Goal: Task Accomplishment & Management: Manage account settings

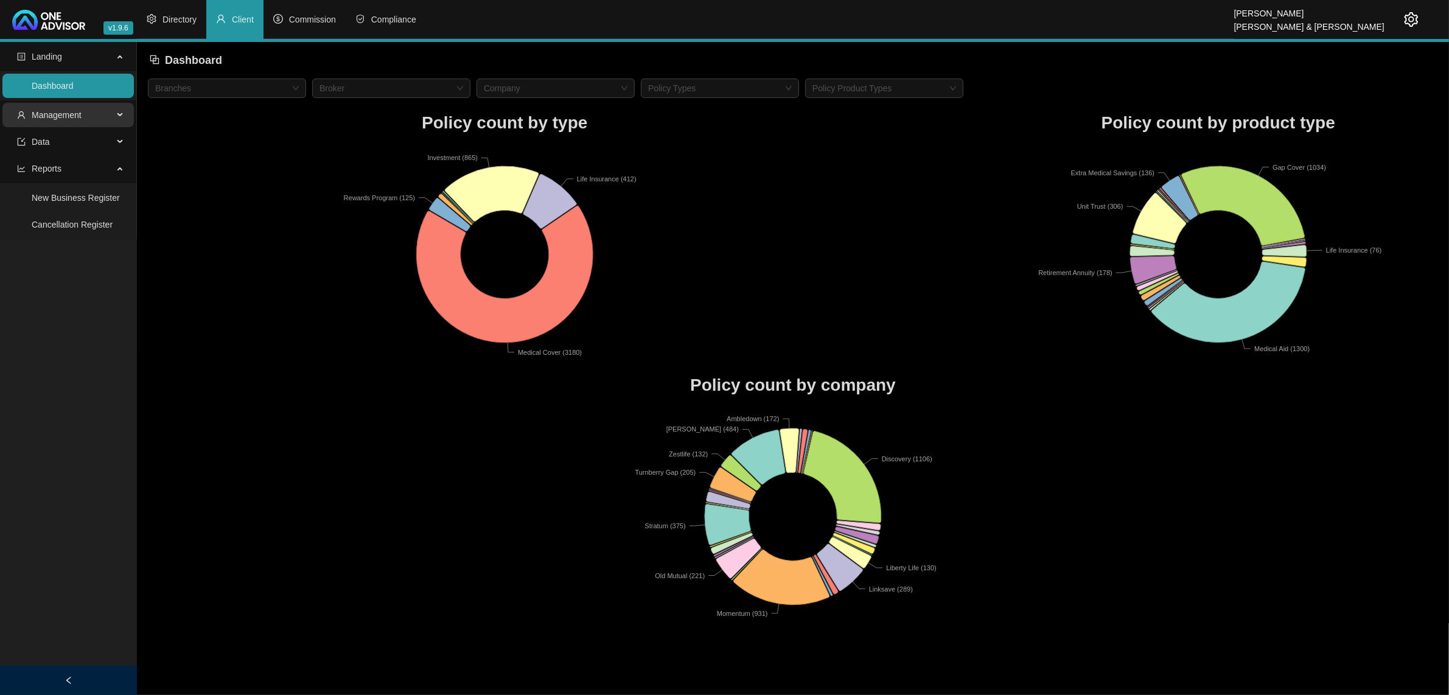
click at [67, 122] on span "Management" at bounding box center [65, 115] width 96 height 24
click at [54, 193] on link "Tasks" at bounding box center [43, 198] width 22 height 10
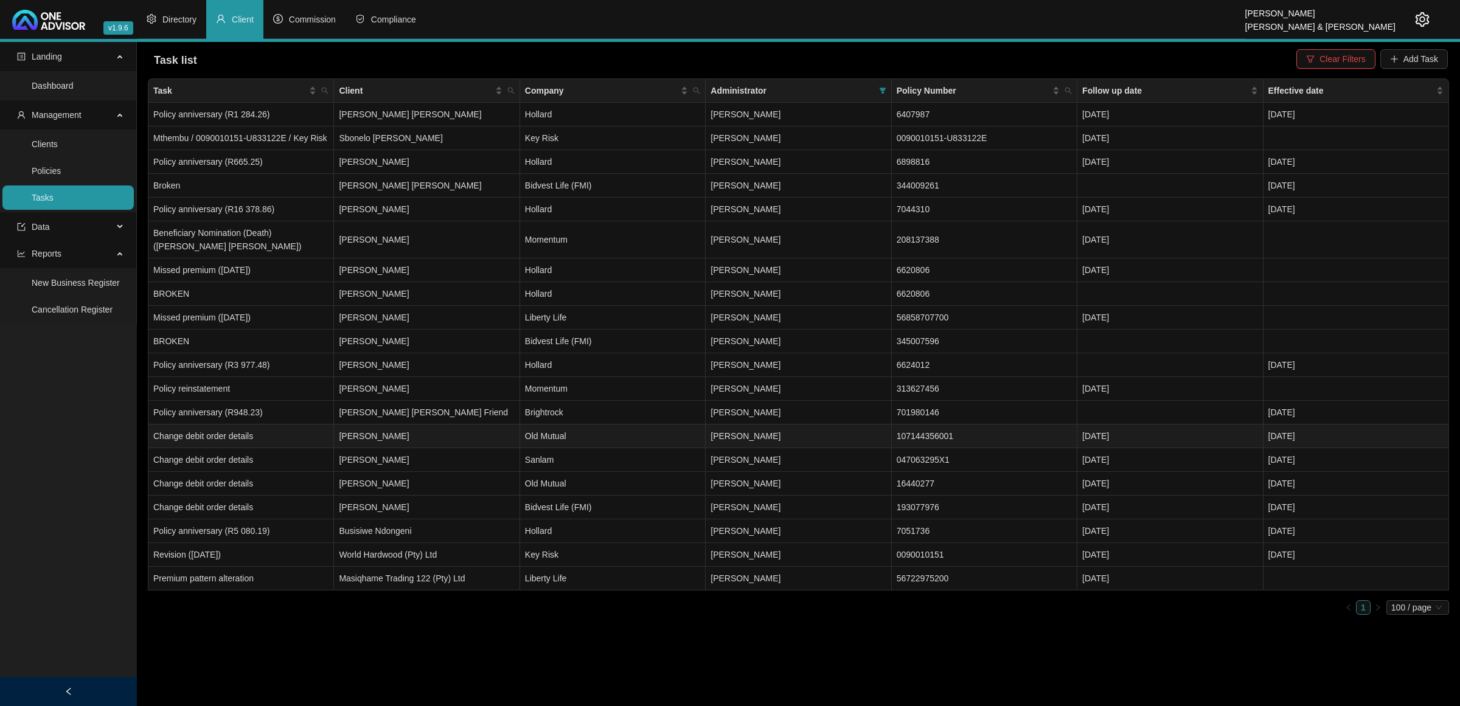
click at [270, 437] on td "Change debit order details" at bounding box center [241, 437] width 186 height 24
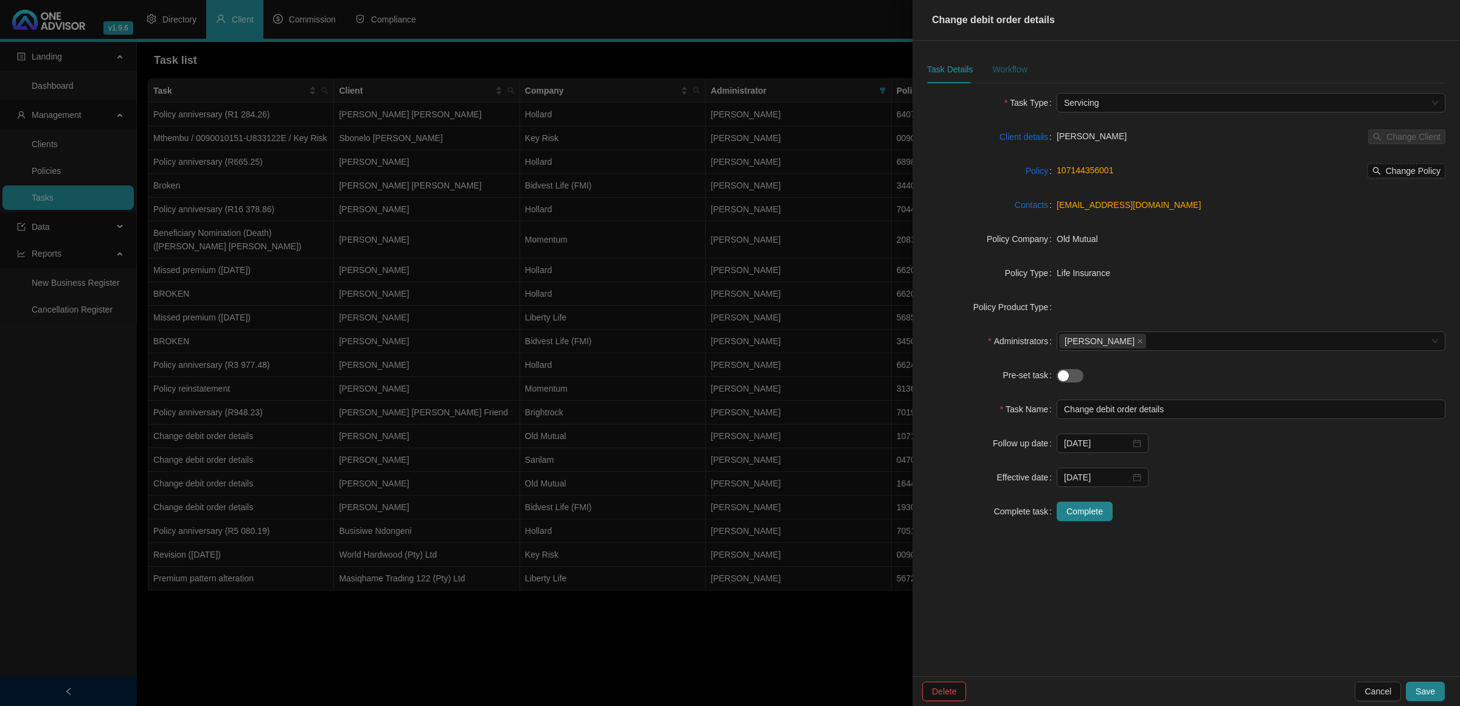
click at [1004, 68] on div "Workflow" at bounding box center [1009, 69] width 35 height 13
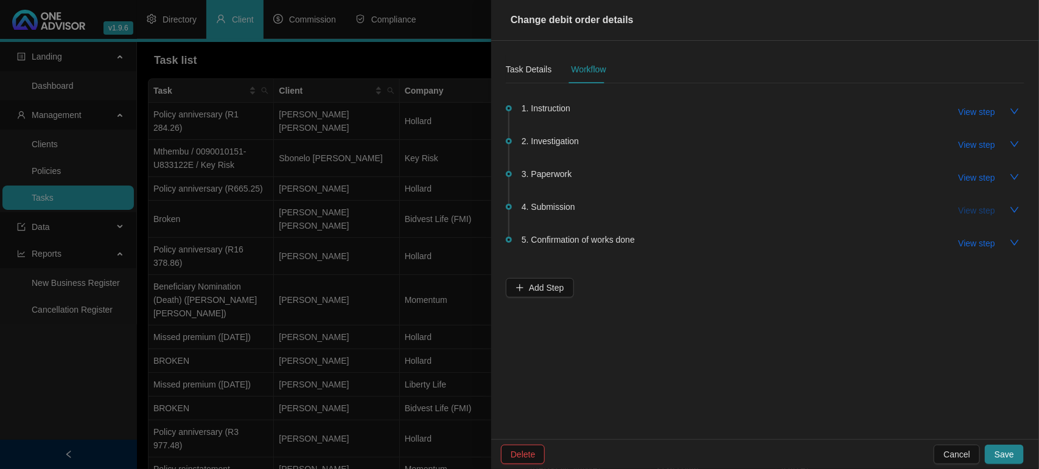
click at [992, 211] on span "View step" at bounding box center [976, 210] width 37 height 13
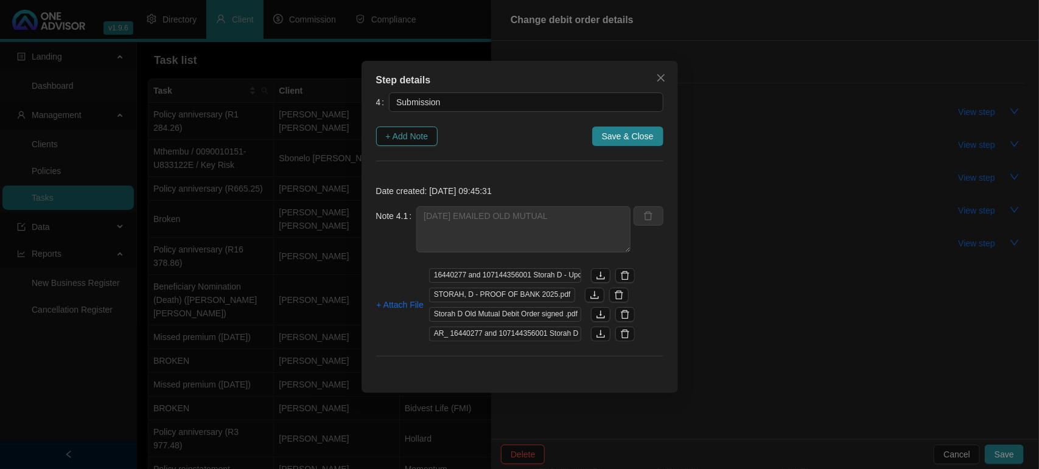
click at [435, 135] on button "+ Add Note" at bounding box center [407, 136] width 62 height 19
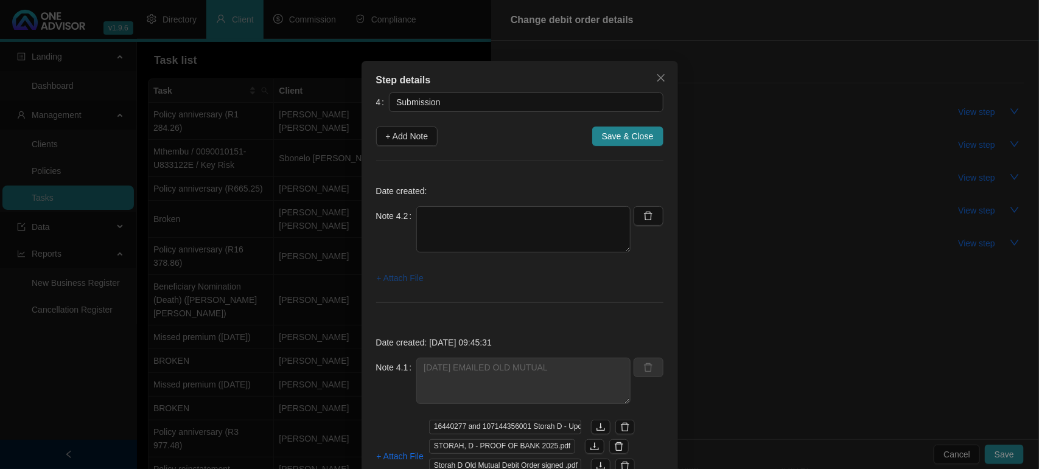
click at [391, 274] on span "+ Attach File" at bounding box center [400, 277] width 47 height 13
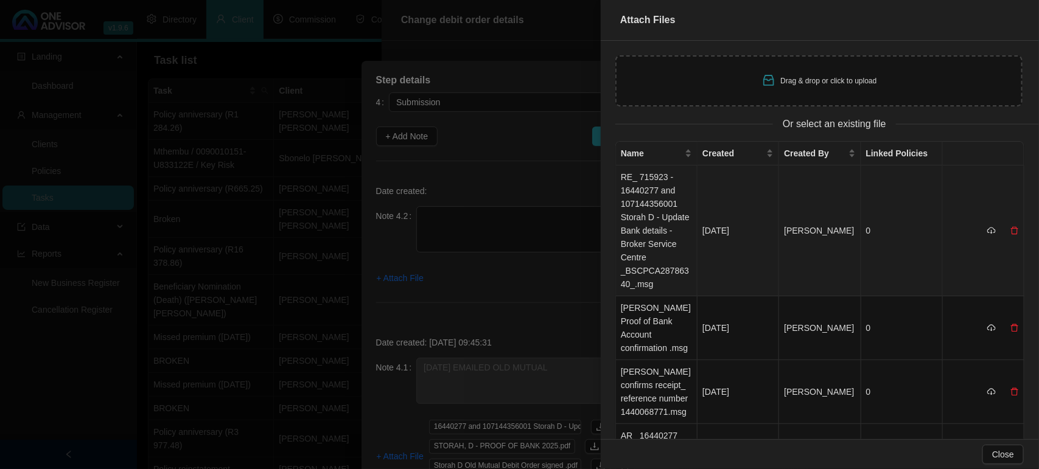
drag, startPoint x: 638, startPoint y: 224, endPoint x: 606, endPoint y: 228, distance: 31.9
click at [638, 224] on td "RE_ 715923 - 16440277 and 107144356001 Storah D - Update Bank details - Broker …" at bounding box center [657, 230] width 82 height 131
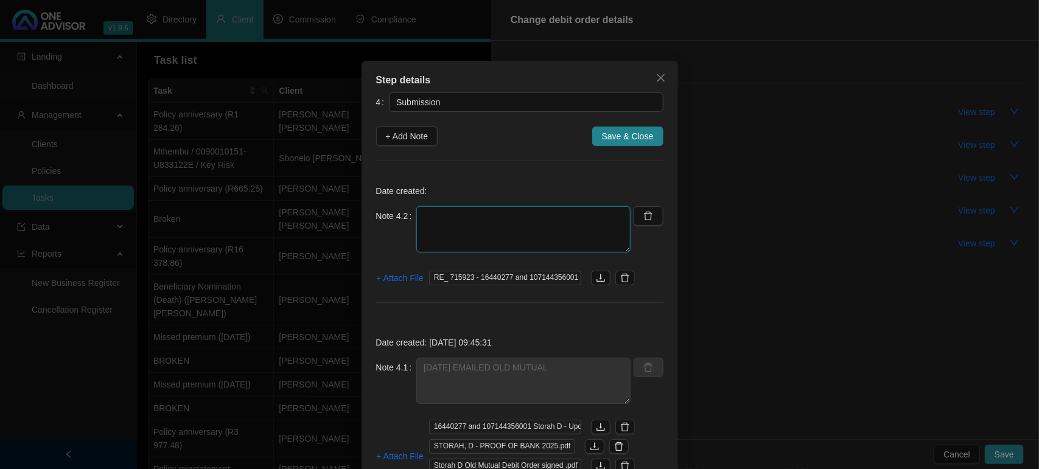
click at [526, 226] on textarea at bounding box center [523, 229] width 214 height 46
paste textarea "CEA250931825"
drag, startPoint x: 599, startPoint y: 230, endPoint x: 382, endPoint y: 213, distance: 217.9
click at [382, 213] on div "Note 4.2 [DATE] OLD MUTUAL CONFIRMRED RECIEPT AND IS PROCESSING REQUEST CEA2509…" at bounding box center [503, 229] width 255 height 46
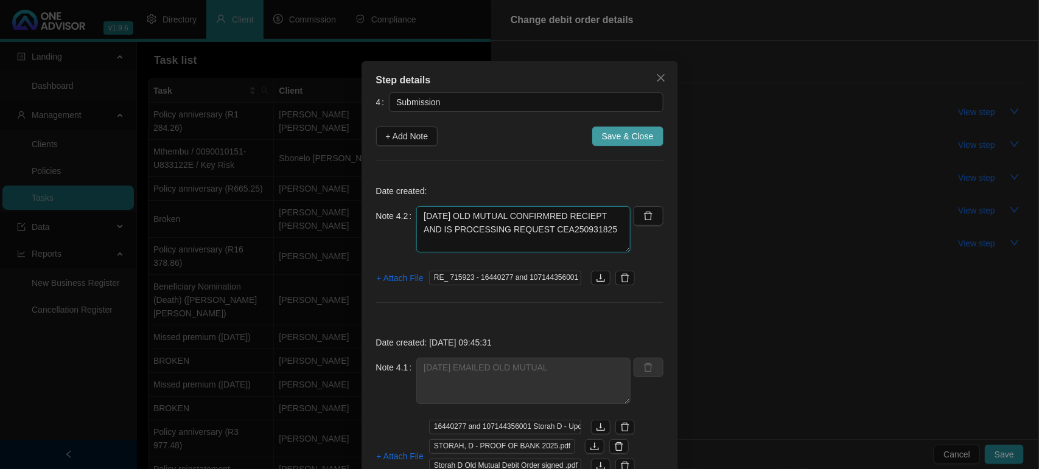
type textarea "[DATE] OLD MUTUAL CONFIRMRED RECIEPT AND IS PROCESSING REQUEST CEA250931825"
click at [613, 137] on span "Save & Close" at bounding box center [628, 136] width 52 height 13
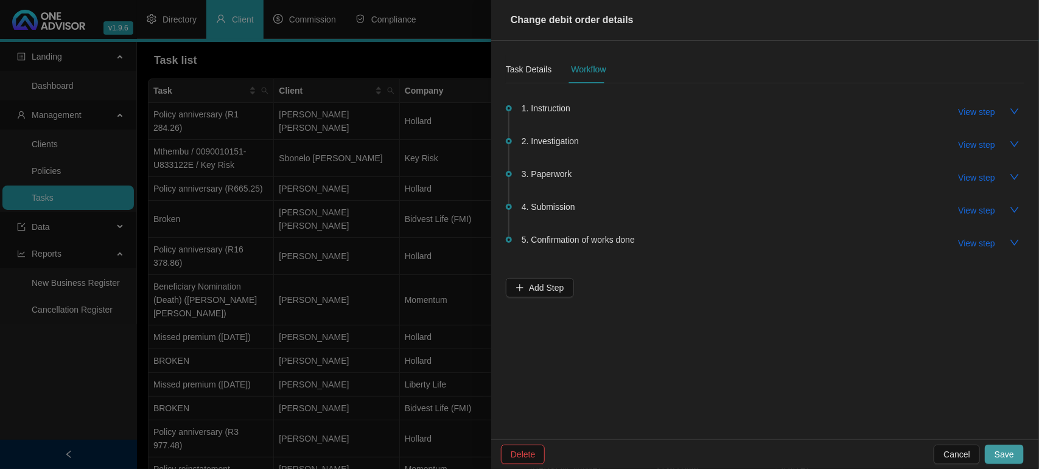
click at [1005, 457] on span "Save" at bounding box center [1003, 454] width 19 height 13
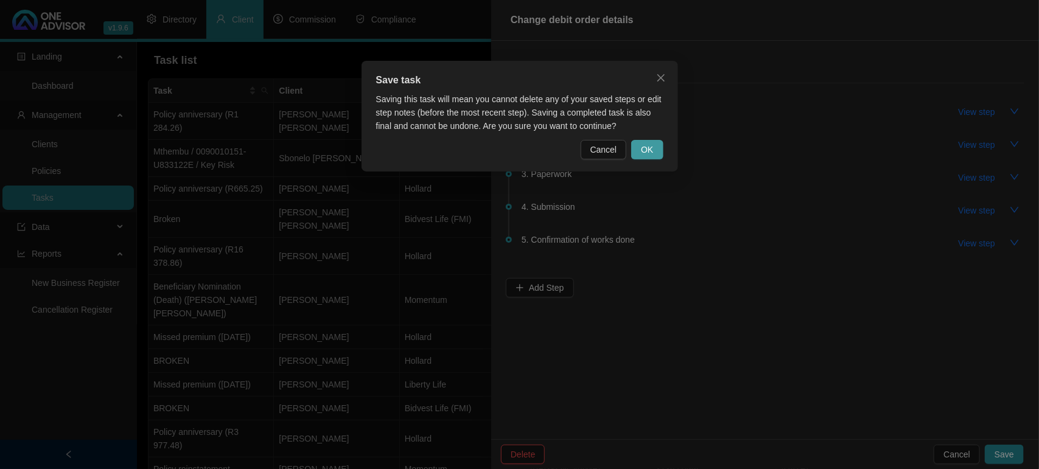
click at [649, 141] on button "OK" at bounding box center [647, 149] width 32 height 19
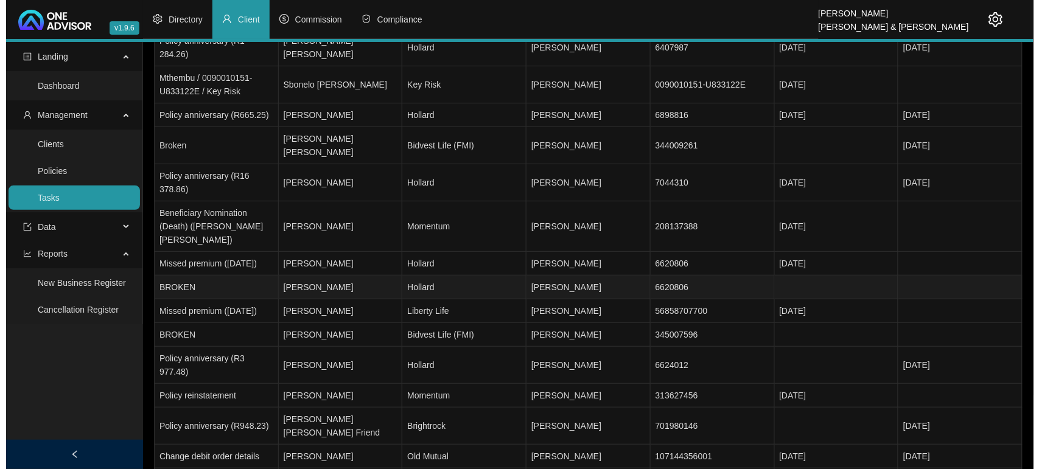
scroll to position [152, 0]
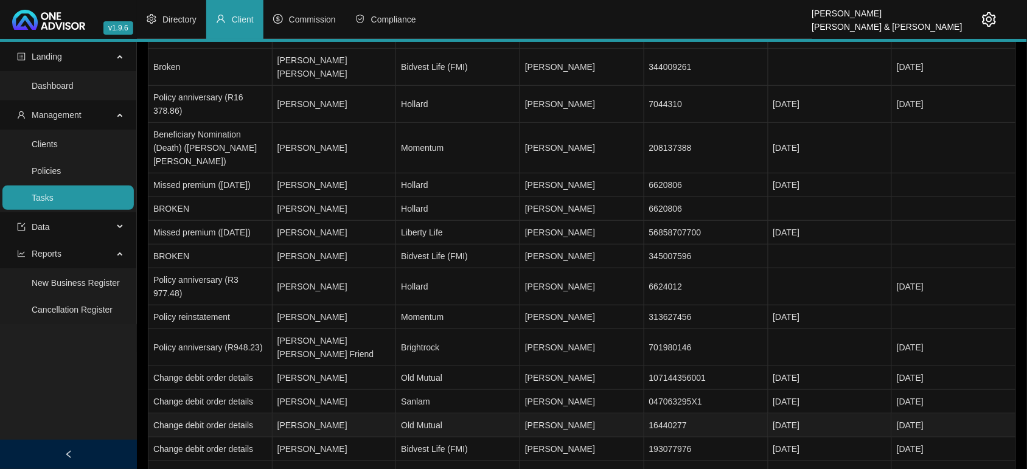
click at [372, 414] on td "[PERSON_NAME]" at bounding box center [335, 426] width 124 height 24
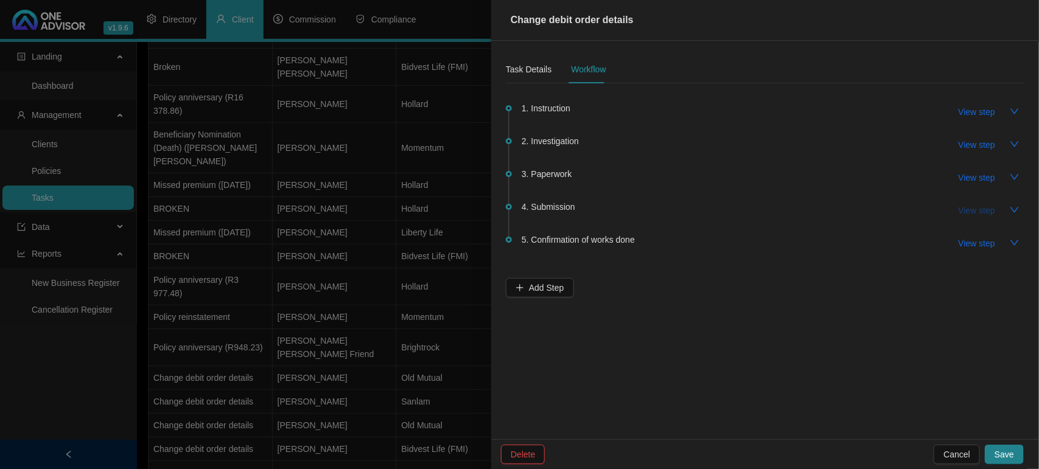
click at [959, 206] on span "View step" at bounding box center [976, 210] width 37 height 13
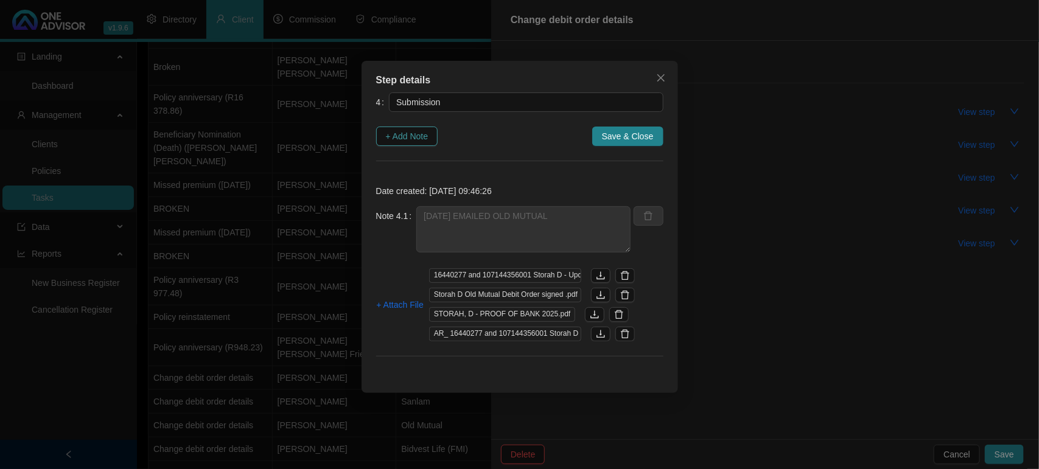
click at [422, 137] on span "+ Add Note" at bounding box center [407, 136] width 43 height 13
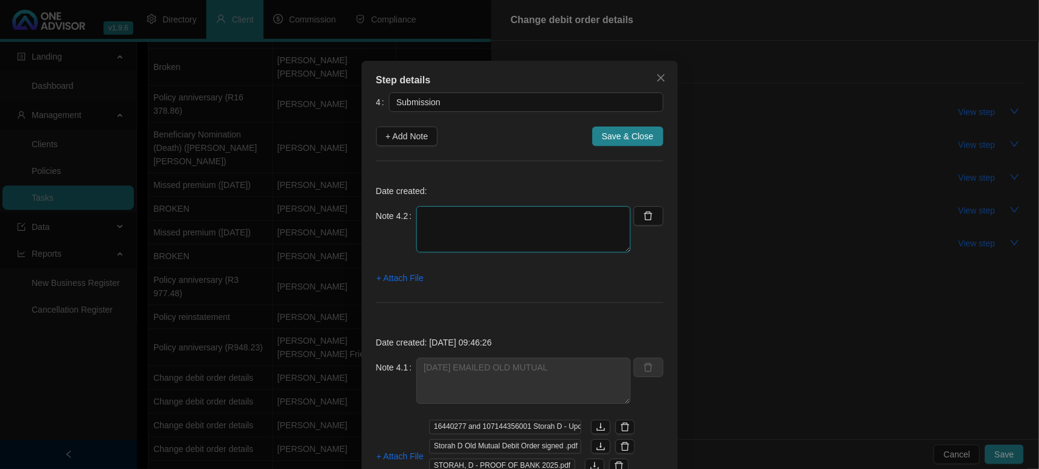
click at [453, 220] on textarea at bounding box center [523, 229] width 214 height 46
paste textarea "[DATE] OLD MUTUAL CONFIRMRED RECIEPT AND IS PROCESSING REQUEST CEA250931825"
type textarea "[DATE] OLD MUTUAL CONFIRMRED RECIEPT AND IS PROCESSING REQUEST CEA250931825"
click at [399, 275] on span "+ Attach File" at bounding box center [400, 277] width 47 height 13
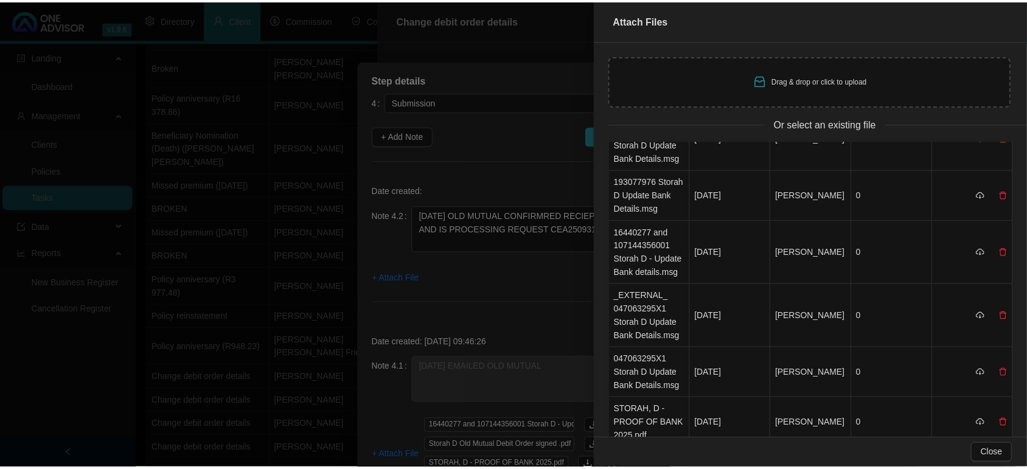
scroll to position [0, 0]
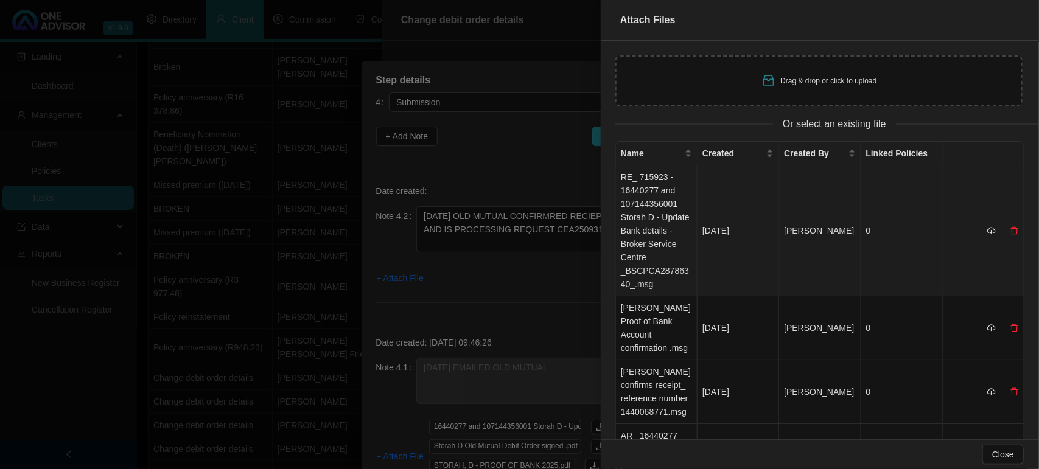
click at [661, 225] on td "RE_ 715923 - 16440277 and 107144356001 Storah D - Update Bank details - Broker …" at bounding box center [657, 230] width 82 height 131
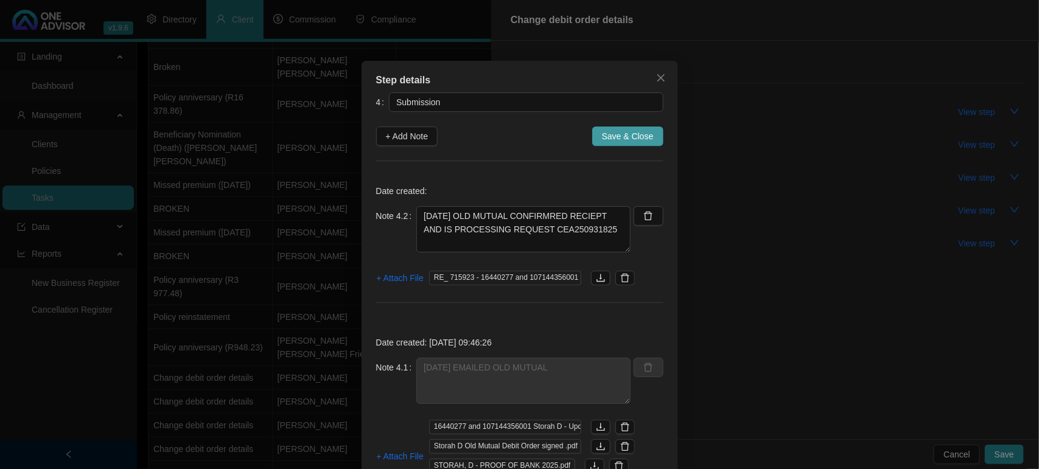
click at [633, 141] on span "Save & Close" at bounding box center [628, 136] width 52 height 13
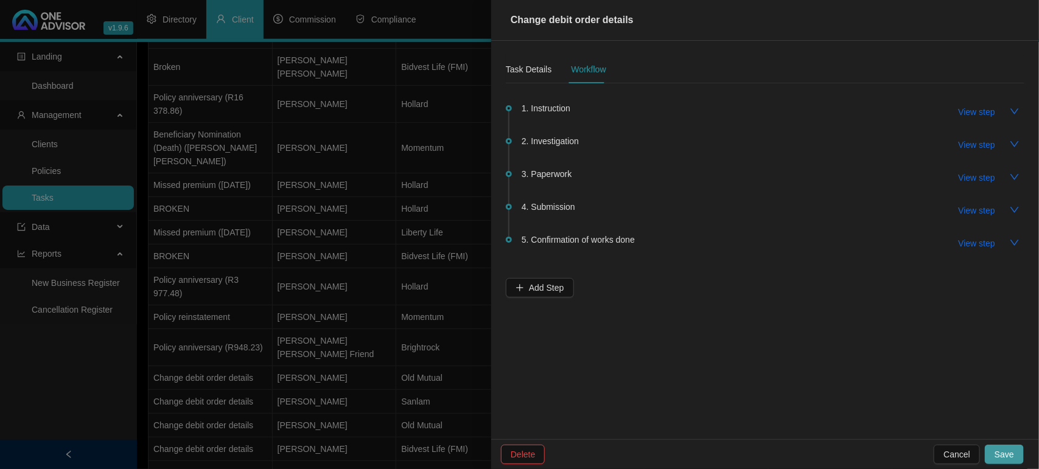
click at [1003, 457] on span "Save" at bounding box center [1003, 454] width 19 height 13
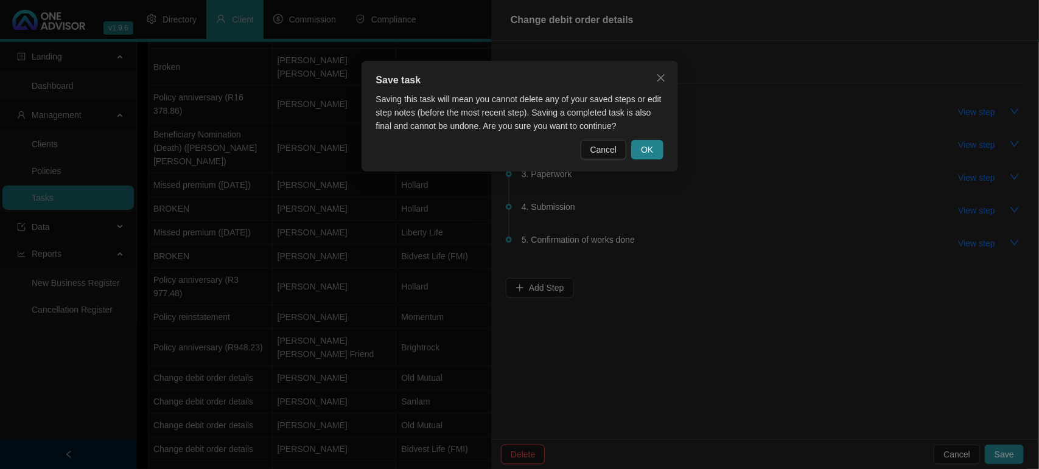
click at [652, 159] on div "Save task Saving this task will mean you cannot delete any of your saved steps …" at bounding box center [519, 116] width 316 height 111
click at [650, 144] on span "OK" at bounding box center [647, 149] width 12 height 13
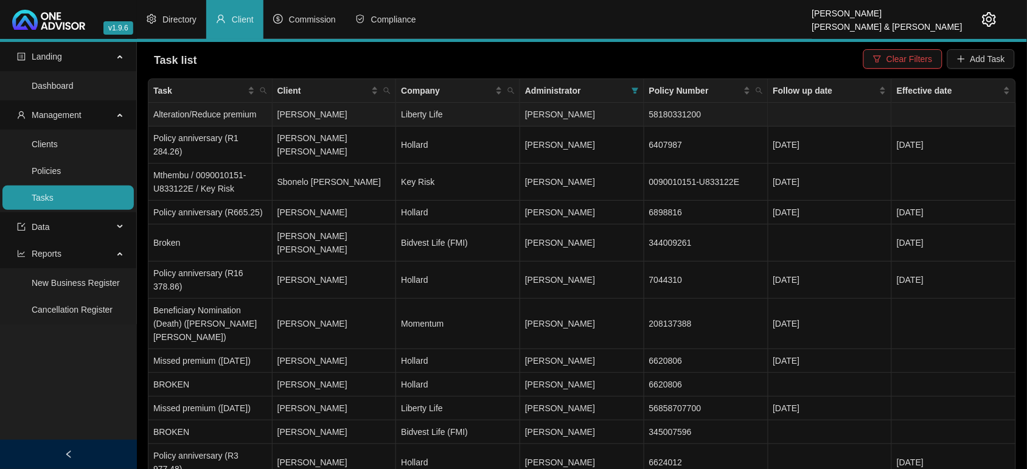
click at [329, 116] on td "[PERSON_NAME]" at bounding box center [335, 115] width 124 height 24
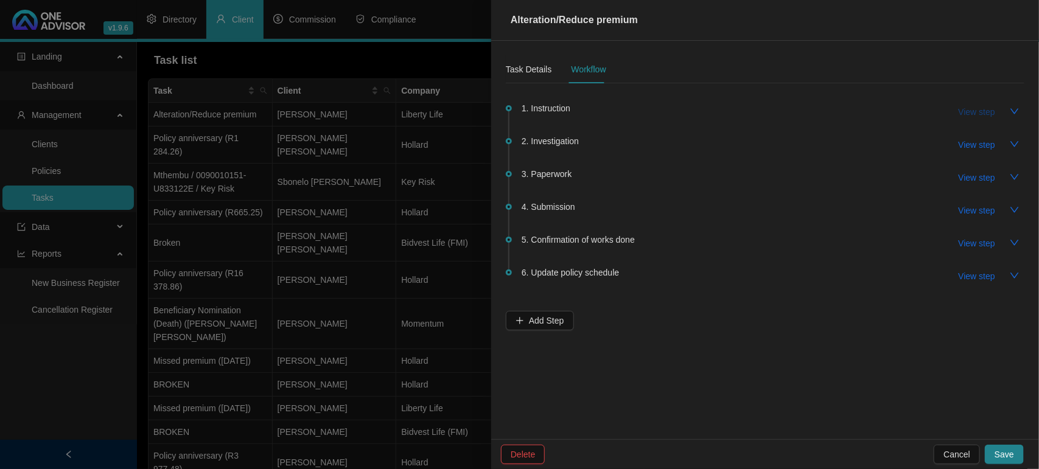
click at [962, 113] on span "View step" at bounding box center [976, 111] width 37 height 13
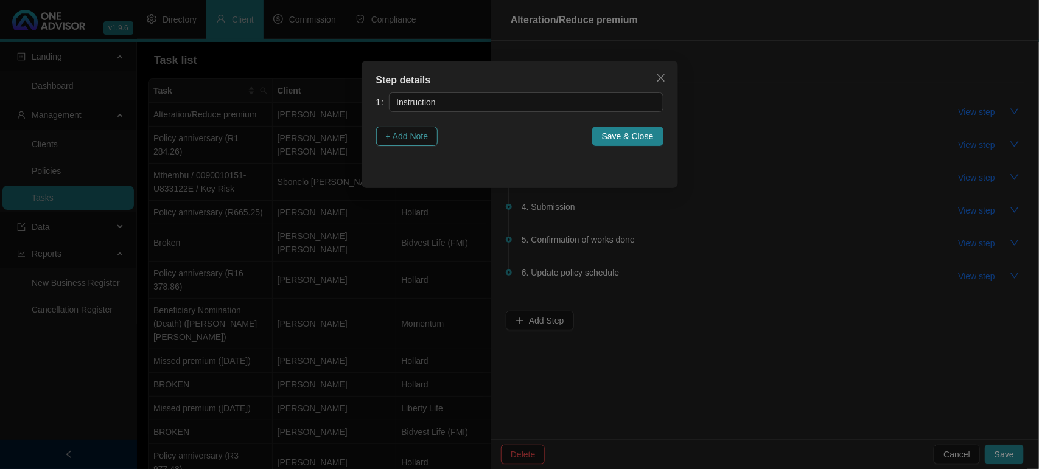
click at [425, 137] on span "+ Add Note" at bounding box center [407, 136] width 43 height 13
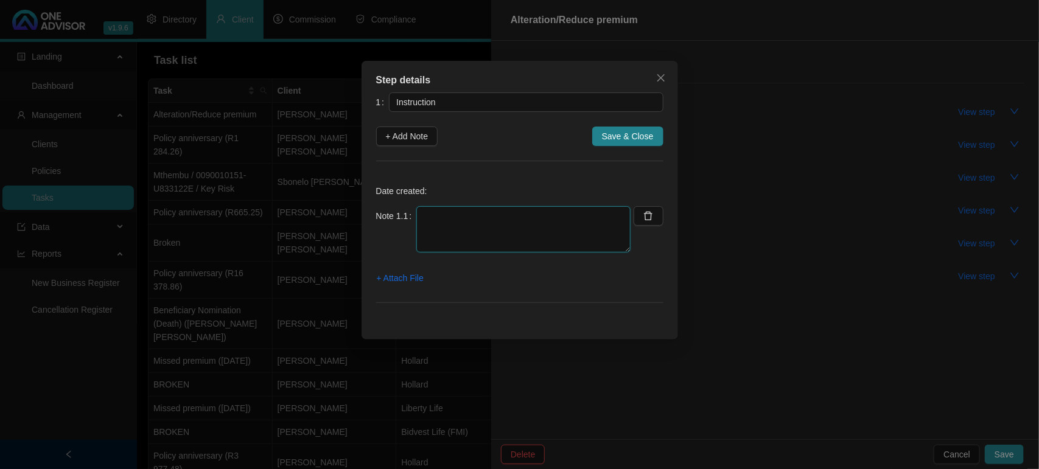
click at [462, 241] on textarea at bounding box center [523, 229] width 214 height 46
type textarea "[DATE] CLIENT IS REQUESTING QUOTE TO REDUCE PREMIUM TO HALF"
click at [394, 275] on span "+ Attach File" at bounding box center [400, 277] width 47 height 13
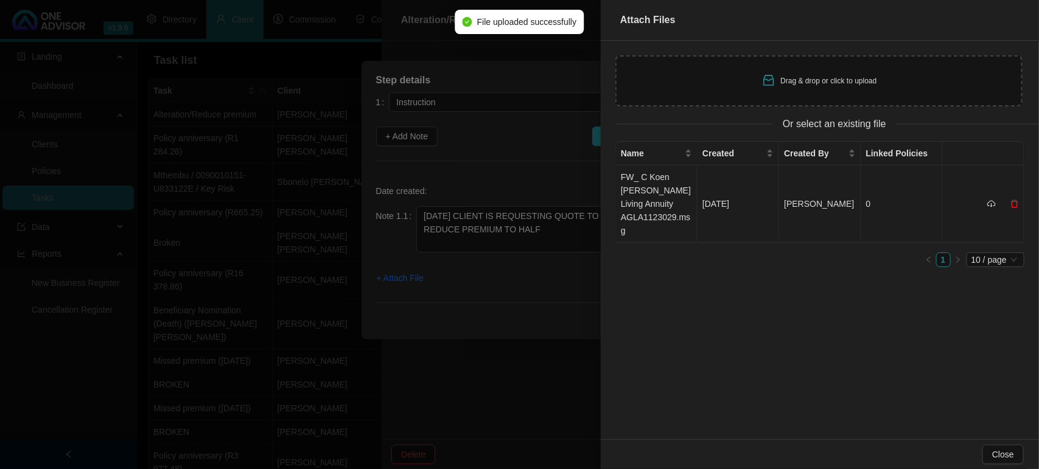
click at [680, 203] on td "FW_ C Koen [PERSON_NAME] Living Annuity AGLA1123029.msg" at bounding box center [657, 203] width 82 height 77
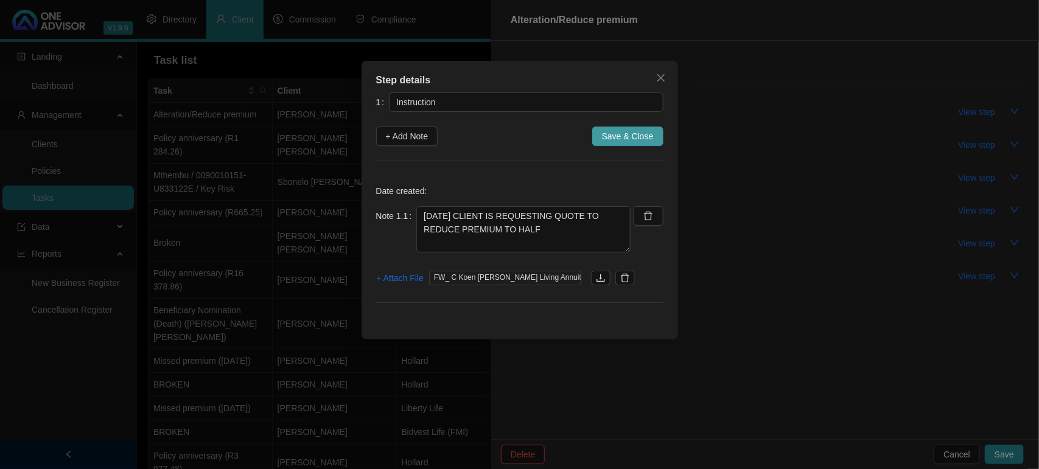
click at [606, 140] on span "Save & Close" at bounding box center [628, 136] width 52 height 13
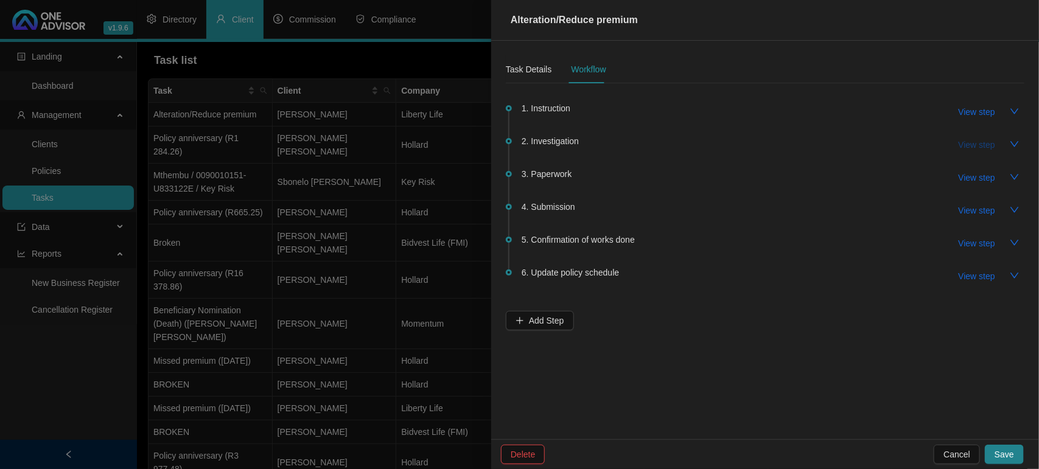
click at [967, 146] on span "View step" at bounding box center [976, 144] width 37 height 13
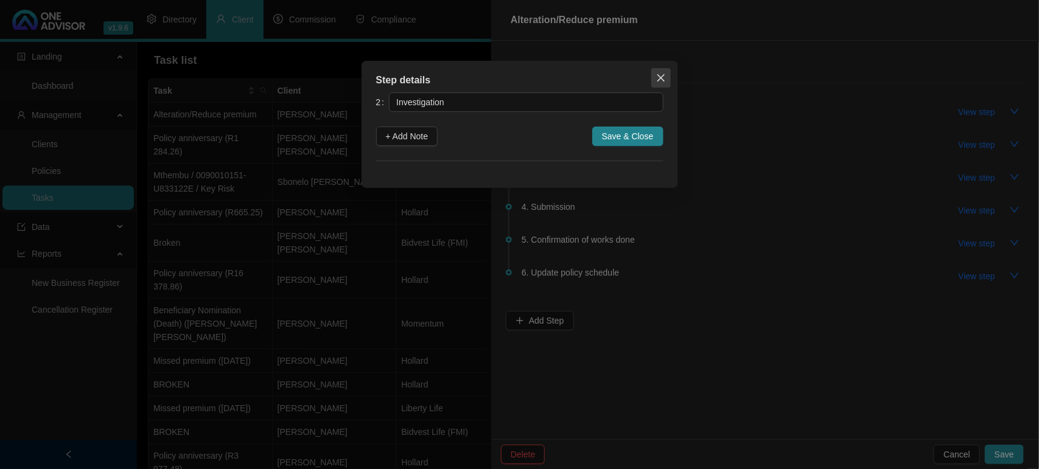
click at [667, 81] on span "Close" at bounding box center [660, 78] width 19 height 10
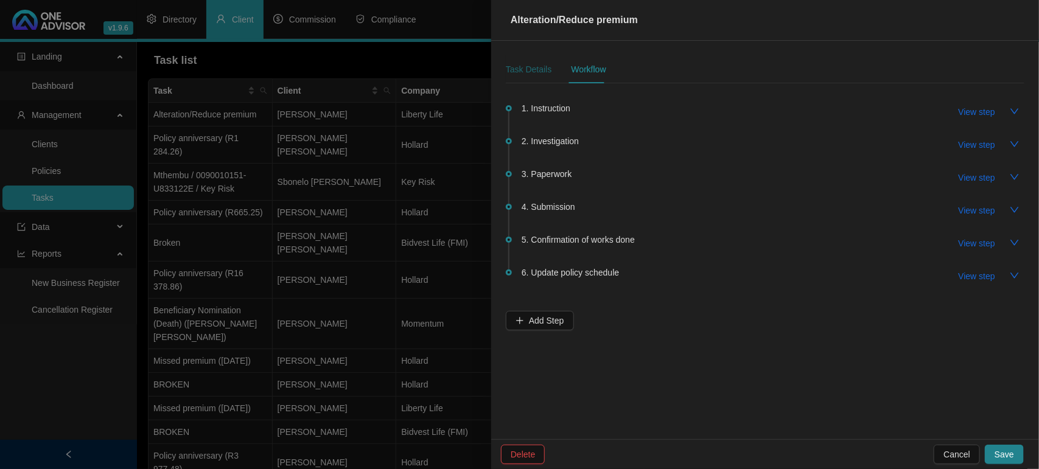
drag, startPoint x: 527, startPoint y: 64, endPoint x: 536, endPoint y: 74, distance: 12.5
click at [527, 64] on div "Task Details" at bounding box center [529, 69] width 46 height 13
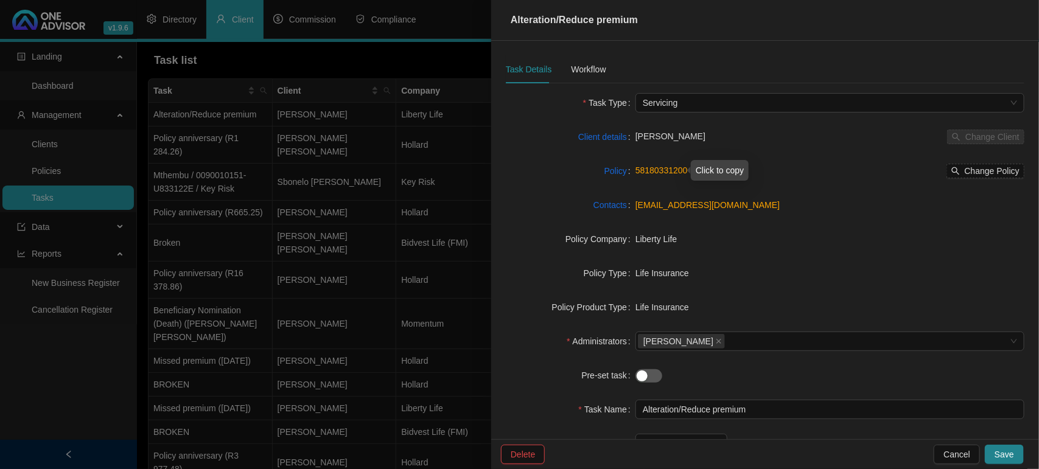
click at [661, 173] on link "58180331200" at bounding box center [661, 170] width 52 height 10
click at [583, 69] on div "Workflow" at bounding box center [588, 69] width 35 height 13
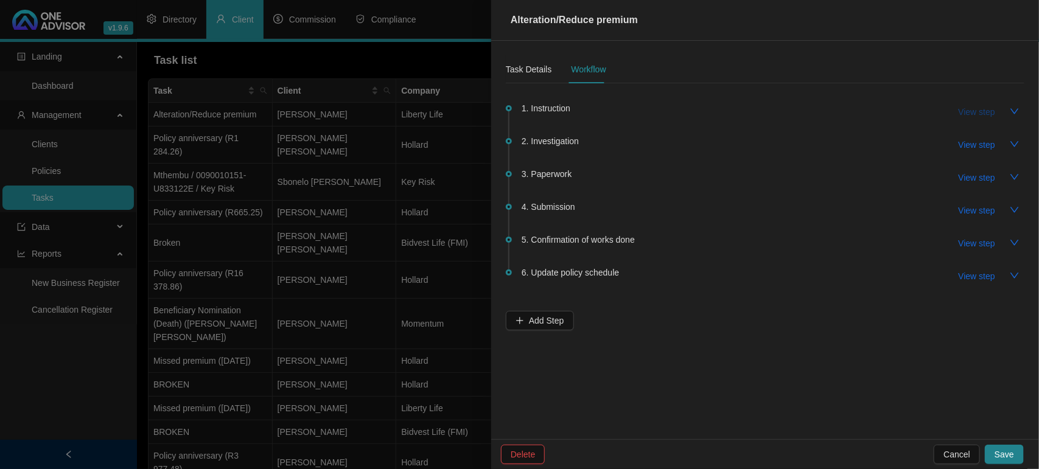
click at [980, 113] on span "View step" at bounding box center [976, 111] width 37 height 13
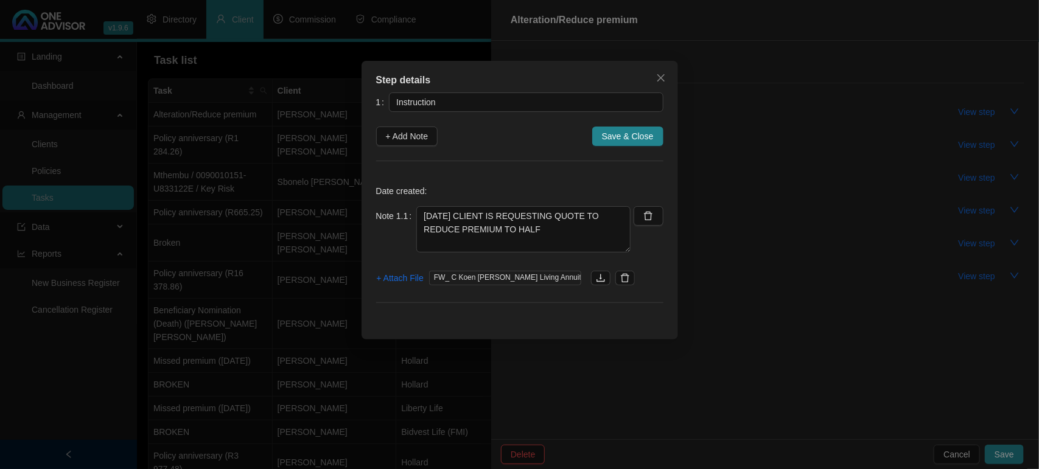
click at [425, 147] on div "1 Instruction + Add Note Save & Close Date created: Note 1.1 [DATE] CLIENT IS R…" at bounding box center [519, 204] width 287 height 225
click at [551, 235] on textarea "[DATE] CLIENT IS REQUESTING QUOTE TO REDUCE PREMIUM TO HALF" at bounding box center [523, 229] width 214 height 46
type textarea "[DATE] CLIENT IS REQUESTING QUOTE TO REDUCE PREMIUM TO HALF"
click at [394, 138] on span "+ Add Note" at bounding box center [407, 136] width 43 height 13
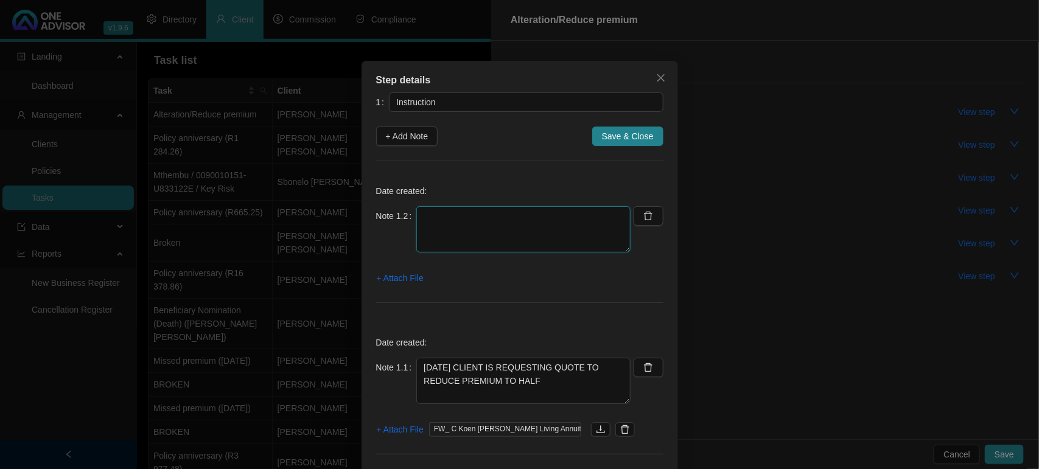
click at [452, 211] on textarea at bounding box center [523, 229] width 214 height 46
type textarea "[DATE] - LET THE CLIENT KNOW I HAVE REQUESETED THIS"
click at [397, 275] on span "+ Attach File" at bounding box center [400, 277] width 47 height 13
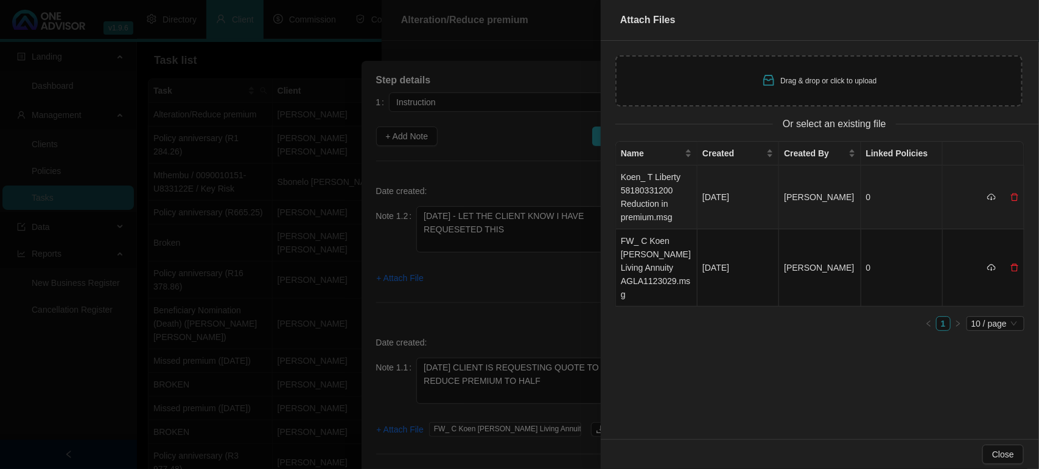
click at [657, 189] on td "Koen_ T Liberty 58180331200 Reduction in premium.msg" at bounding box center [657, 197] width 82 height 64
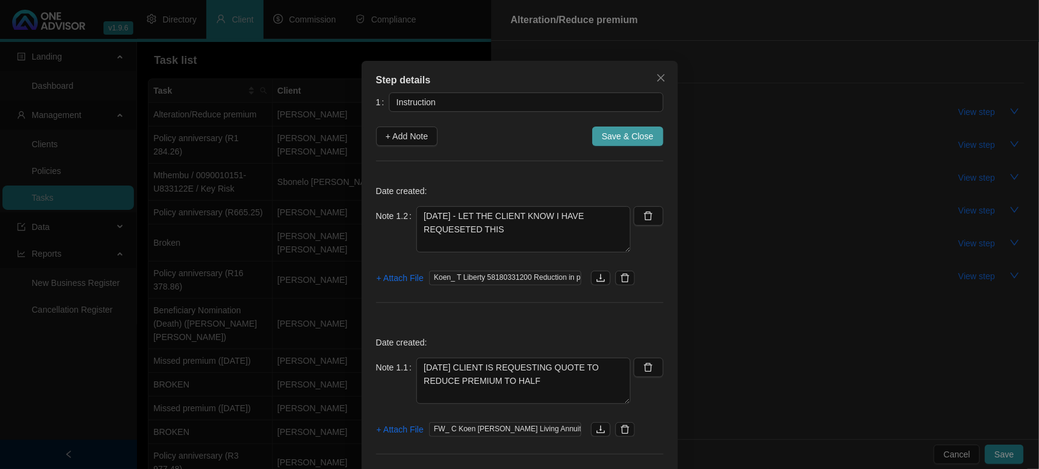
click at [628, 136] on span "Save & Close" at bounding box center [628, 136] width 52 height 13
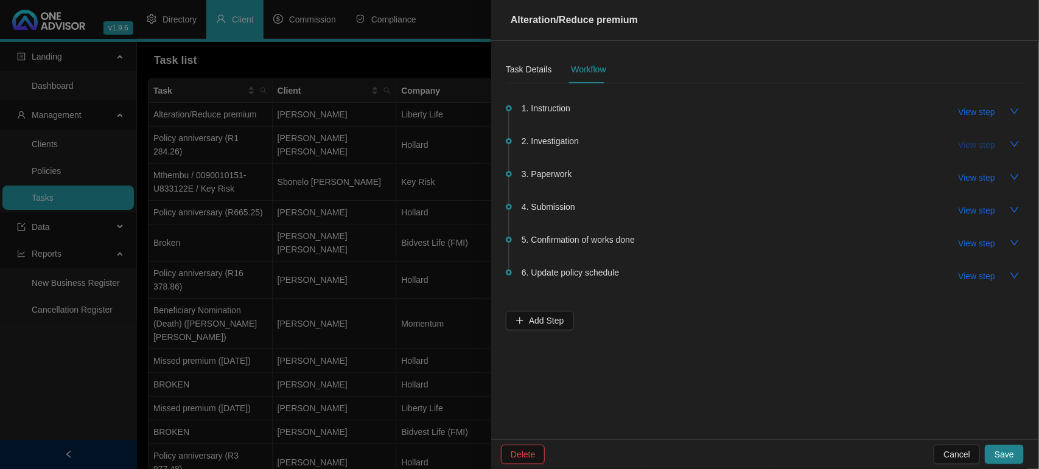
click at [980, 138] on span "View step" at bounding box center [976, 144] width 37 height 13
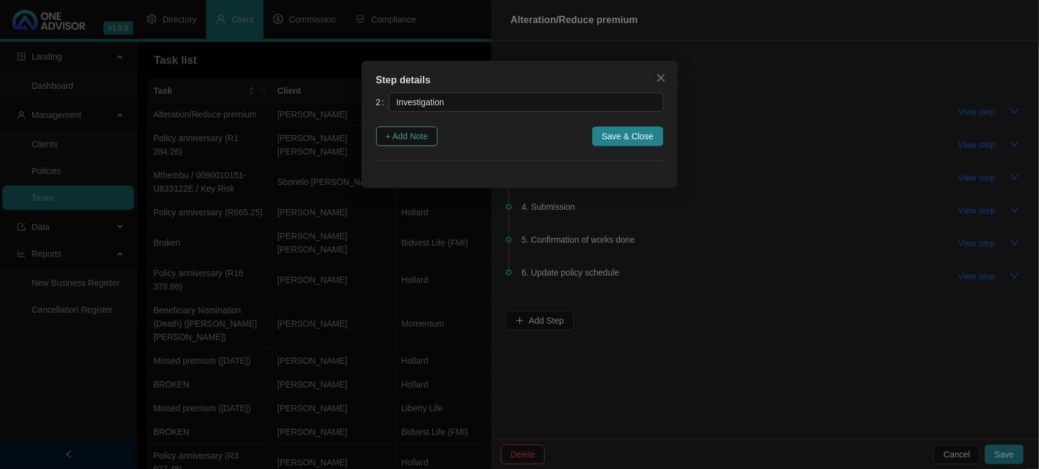
click at [423, 140] on span "+ Add Note" at bounding box center [407, 136] width 43 height 13
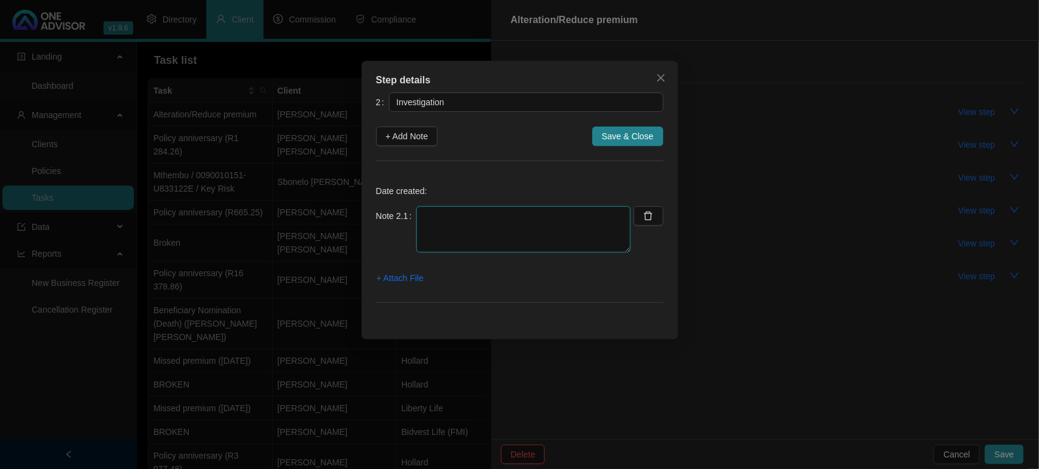
click at [443, 226] on textarea at bounding box center [523, 229] width 214 height 46
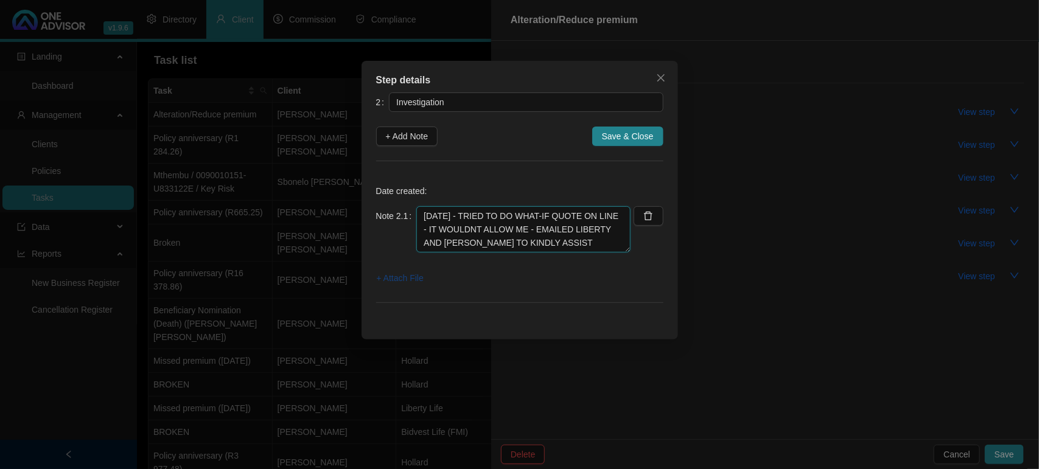
type textarea "[DATE] - TRIED TO DO WHAT-IF QUOTE ON LINE - IT WOULDNT ALLOW ME - EMAILED LIBE…"
click at [399, 279] on span "+ Attach File" at bounding box center [400, 277] width 47 height 13
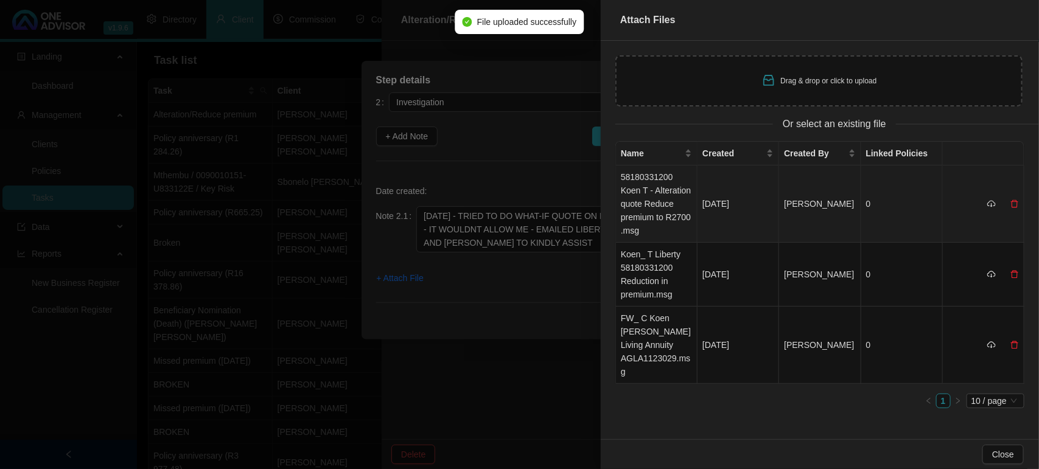
click at [661, 187] on td "58180331200 Koen T - Alteration quote Reduce premium to R2700 .msg" at bounding box center [657, 203] width 82 height 77
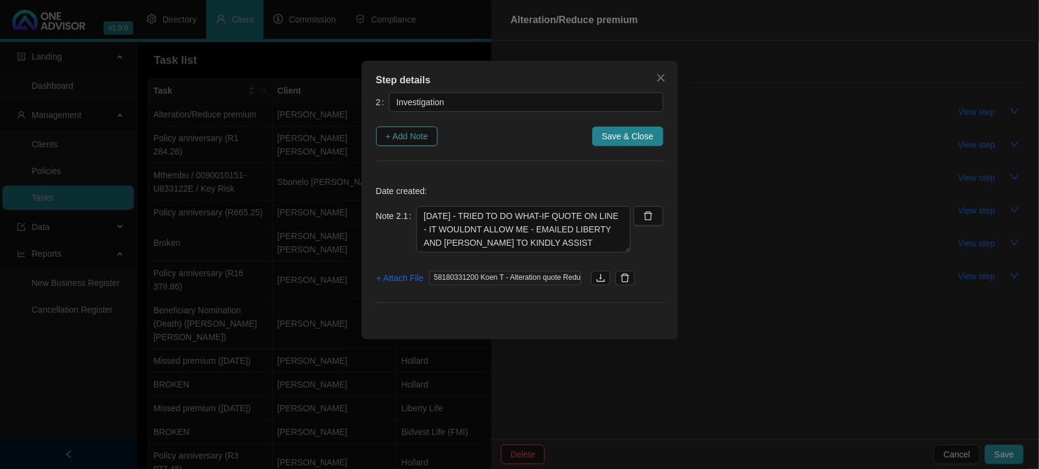
click at [425, 134] on span "+ Add Note" at bounding box center [407, 136] width 43 height 13
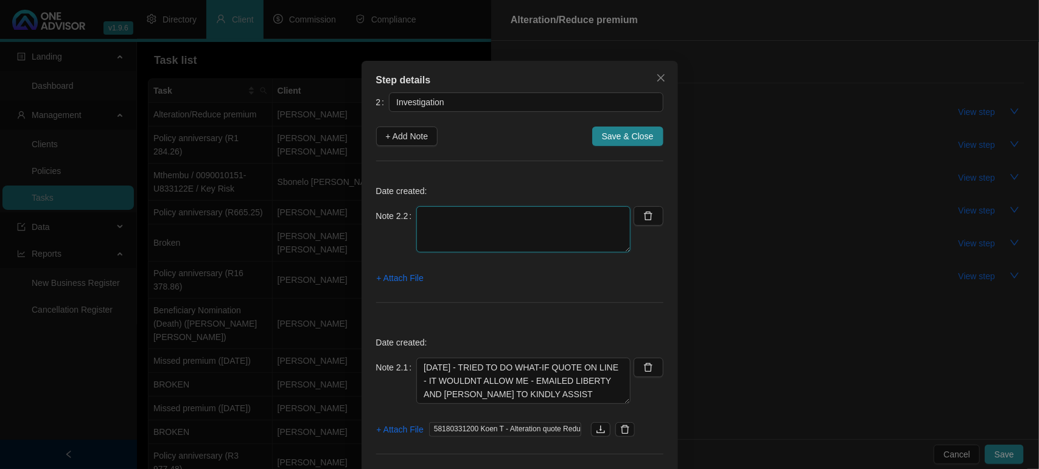
click at [440, 220] on textarea at bounding box center [523, 229] width 214 height 46
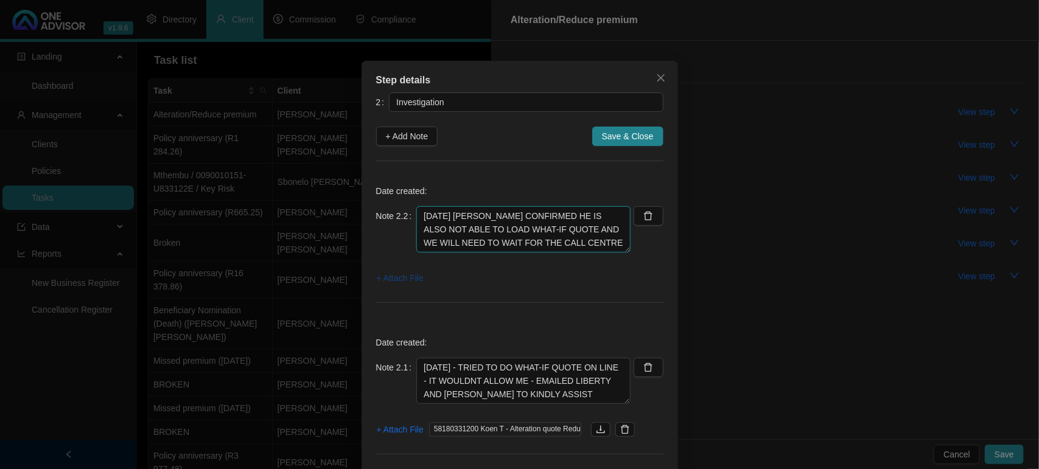
type textarea "[DATE] [PERSON_NAME] CONFIRMED HE IS ALSO NOT ABLE TO LOAD WHAT-IF QUOTE AND WE…"
click at [405, 279] on span "+ Attach File" at bounding box center [400, 277] width 47 height 13
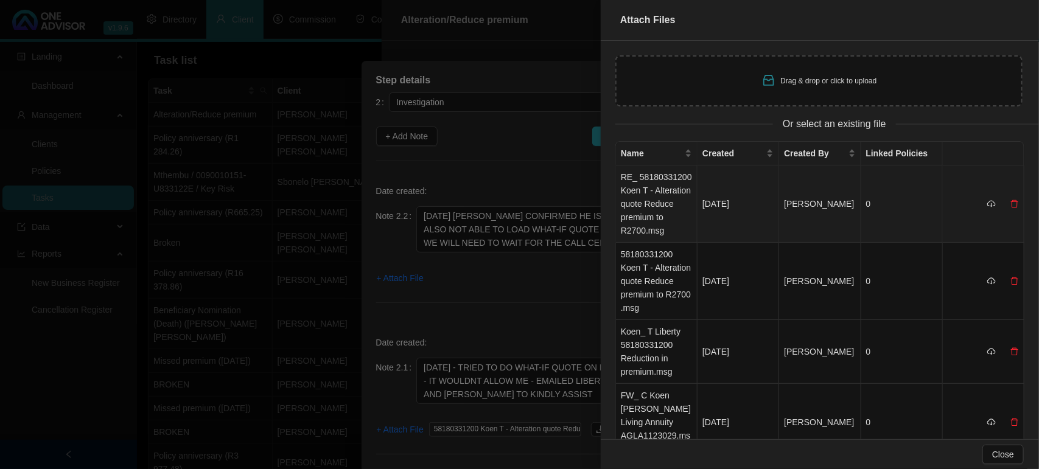
click at [628, 204] on td "RE_ 58180331200 Koen T - Alteration quote Reduce premium to R2700.msg" at bounding box center [657, 203] width 82 height 77
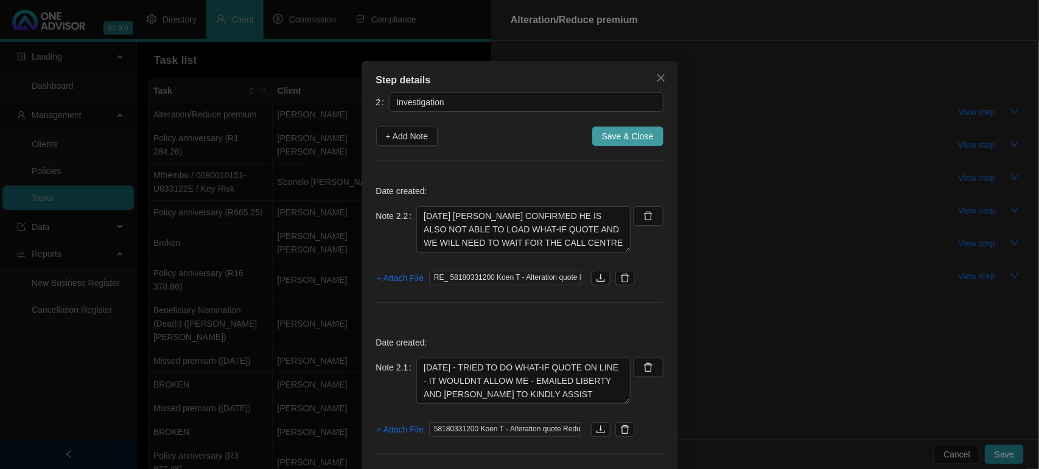
click at [602, 130] on span "Save & Close" at bounding box center [628, 136] width 52 height 13
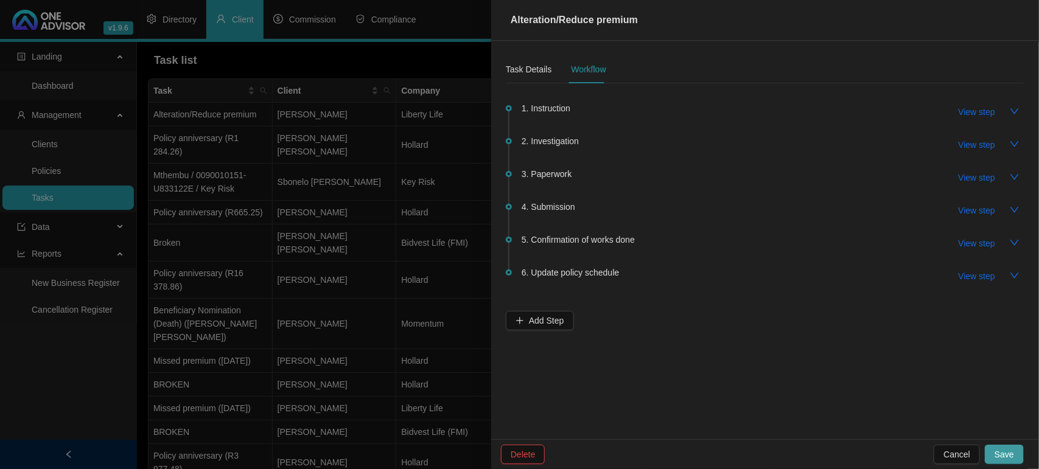
click at [1008, 458] on span "Save" at bounding box center [1003, 454] width 19 height 13
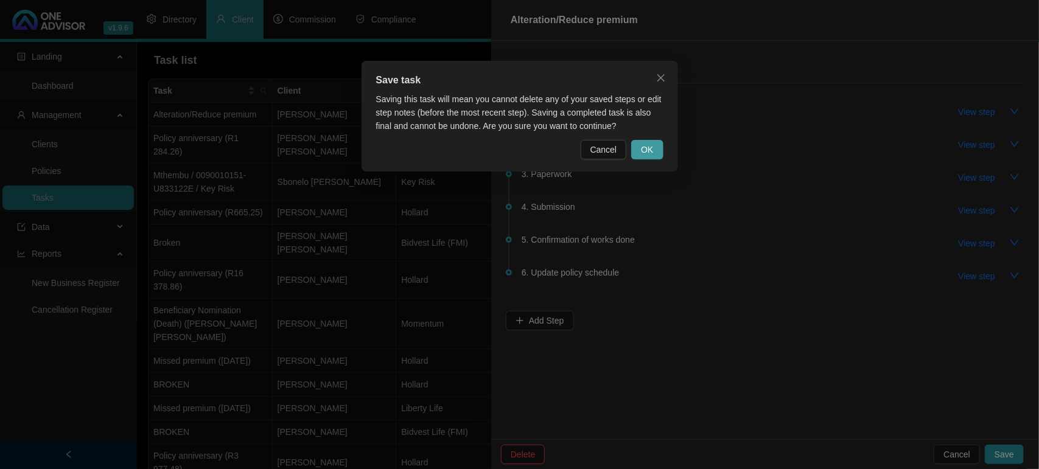
click at [650, 146] on span "OK" at bounding box center [647, 149] width 12 height 13
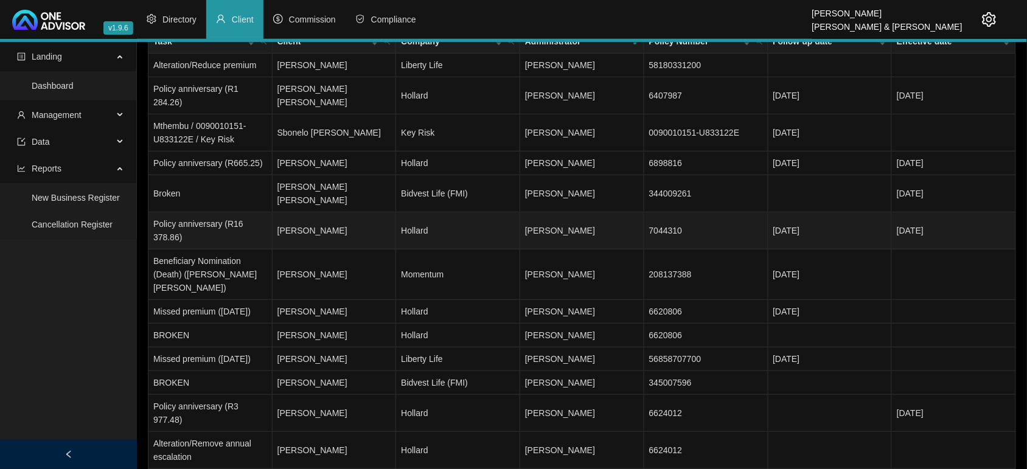
scroll to position [76, 0]
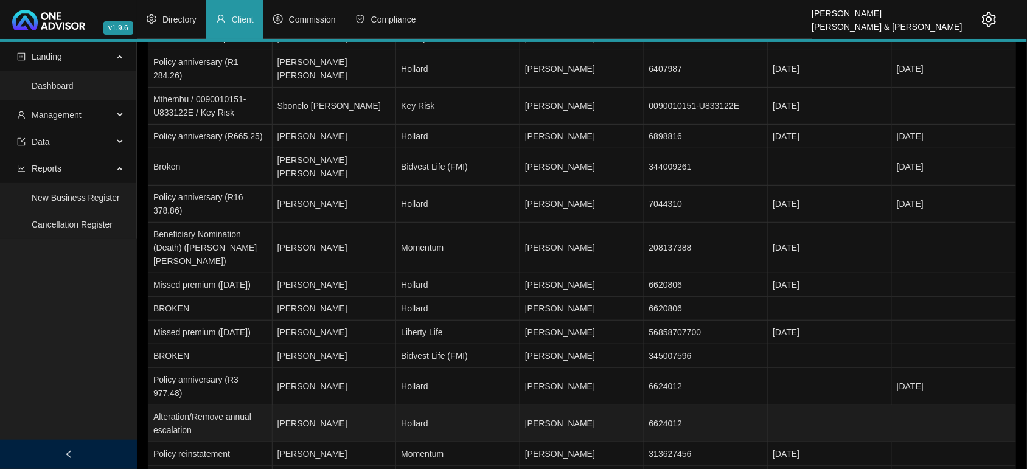
click at [341, 405] on td "[PERSON_NAME]" at bounding box center [335, 423] width 124 height 37
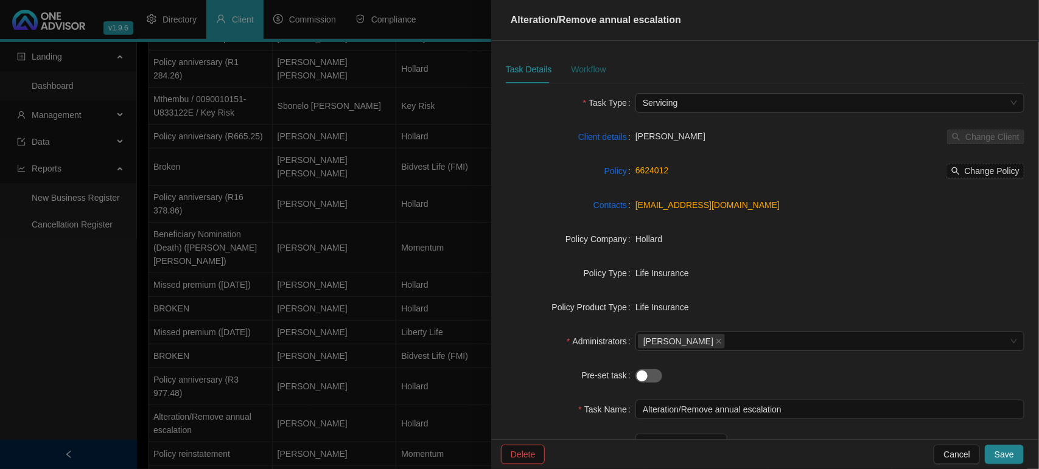
click at [583, 67] on div "Workflow" at bounding box center [588, 69] width 35 height 13
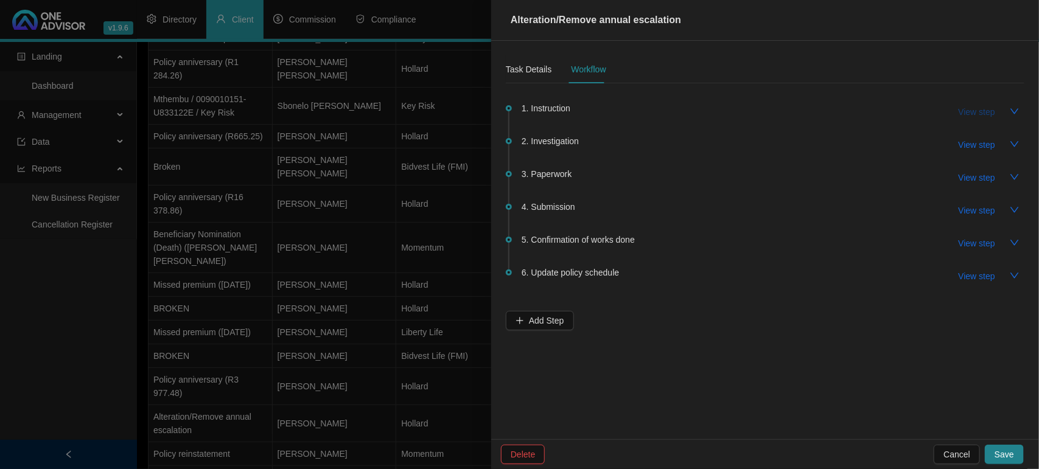
click at [980, 111] on span "View step" at bounding box center [976, 111] width 37 height 13
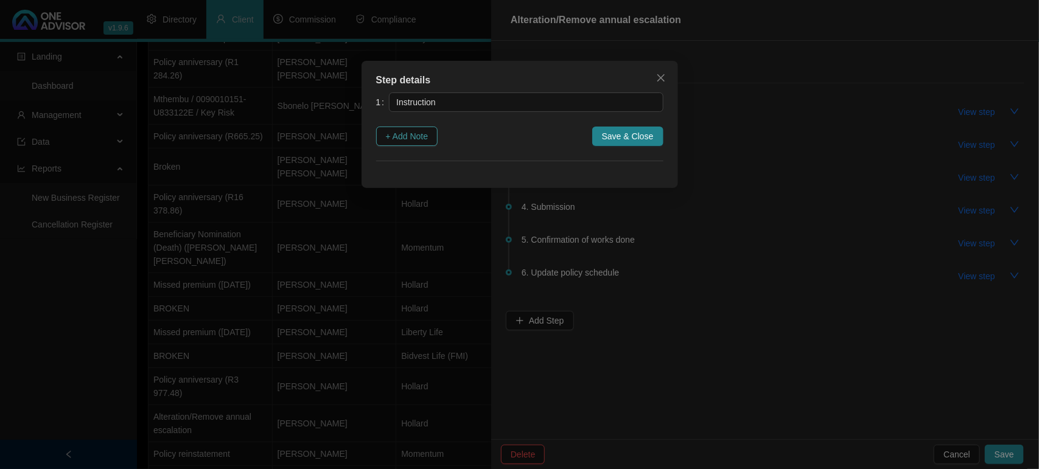
click at [408, 131] on span "+ Add Note" at bounding box center [407, 136] width 43 height 13
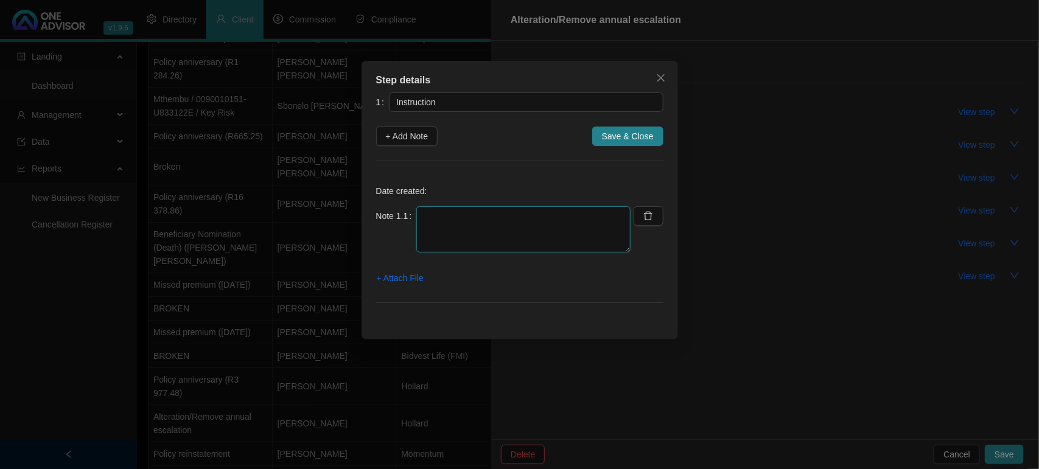
click at [563, 240] on textarea at bounding box center [523, 229] width 214 height 46
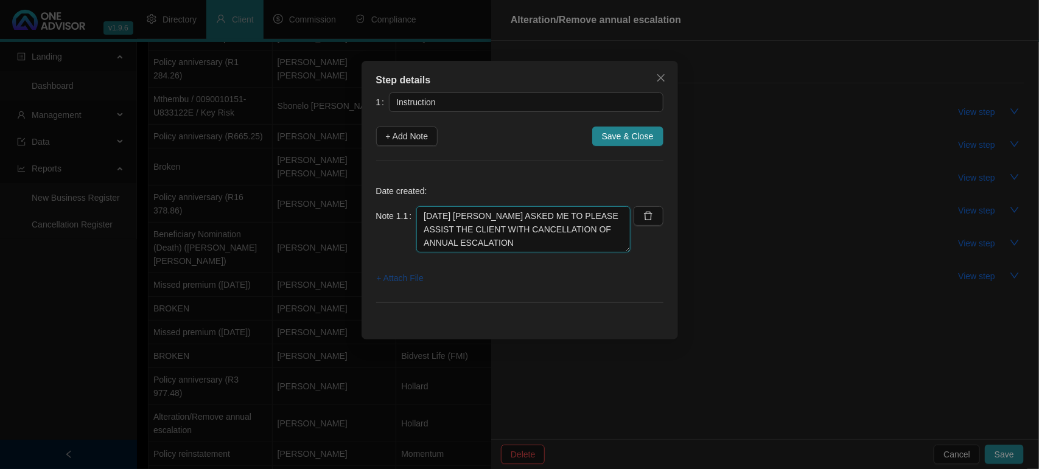
type textarea "08/09/2025 MARC ASKED ME TO PLEASE ASSIST THE CLIENT WITH CANCELLATION OF ANNUA…"
click at [416, 274] on span "+ Attach File" at bounding box center [400, 277] width 47 height 13
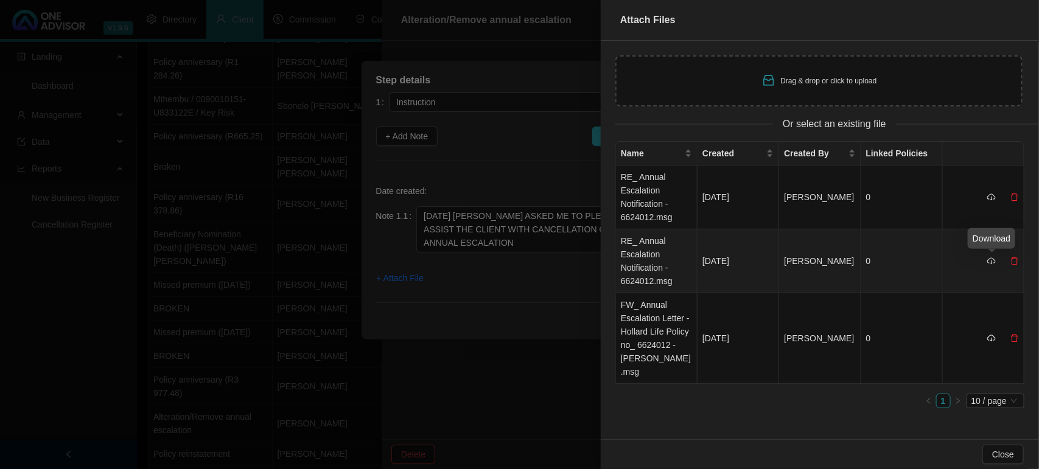
click at [989, 259] on icon "cloud-download" at bounding box center [991, 261] width 9 height 9
click at [657, 268] on td "RE_ Annual Escalation Notification - 6624012.msg" at bounding box center [657, 261] width 82 height 64
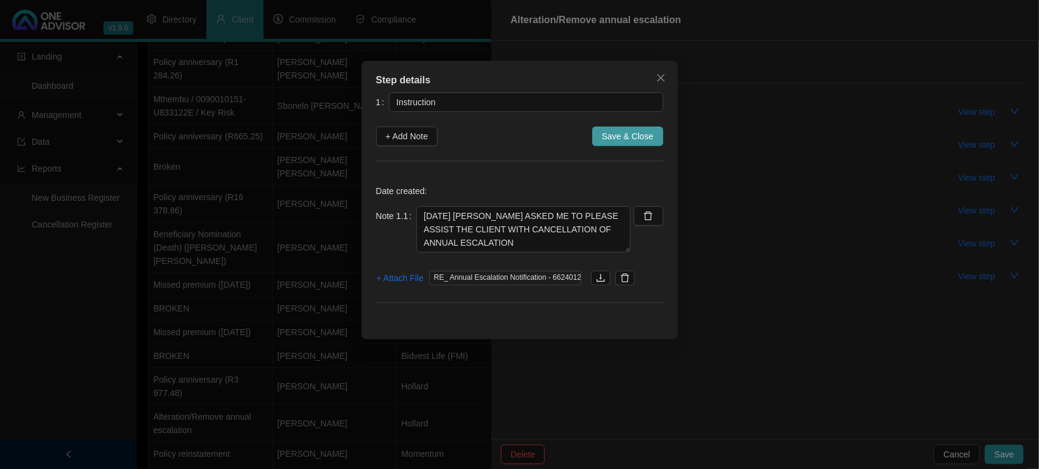
click at [618, 131] on span "Save & Close" at bounding box center [628, 136] width 52 height 13
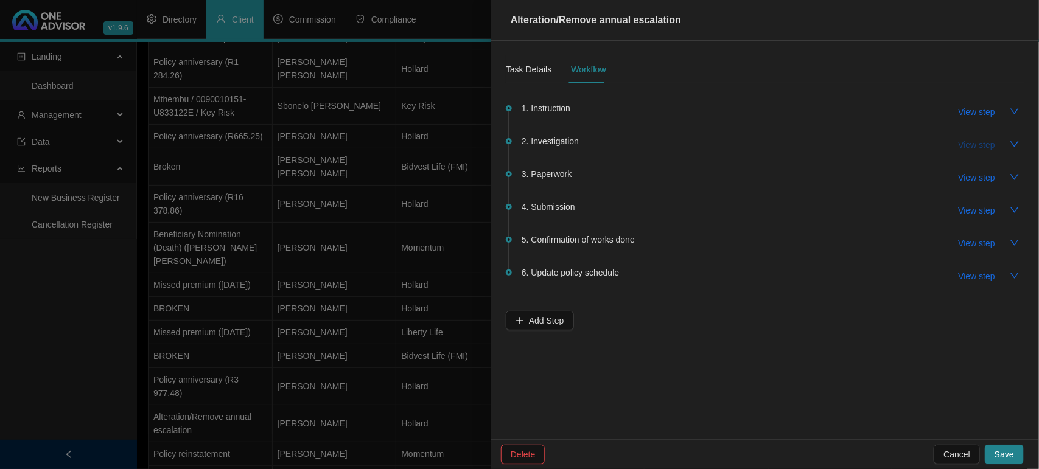
click at [964, 141] on span "View step" at bounding box center [976, 144] width 37 height 13
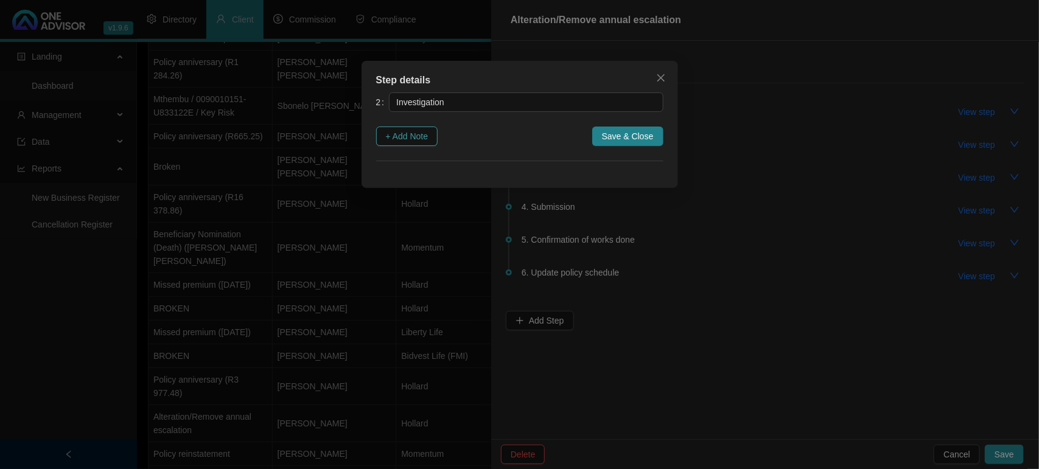
click at [422, 130] on span "+ Add Note" at bounding box center [407, 136] width 43 height 13
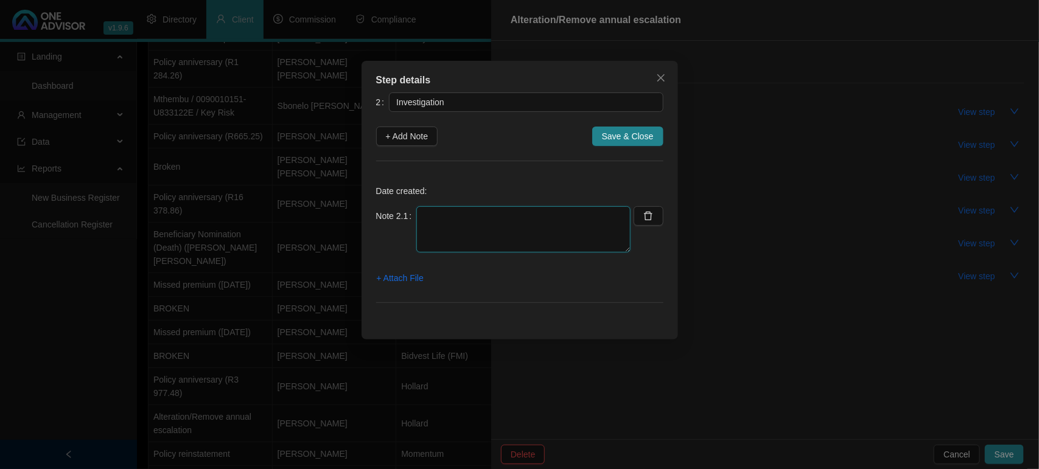
click at [468, 226] on textarea at bounding box center [523, 229] width 214 height 46
type textarea "08/09/2025 - EMAILED ADELIADE AND ASKED HER WHAT IS REQUIRED TO DO THIS"
click at [412, 272] on span "+ Attach File" at bounding box center [400, 277] width 47 height 13
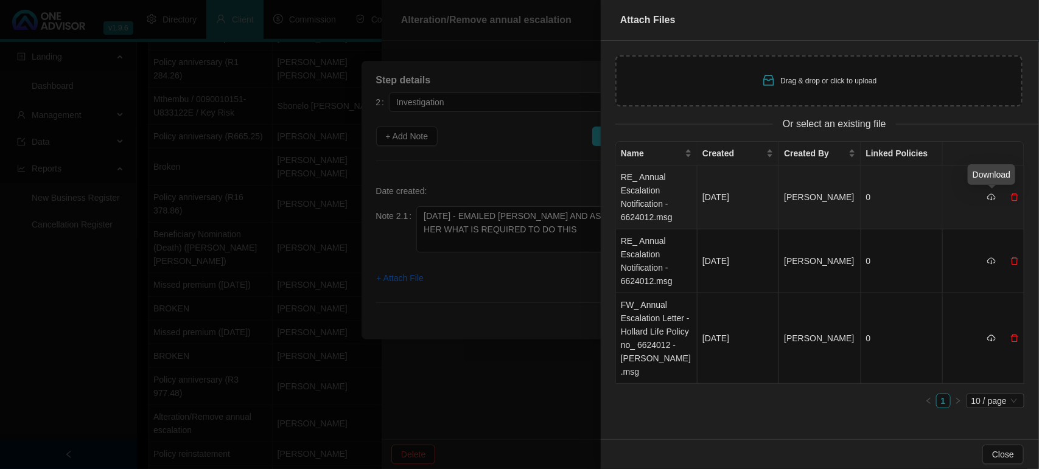
click at [987, 195] on icon "cloud-download" at bounding box center [991, 197] width 9 height 9
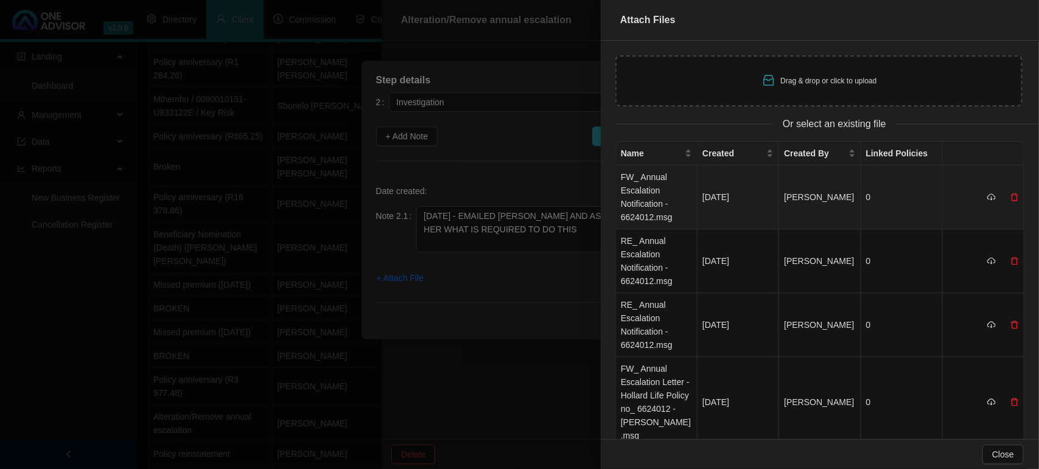
click at [664, 196] on td "FW_ Annual Escalation Notification - 6624012.msg" at bounding box center [657, 197] width 82 height 64
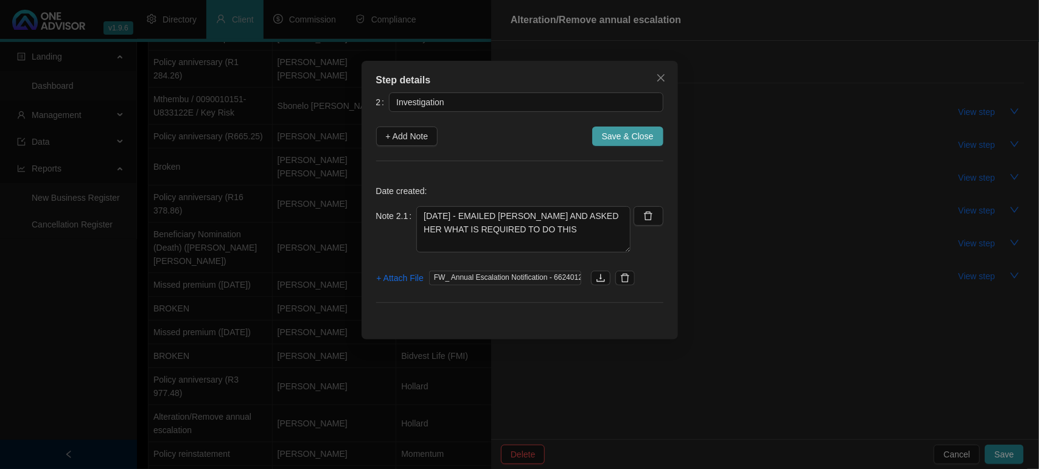
click at [603, 137] on button "Save & Close" at bounding box center [627, 136] width 71 height 19
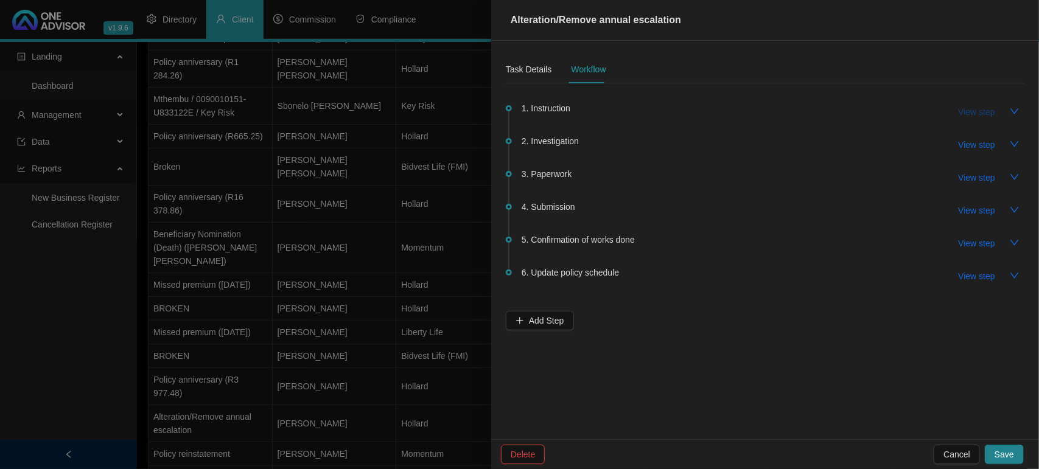
click at [973, 111] on span "View step" at bounding box center [976, 111] width 37 height 13
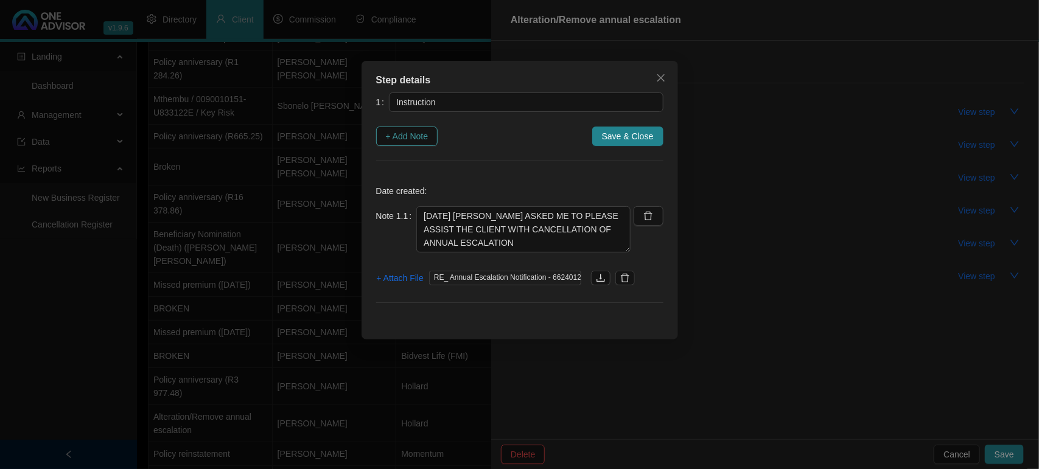
click at [409, 141] on span "+ Add Note" at bounding box center [407, 136] width 43 height 13
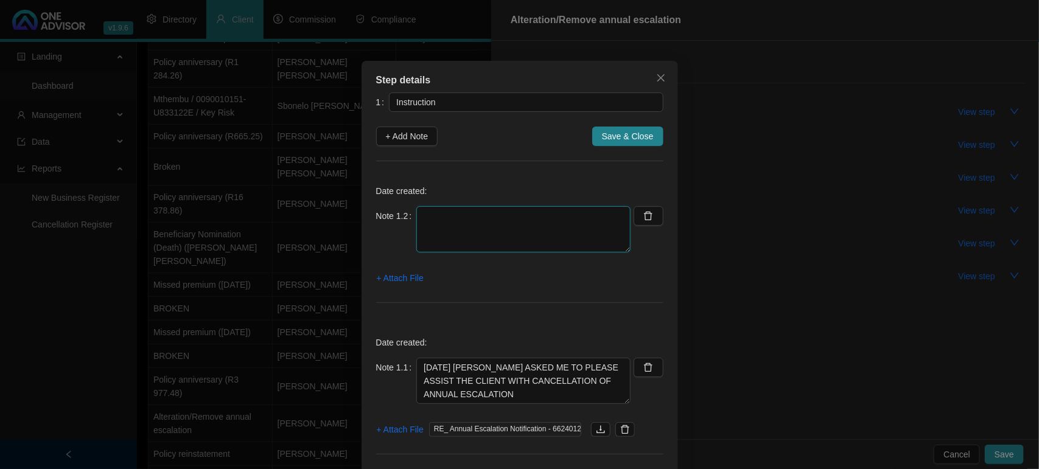
click at [454, 217] on textarea at bounding box center [523, 229] width 214 height 46
type textarea "08/09/2025 LET THE CLIENT KNOW I AM WORKING ON HER REQUEST"
click at [380, 272] on span "+ Attach File" at bounding box center [400, 277] width 47 height 13
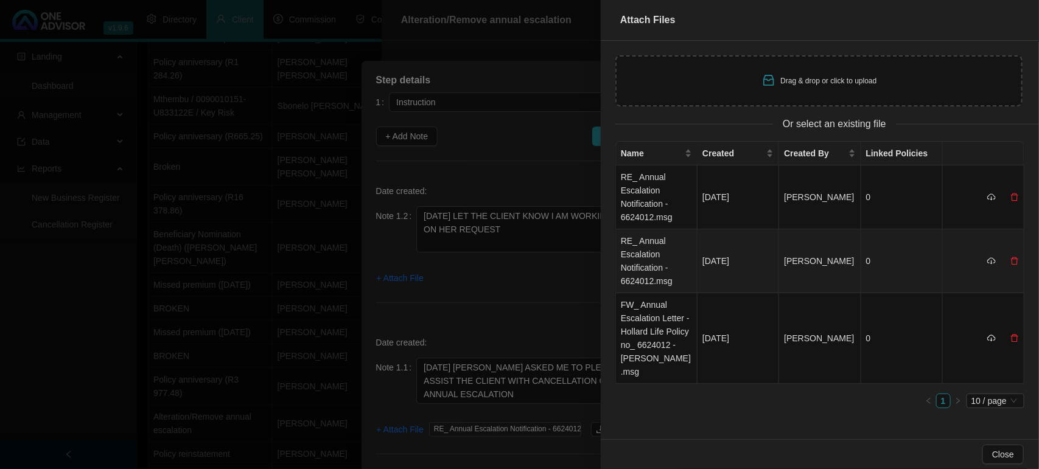
click at [680, 244] on td "RE_ Annual Escalation Notification - 6624012.msg" at bounding box center [657, 261] width 82 height 64
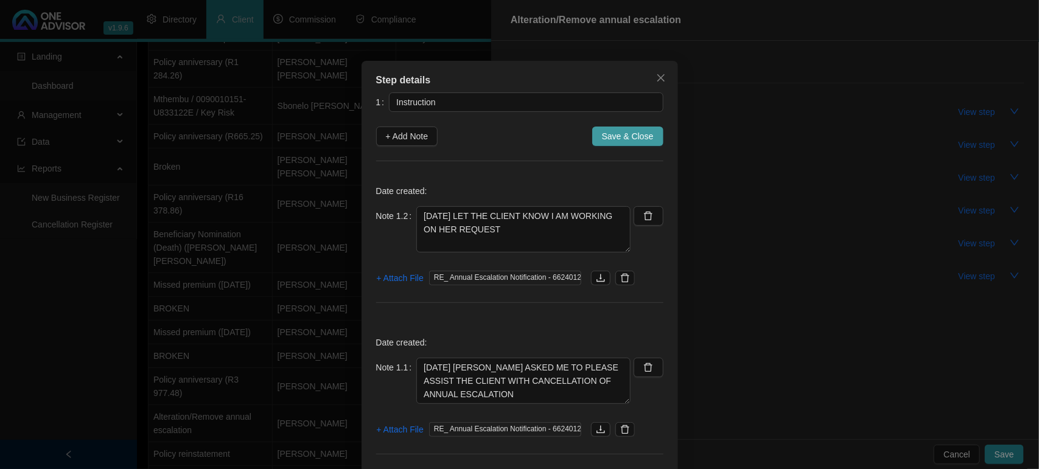
click at [635, 141] on span "Save & Close" at bounding box center [628, 136] width 52 height 13
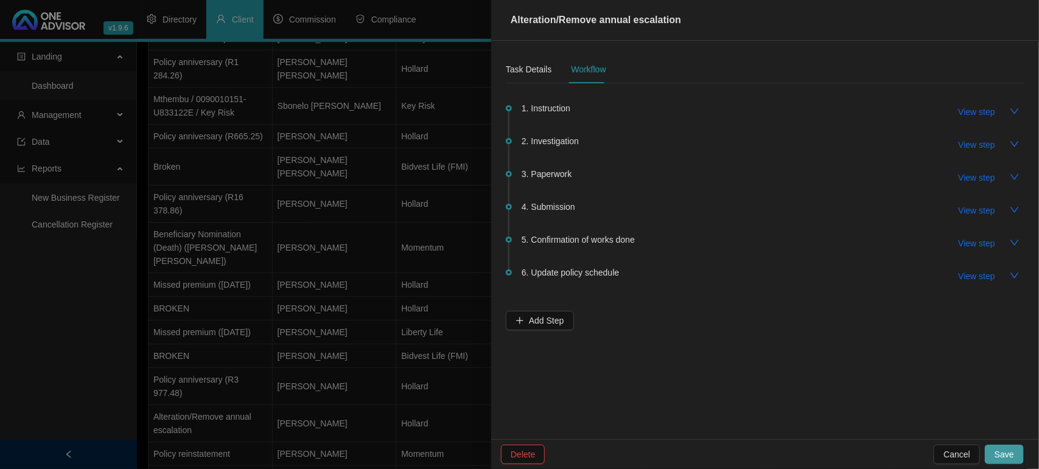
click at [1010, 448] on span "Save" at bounding box center [1003, 454] width 19 height 13
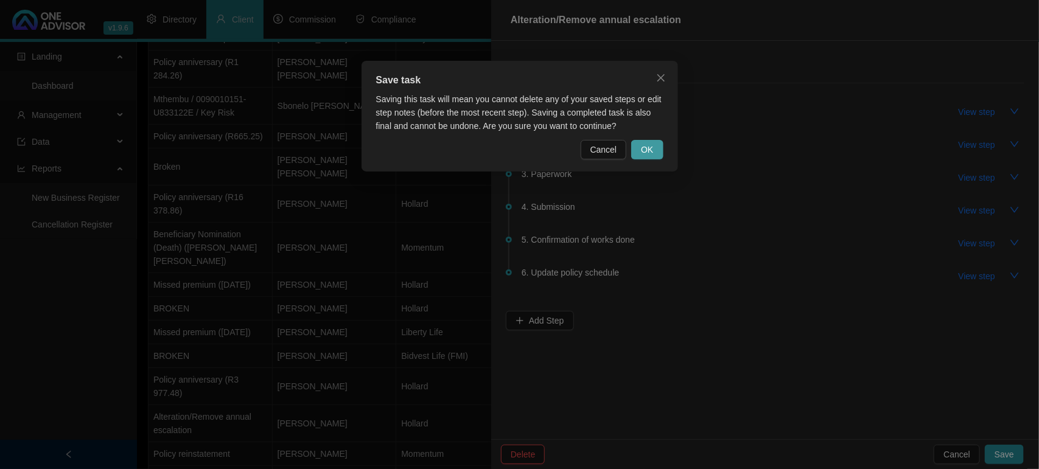
click at [641, 153] on span "OK" at bounding box center [647, 149] width 12 height 13
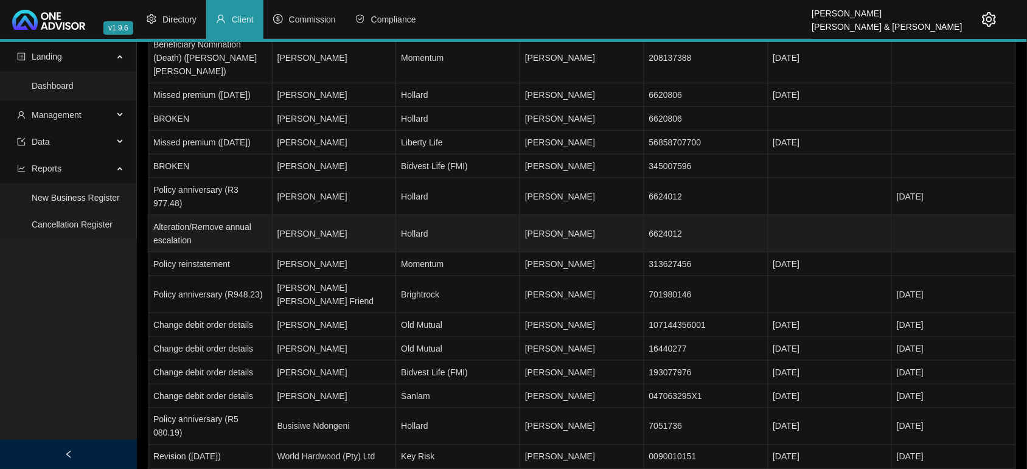
scroll to position [287, 0]
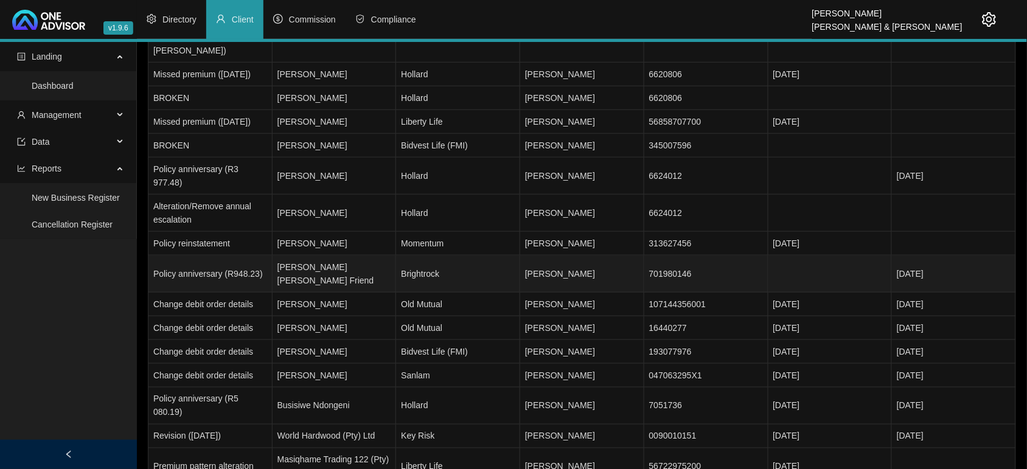
click at [319, 256] on td "[PERSON_NAME] [PERSON_NAME] Friend" at bounding box center [335, 274] width 124 height 37
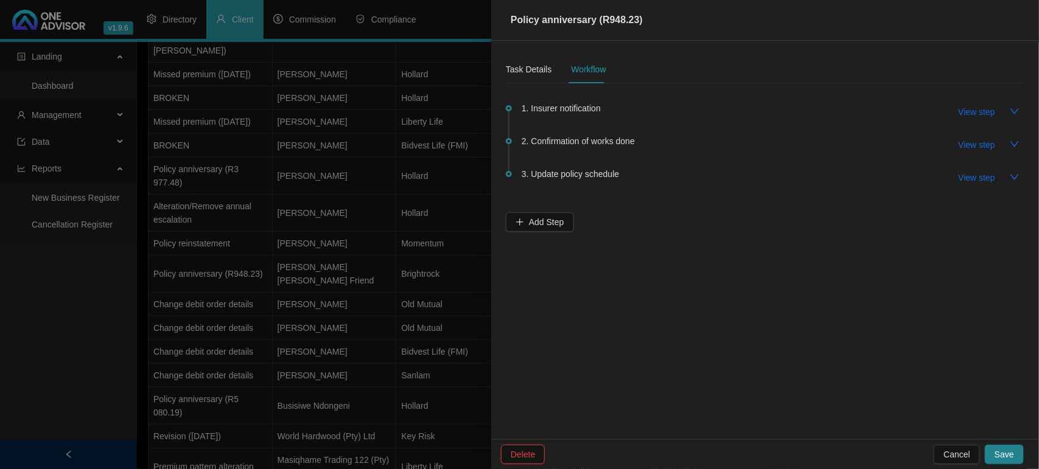
click at [333, 240] on div at bounding box center [519, 234] width 1039 height 469
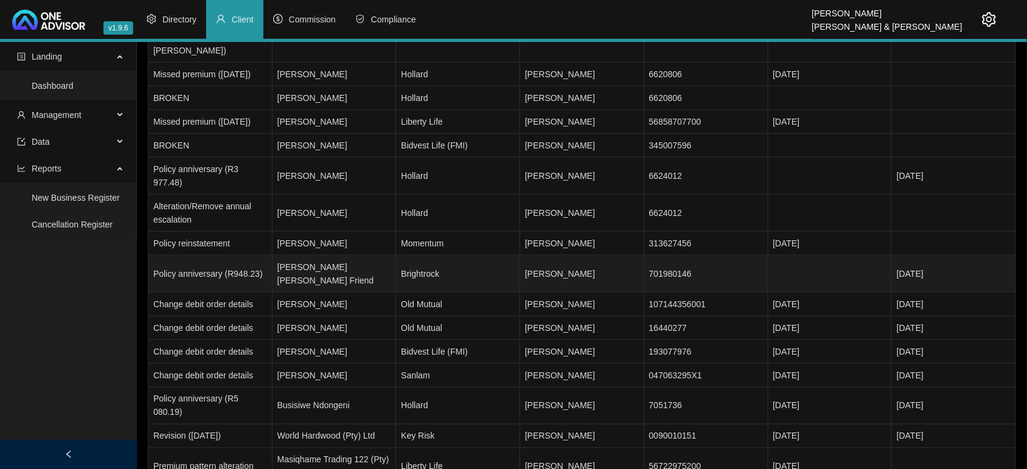
click at [322, 256] on td "[PERSON_NAME] [PERSON_NAME] Friend" at bounding box center [335, 274] width 124 height 37
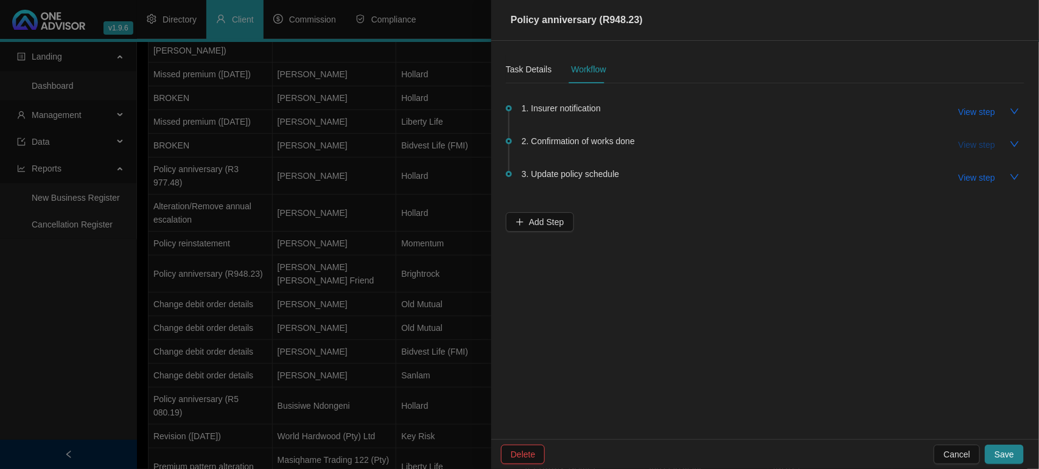
click at [969, 144] on span "View step" at bounding box center [976, 144] width 37 height 13
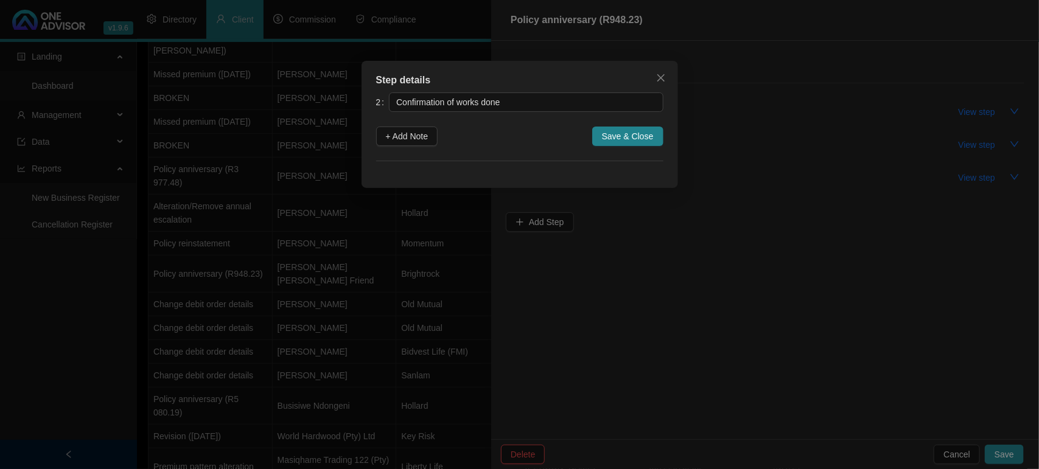
click at [970, 144] on div "Step details 2 Confirmation of works done + Add Note Save & Close Cancel OK" at bounding box center [519, 234] width 1039 height 469
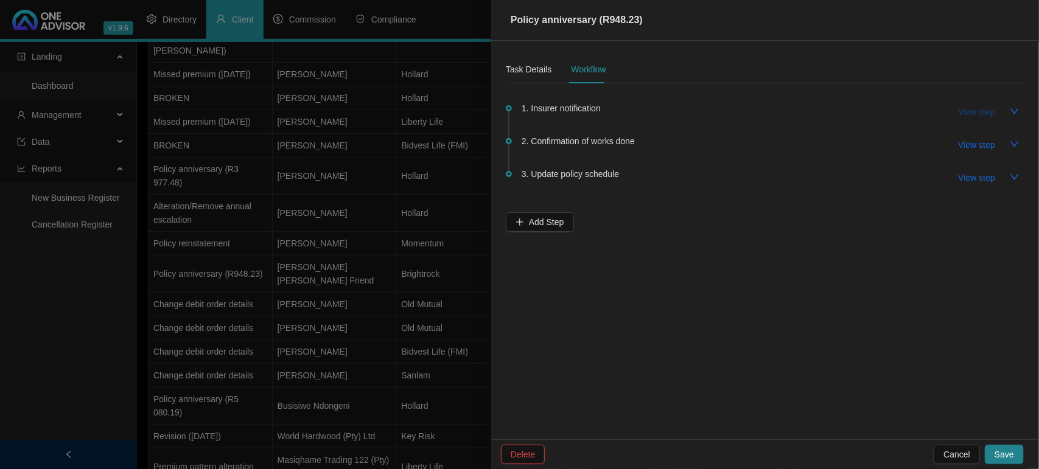
click at [967, 105] on button "View step" at bounding box center [976, 111] width 56 height 19
type input "Insurer notification"
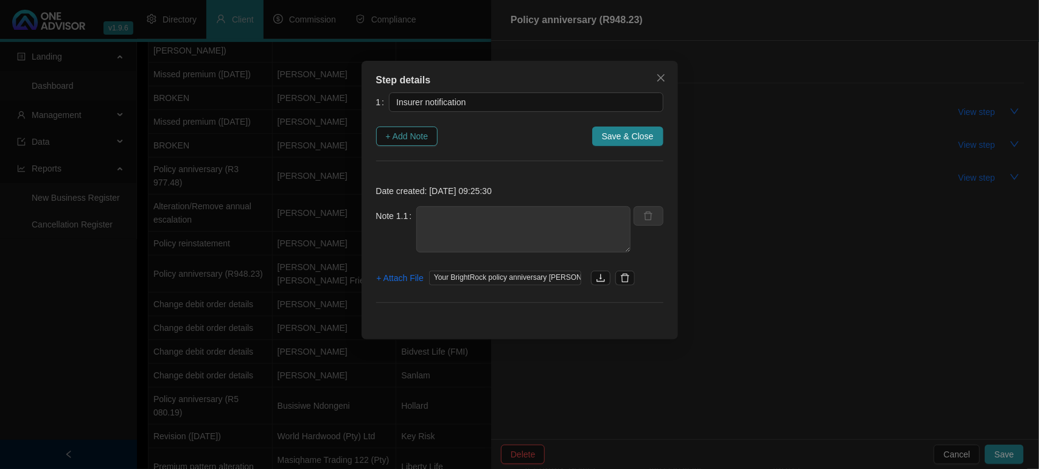
click at [411, 137] on span "+ Add Note" at bounding box center [407, 136] width 43 height 13
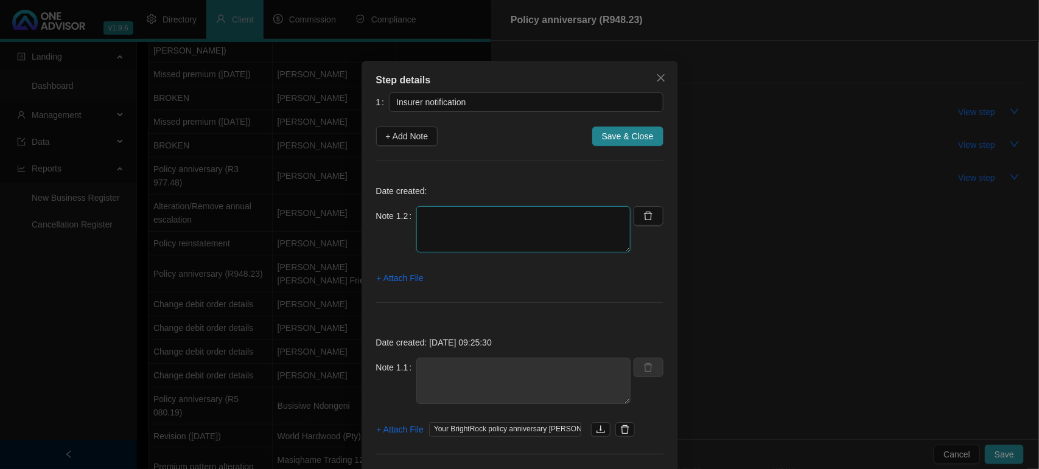
click at [513, 239] on textarea at bounding box center [523, 229] width 214 height 46
type textarea "A"
type textarea "08/09/2025 BRIGHTROCK SENT ANNIVERSARY DIRECTLY TO THE CLIENT"
click at [603, 135] on span "Save & Close" at bounding box center [628, 136] width 52 height 13
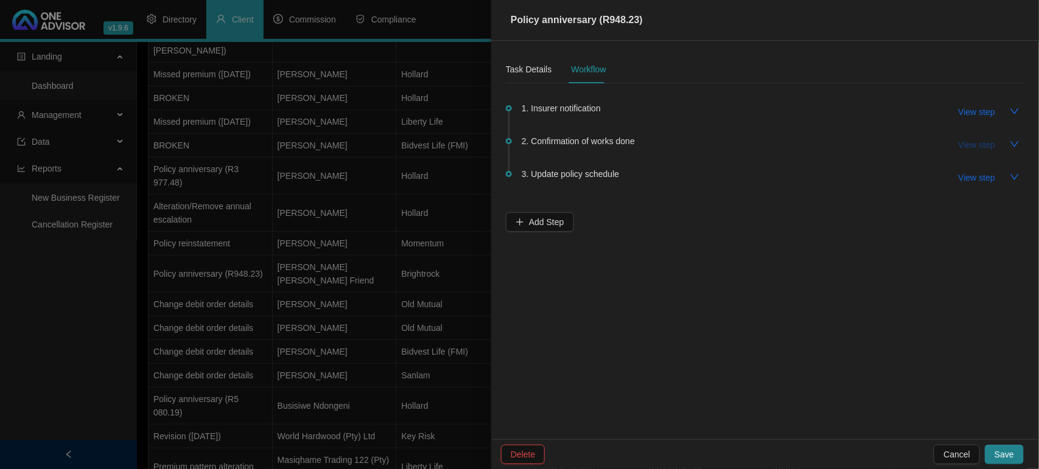
click at [971, 140] on span "View step" at bounding box center [976, 144] width 37 height 13
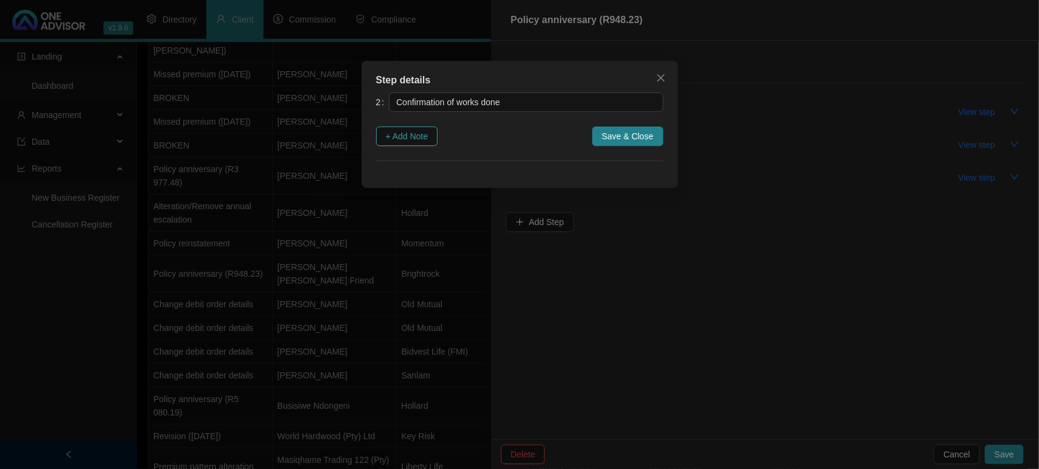
click at [406, 139] on span "+ Add Note" at bounding box center [407, 136] width 43 height 13
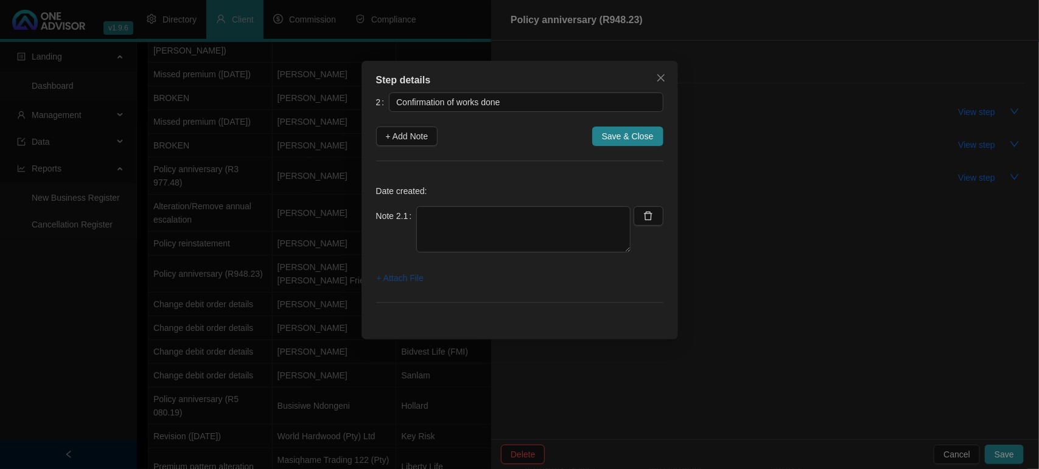
click at [403, 280] on span "+ Attach File" at bounding box center [400, 277] width 47 height 13
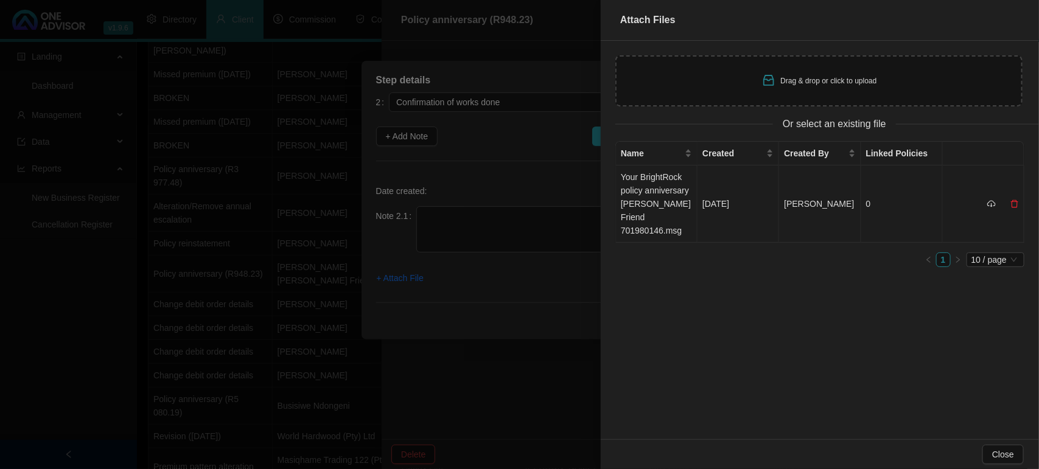
click at [703, 199] on td "[DATE]" at bounding box center [738, 203] width 82 height 77
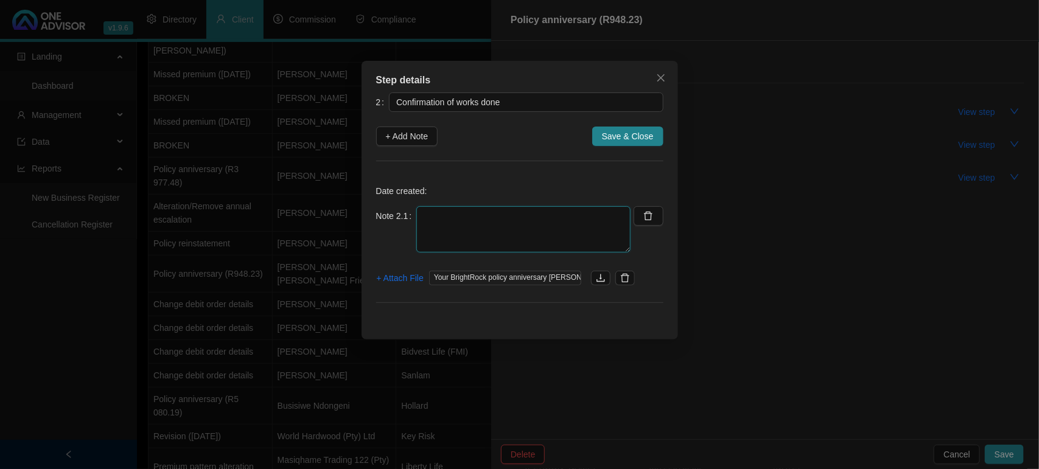
click at [516, 213] on textarea at bounding box center [523, 229] width 214 height 46
type textarea "08/09/2025 - BRIGHT ROCK SENT IT DIRECTLY TO THE CLIENT AND CC'D MARC IN - NO N…"
click at [628, 133] on span "Save & Close" at bounding box center [628, 136] width 52 height 13
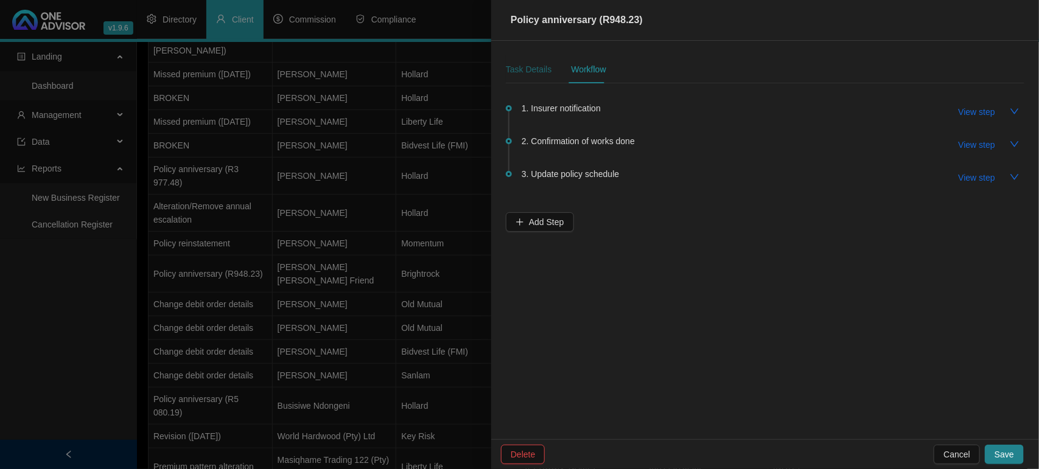
click at [527, 69] on div "Task Details" at bounding box center [529, 69] width 46 height 13
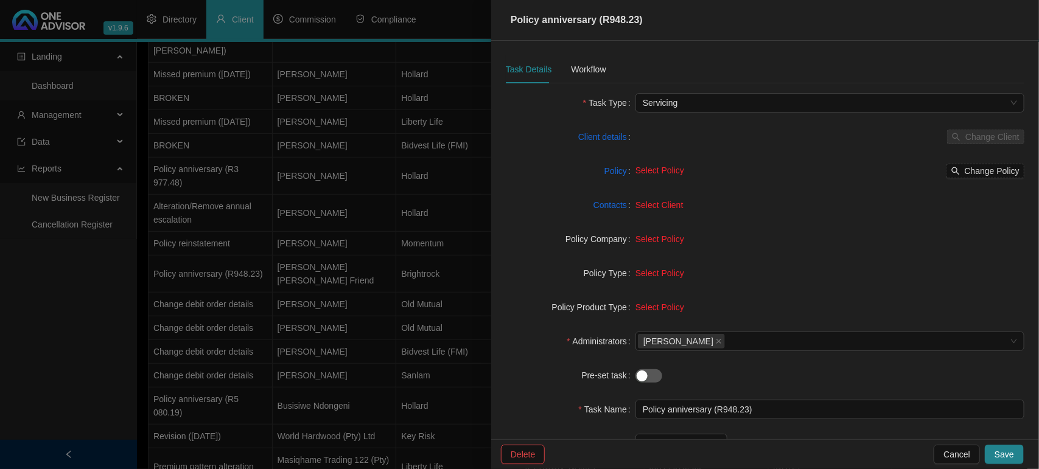
click at [564, 64] on div "Task Details Workflow" at bounding box center [556, 69] width 100 height 28
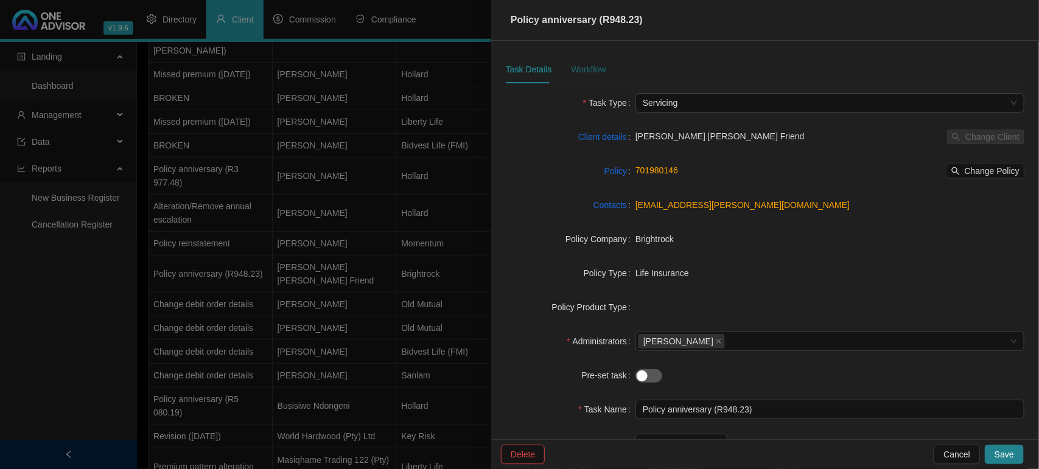
click at [590, 75] on div "Workflow" at bounding box center [588, 69] width 35 height 13
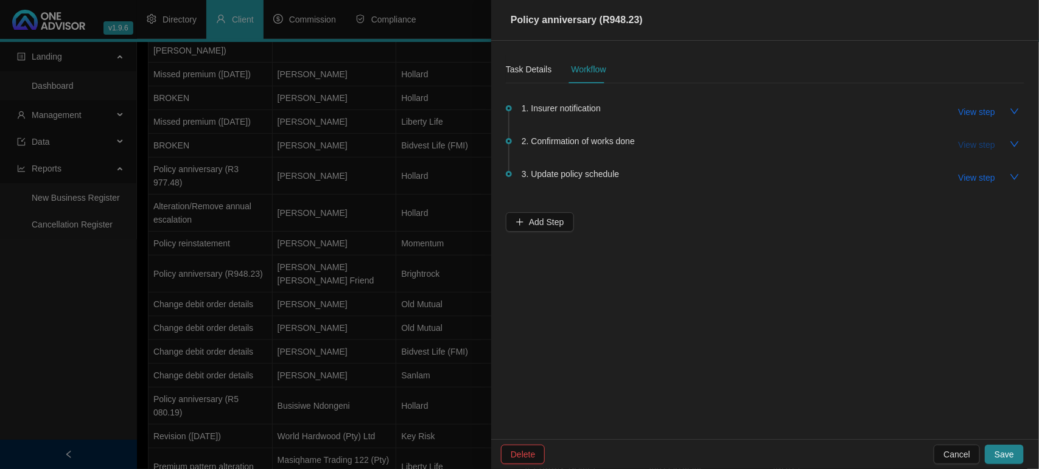
click at [965, 144] on span "View step" at bounding box center [976, 144] width 37 height 13
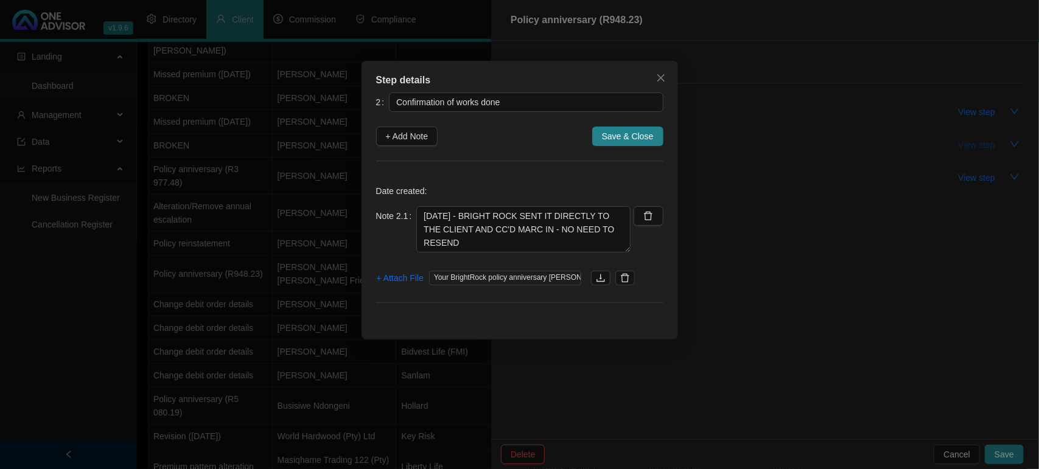
click at [965, 144] on div "Step details 2 Confirmation of works done + Add Note Save & Close Date created:…" at bounding box center [519, 234] width 1039 height 469
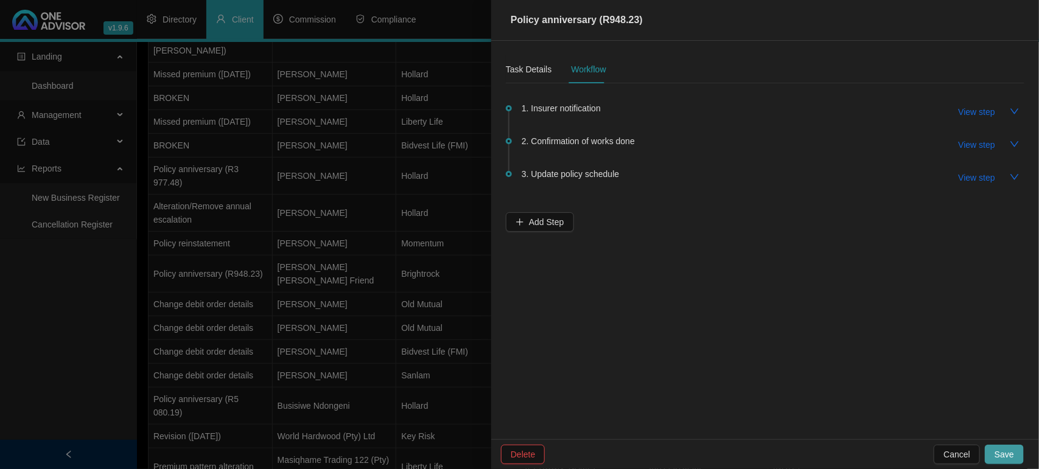
click at [1011, 451] on span "Save" at bounding box center [1003, 454] width 19 height 13
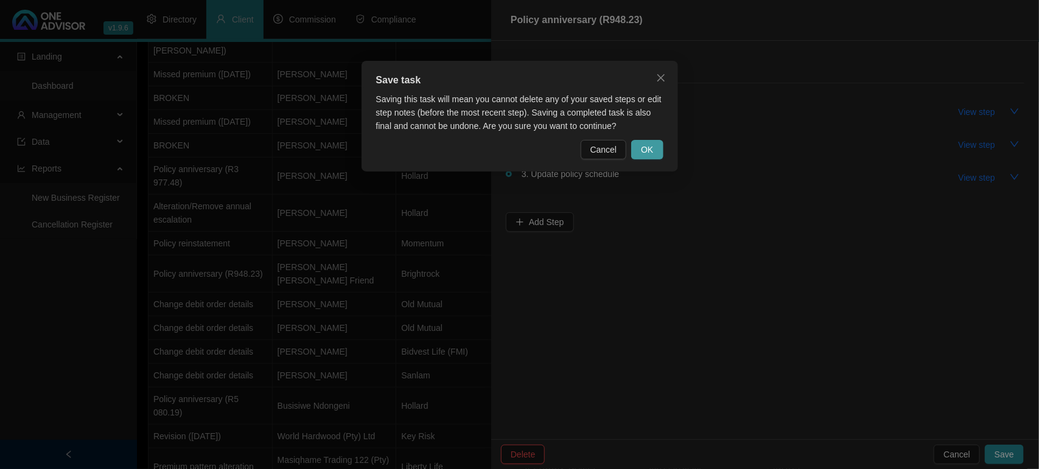
click at [641, 146] on button "OK" at bounding box center [647, 149] width 32 height 19
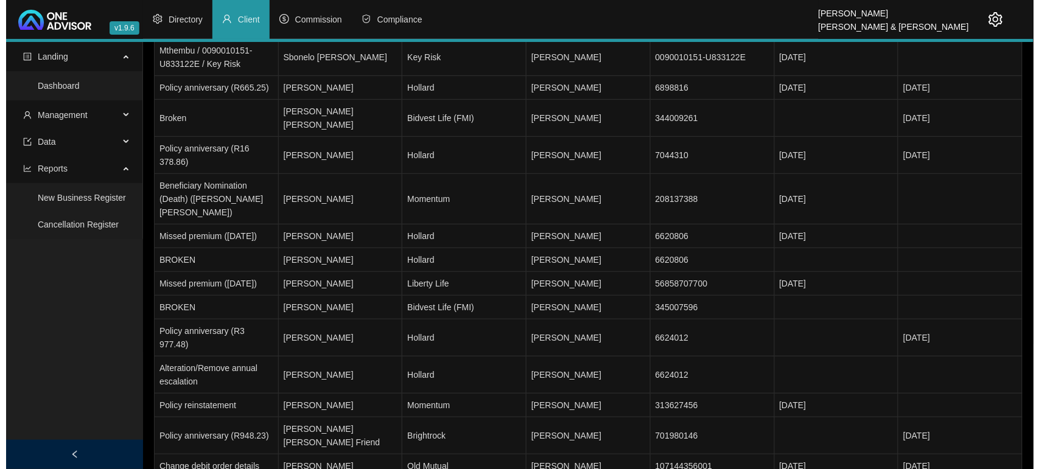
scroll to position [0, 0]
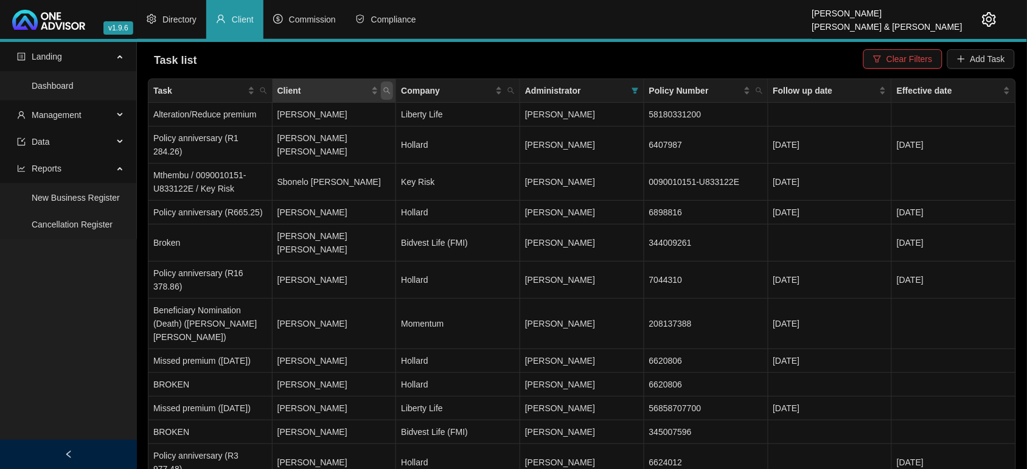
click at [382, 92] on span "Client" at bounding box center [387, 91] width 12 height 18
type input "keal"
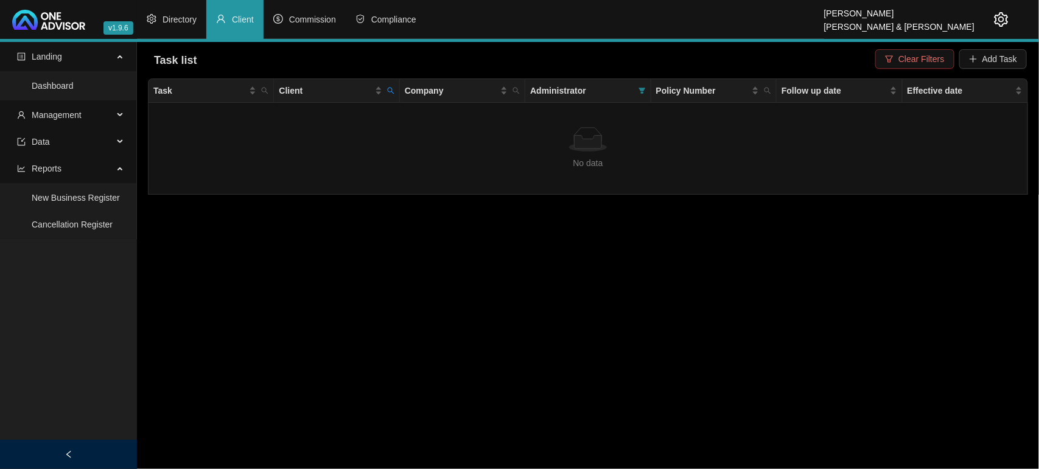
click at [893, 55] on span "button" at bounding box center [889, 59] width 9 height 9
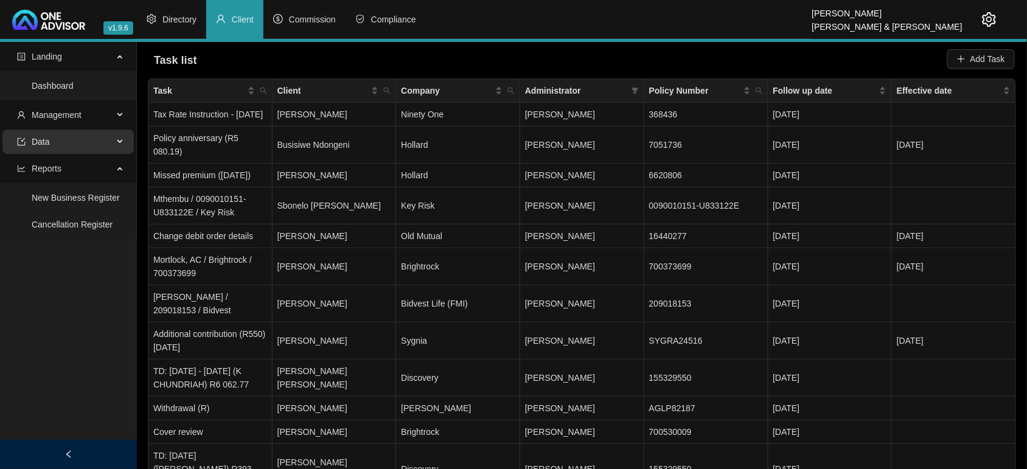
click at [61, 140] on span "Data" at bounding box center [65, 142] width 96 height 24
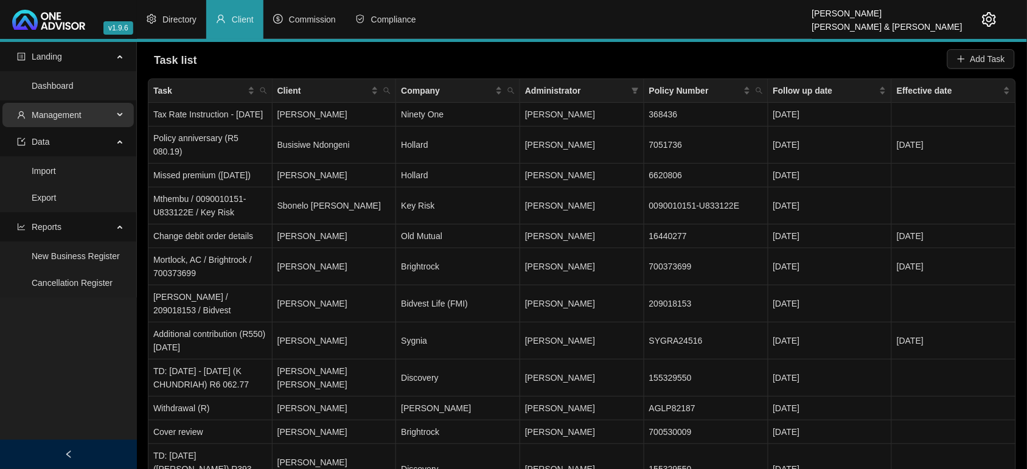
click at [61, 110] on span "Management" at bounding box center [57, 115] width 50 height 10
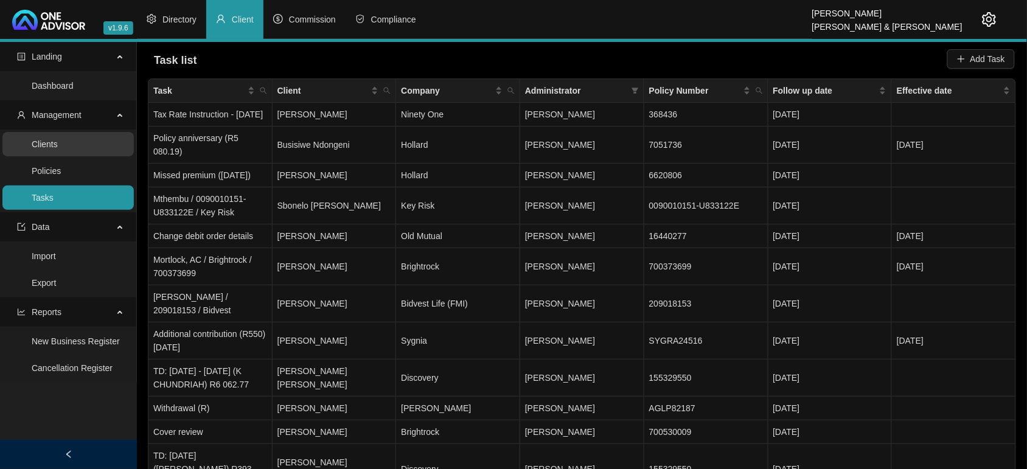
click at [57, 144] on link "Clients" at bounding box center [45, 144] width 26 height 10
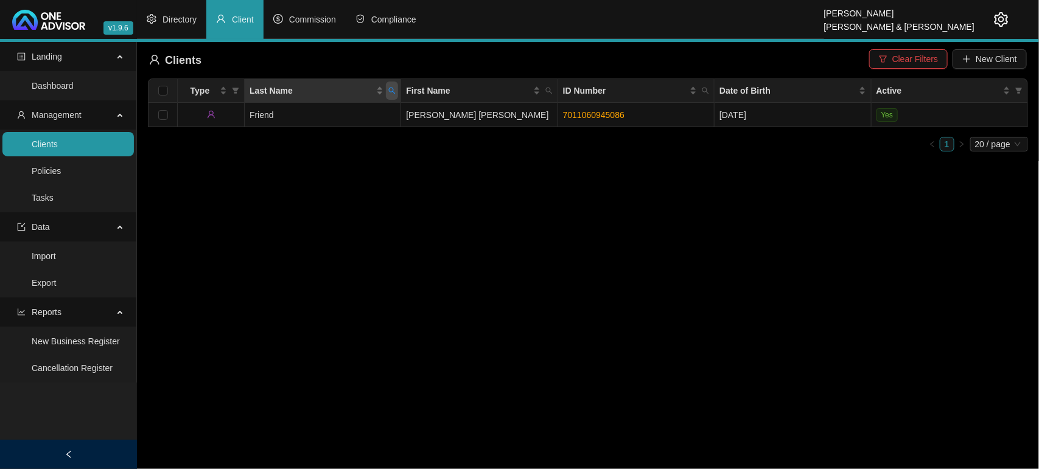
click at [391, 92] on icon "search" at bounding box center [392, 91] width 7 height 7
type input "keal"
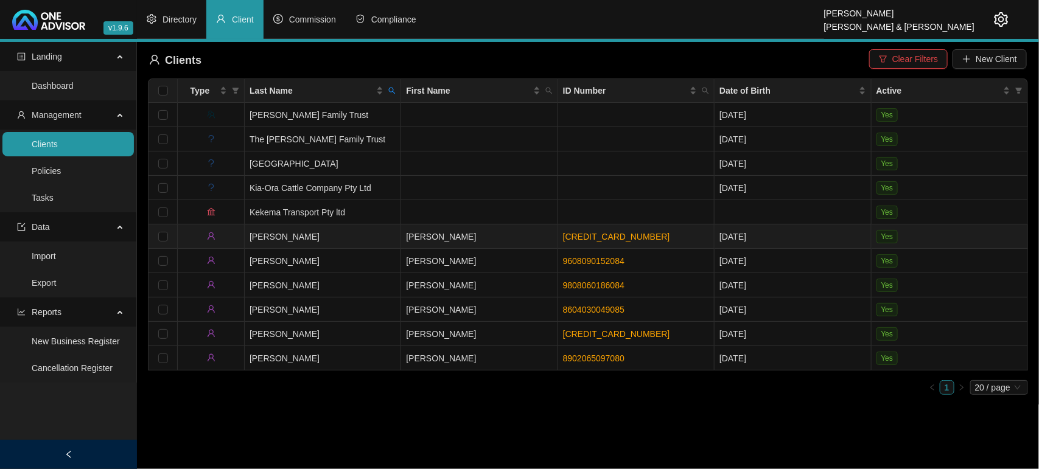
click at [335, 232] on td "Keal" at bounding box center [323, 236] width 156 height 24
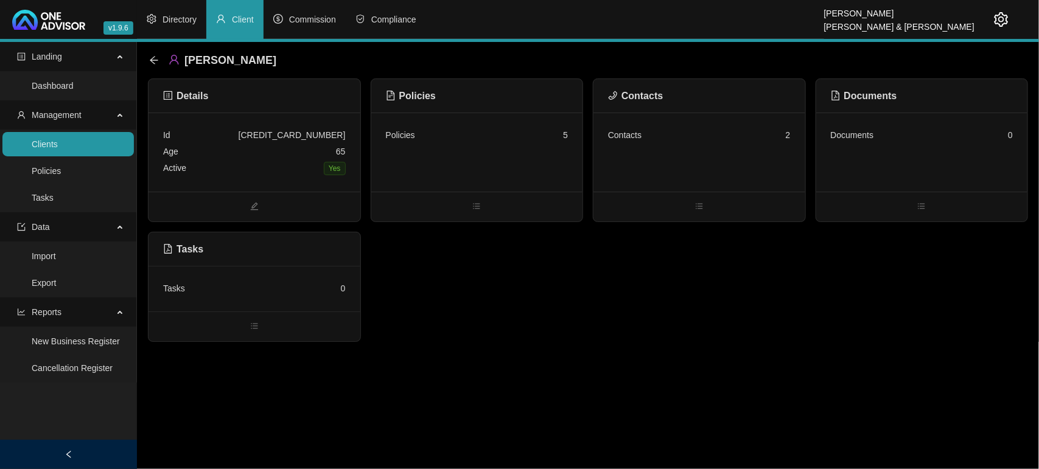
click at [47, 139] on link "Clients" at bounding box center [45, 144] width 26 height 10
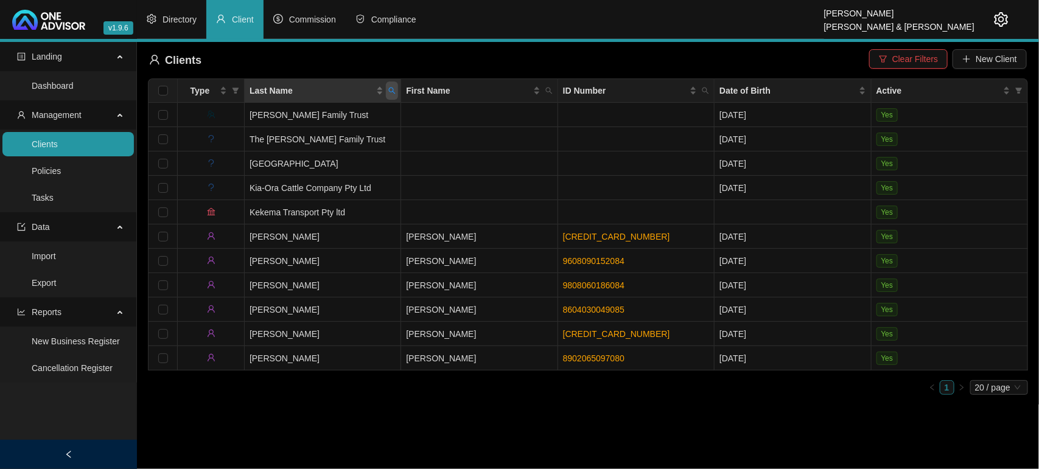
click at [388, 89] on icon "search" at bounding box center [391, 90] width 7 height 7
type input "friend"
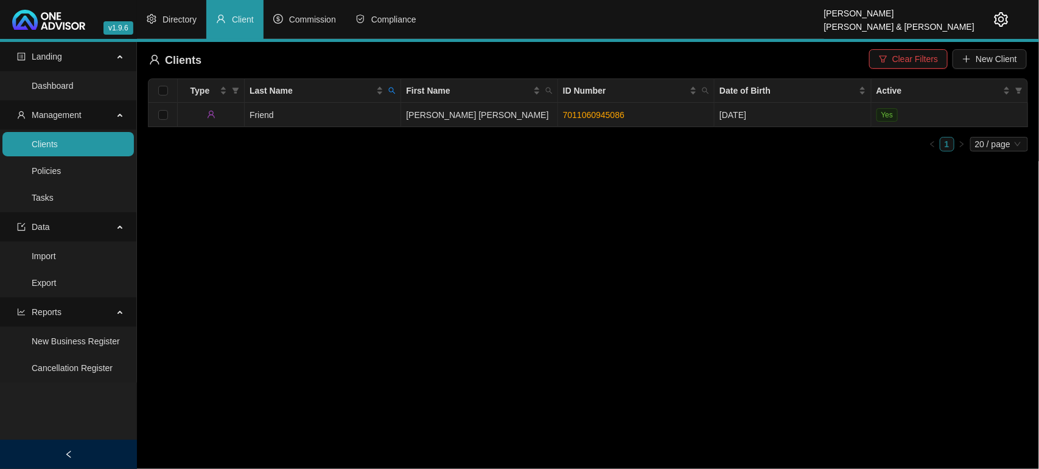
click at [382, 108] on td "Friend" at bounding box center [323, 115] width 156 height 24
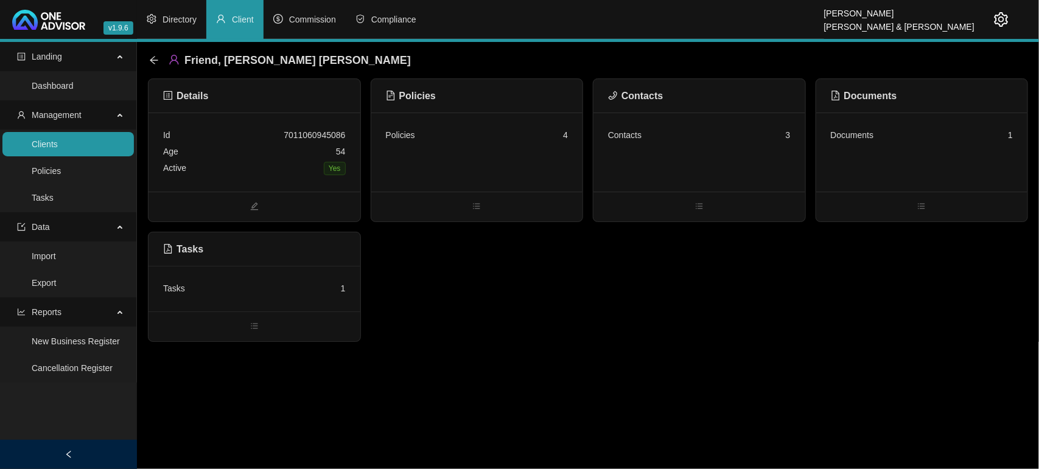
click at [286, 168] on div "Active Yes" at bounding box center [254, 168] width 183 height 17
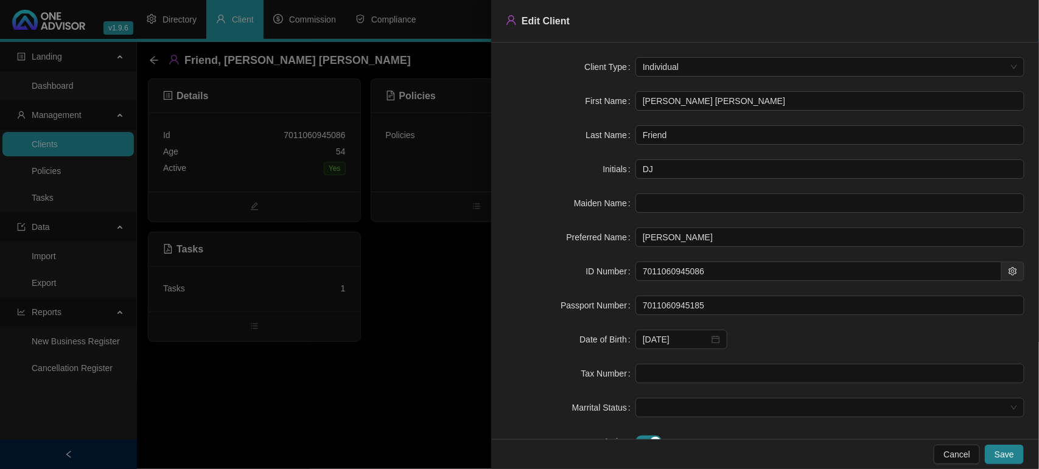
click at [332, 384] on div at bounding box center [519, 234] width 1039 height 469
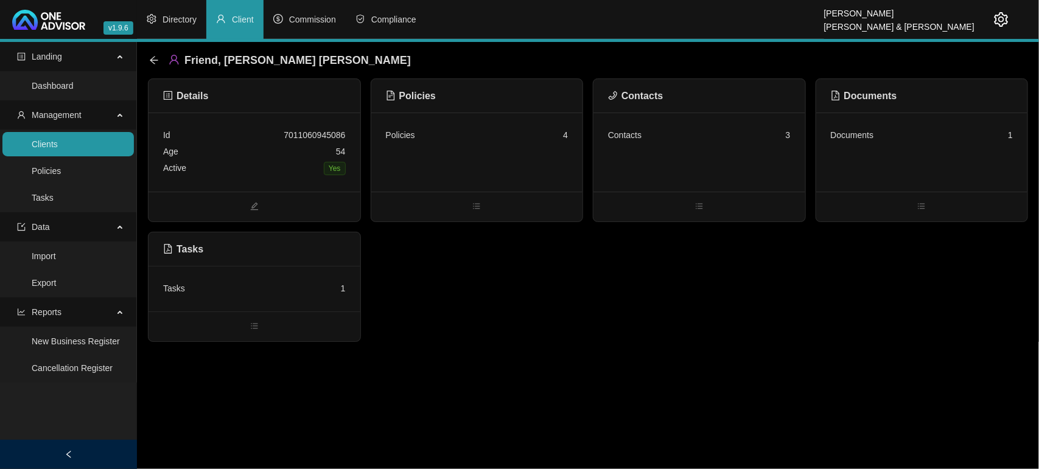
click at [307, 298] on div "Tasks 1" at bounding box center [254, 289] width 212 height 46
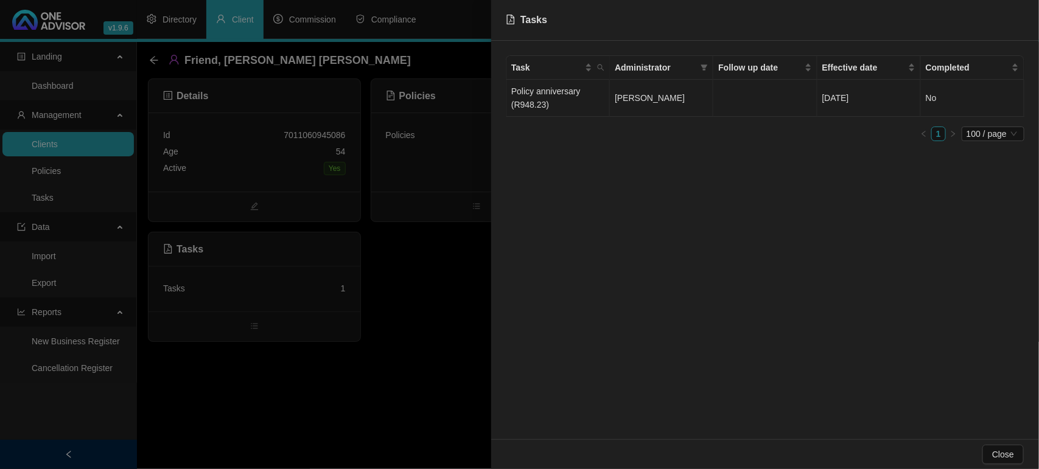
click at [618, 101] on span "[PERSON_NAME]" at bounding box center [649, 98] width 70 height 10
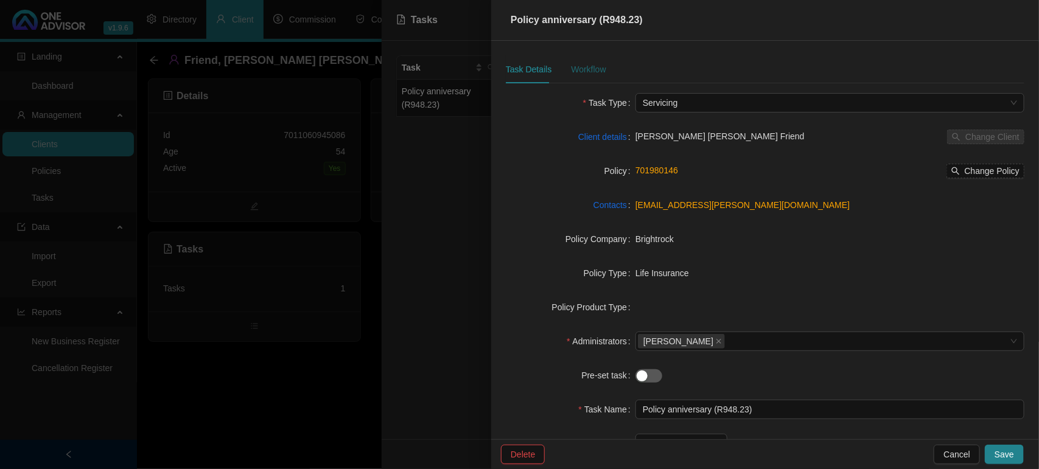
click at [588, 66] on div "Workflow" at bounding box center [588, 69] width 35 height 13
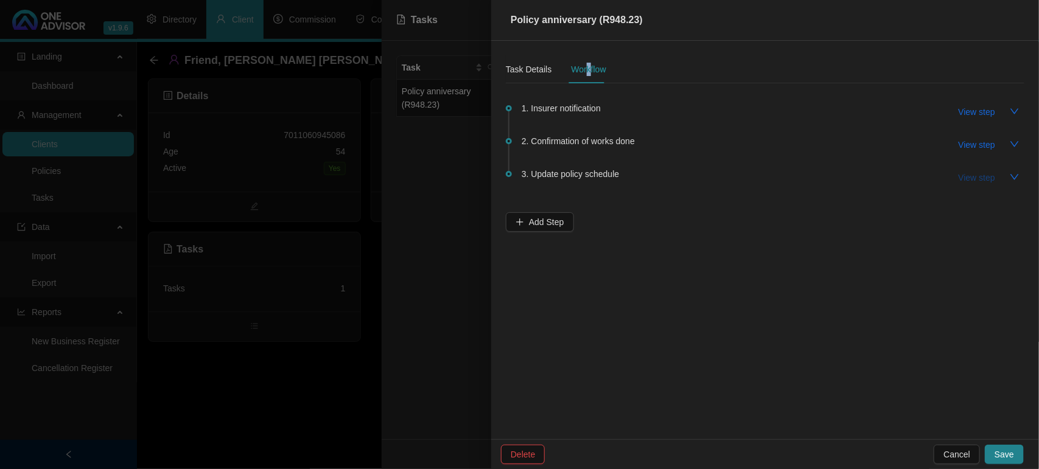
click at [980, 171] on span "View step" at bounding box center [976, 177] width 37 height 13
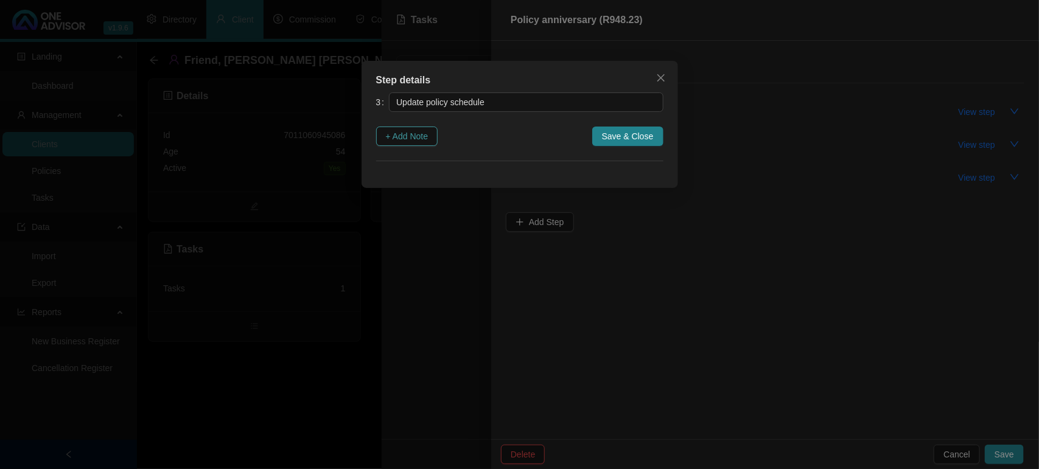
click at [409, 136] on span "+ Add Note" at bounding box center [407, 136] width 43 height 13
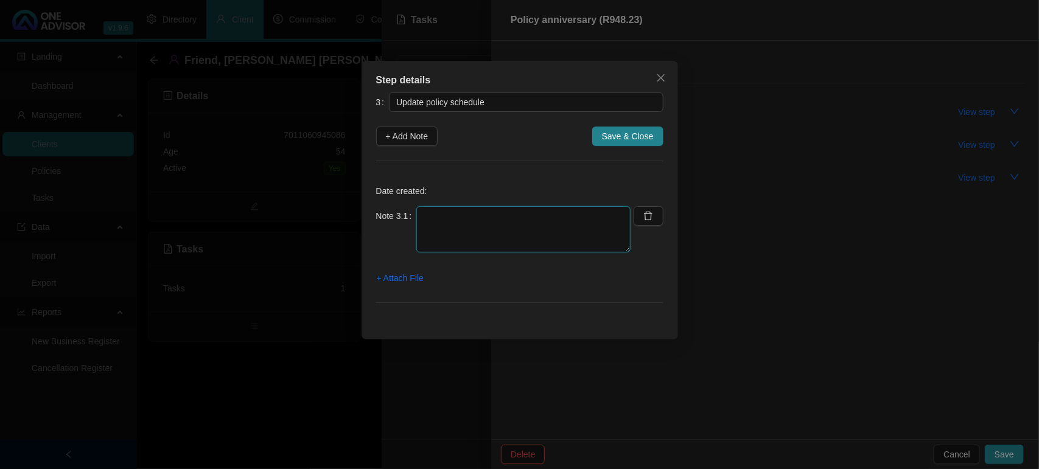
click at [504, 238] on textarea at bounding box center [523, 229] width 214 height 46
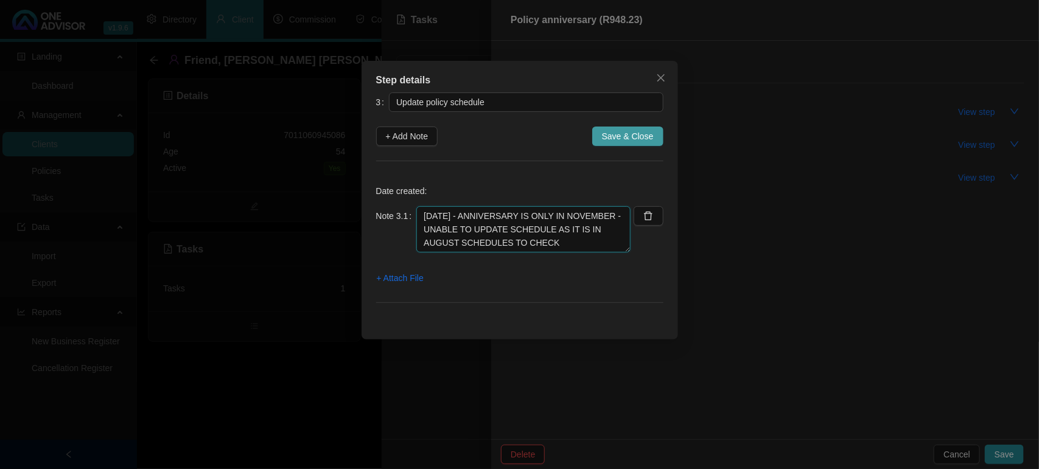
type textarea "09/09/2025 - ANNIVERSARY IS ONLY IN NOVEMBER - UNABLE TO UPDATE SCHEDULE AS IT …"
click at [647, 135] on span "Save & Close" at bounding box center [628, 136] width 52 height 13
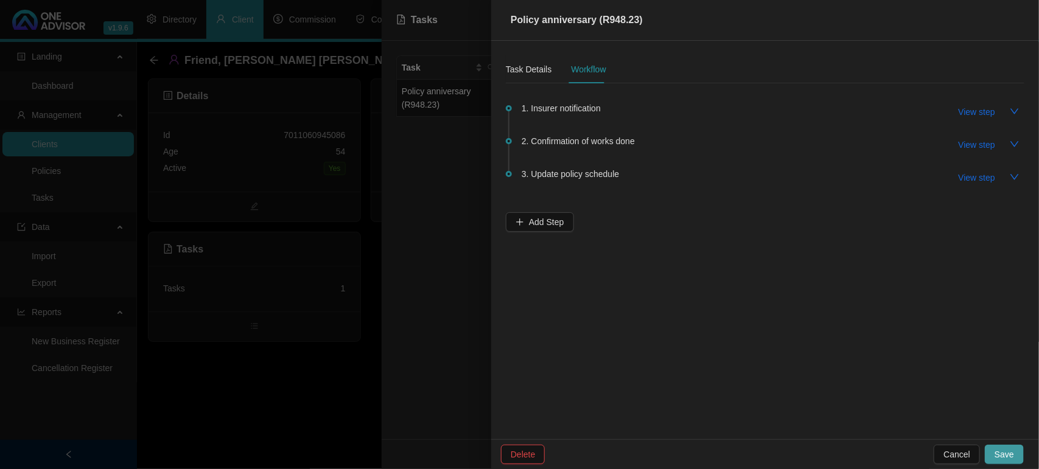
click at [996, 450] on span "Save" at bounding box center [1003, 454] width 19 height 13
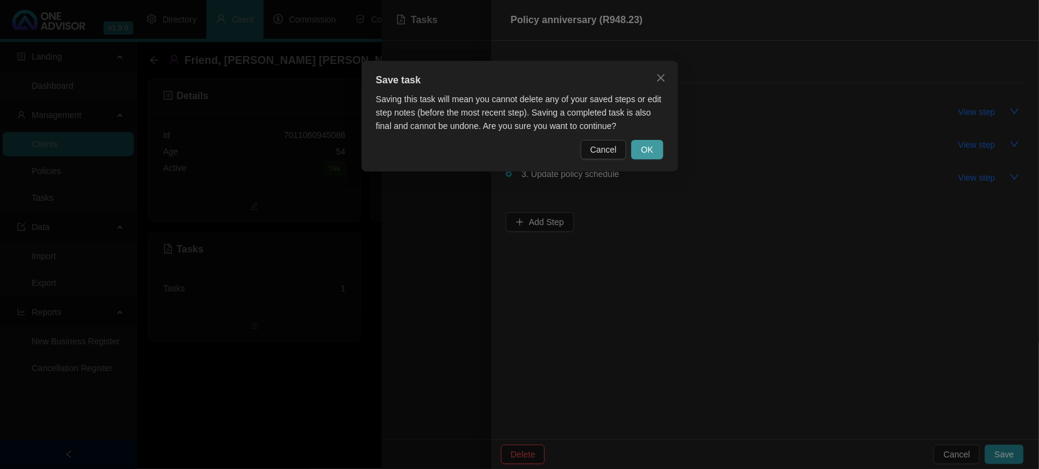
click at [655, 153] on button "OK" at bounding box center [647, 149] width 32 height 19
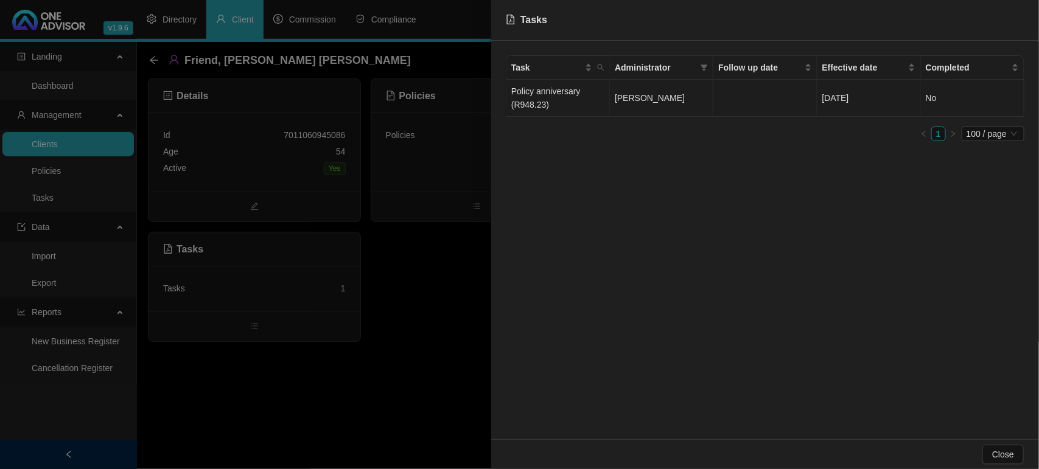
click at [616, 96] on span "[PERSON_NAME]" at bounding box center [649, 98] width 70 height 10
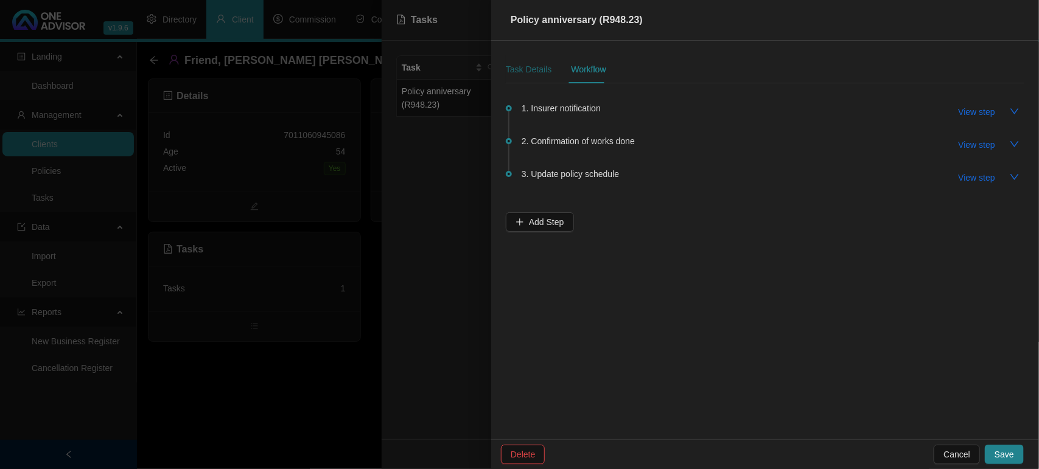
click at [521, 68] on div "Task Details" at bounding box center [529, 69] width 46 height 13
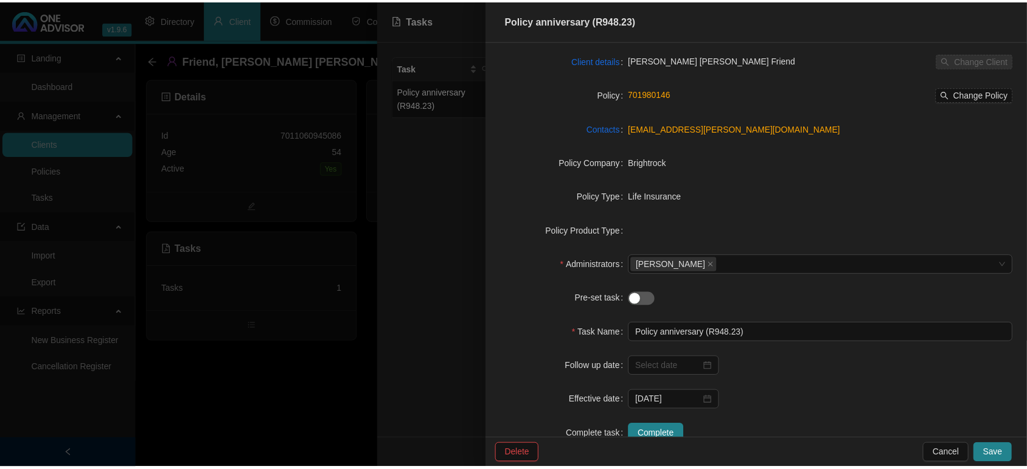
scroll to position [111, 0]
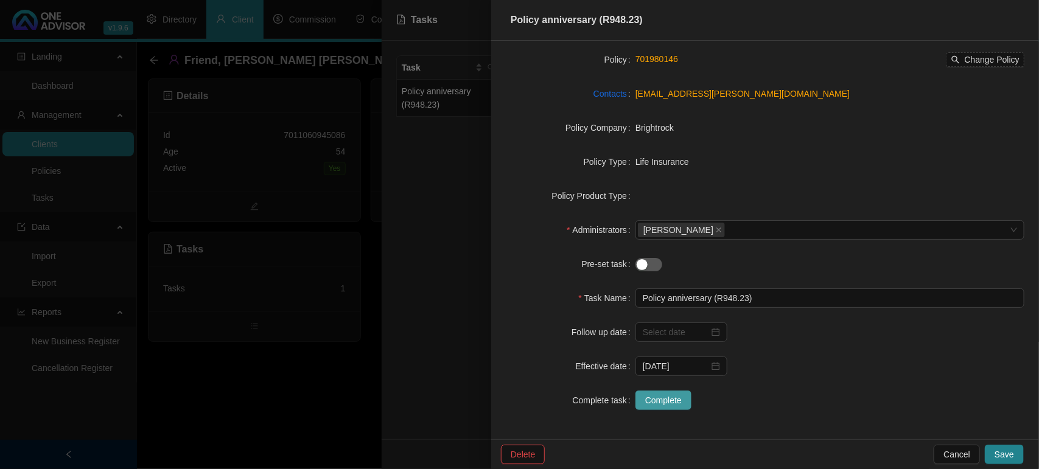
click at [666, 400] on span "Complete" at bounding box center [663, 400] width 37 height 13
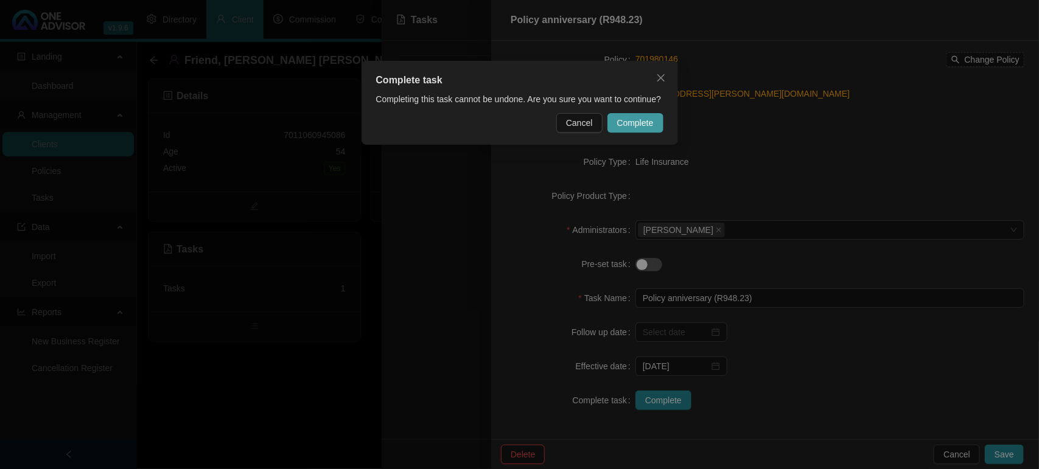
click at [632, 119] on span "Complete" at bounding box center [635, 122] width 37 height 13
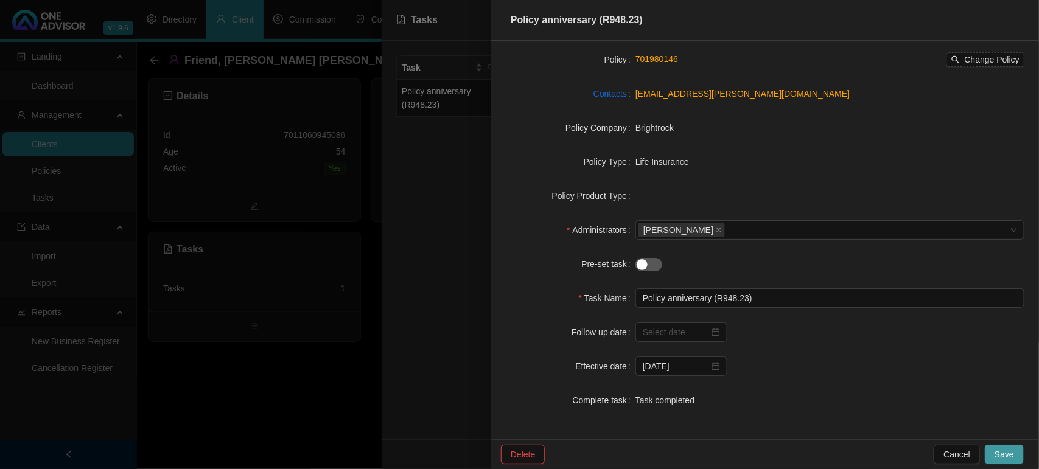
click at [1002, 451] on span "Save" at bounding box center [1003, 454] width 19 height 13
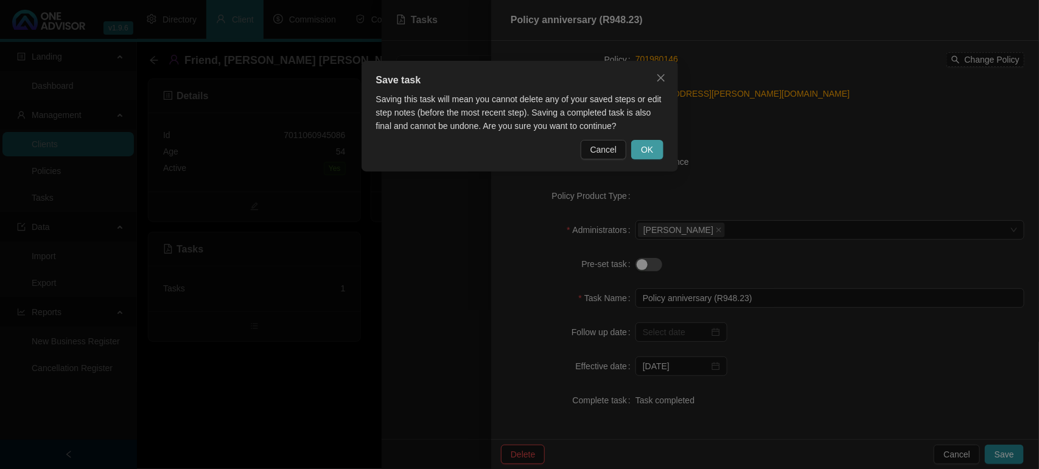
click at [640, 147] on button "OK" at bounding box center [647, 149] width 32 height 19
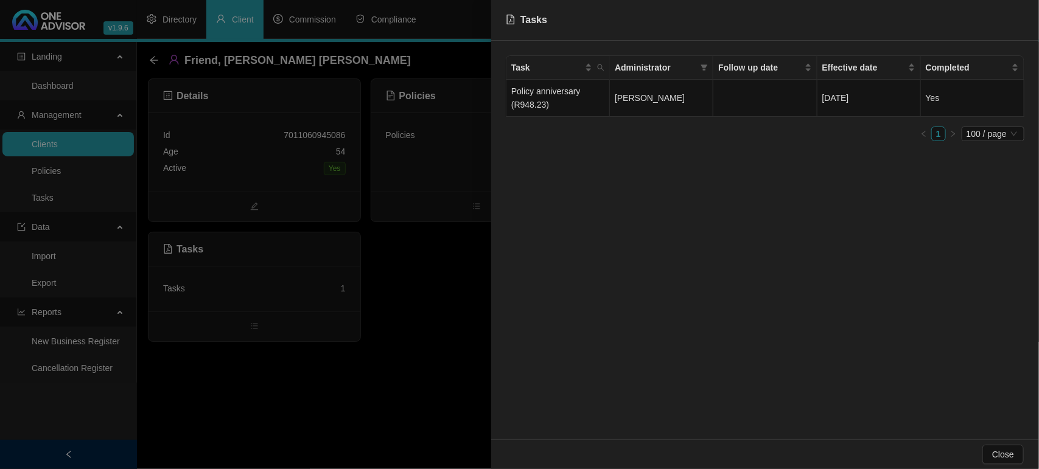
click at [99, 151] on div at bounding box center [519, 234] width 1039 height 469
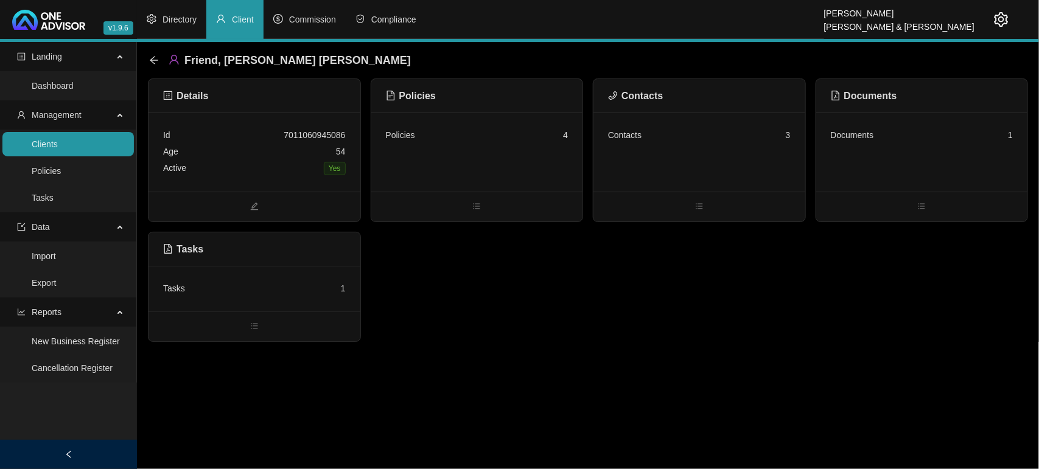
click at [911, 133] on div "Documents 1" at bounding box center [921, 135] width 183 height 16
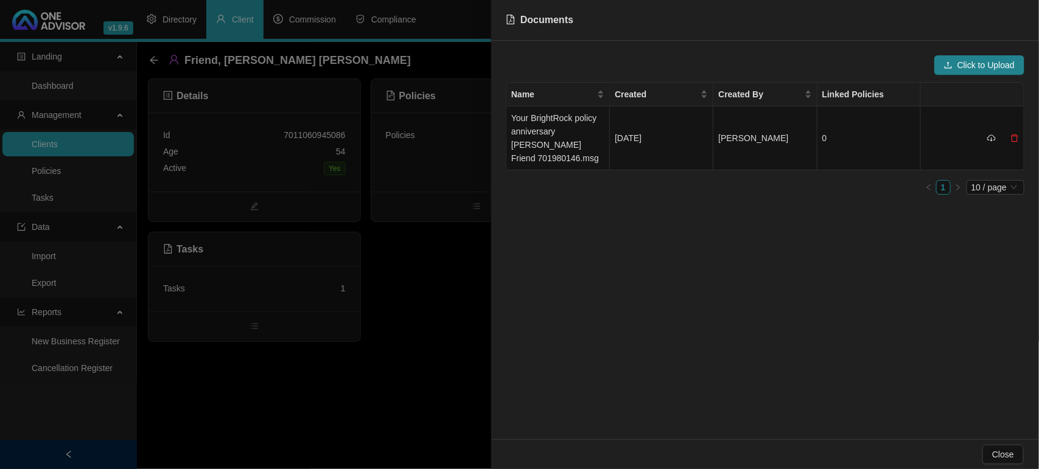
click at [461, 277] on div at bounding box center [519, 234] width 1039 height 469
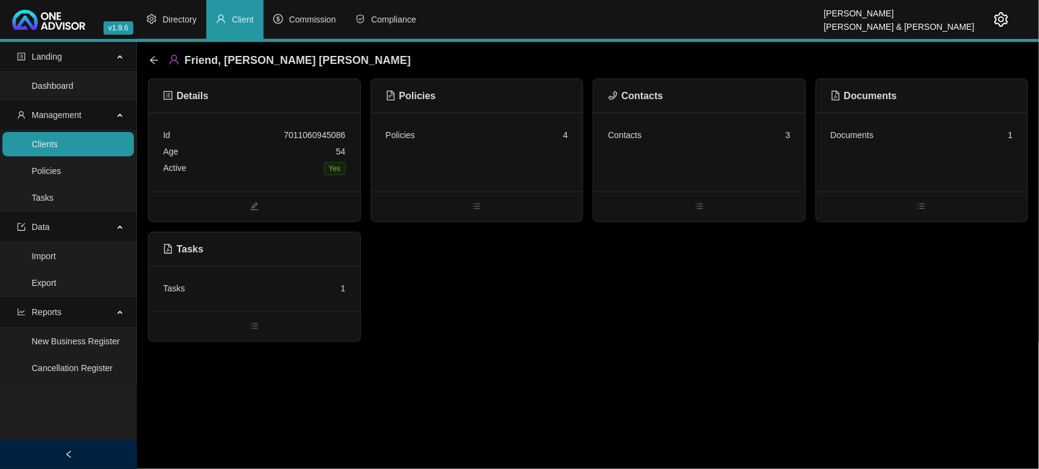
click at [709, 150] on div "Contacts 3" at bounding box center [699, 152] width 212 height 79
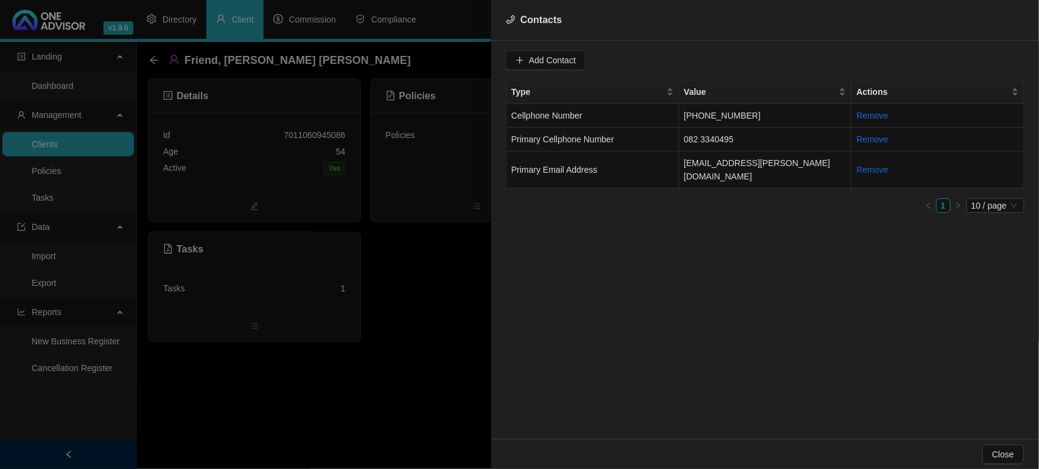
click at [463, 312] on div at bounding box center [519, 234] width 1039 height 469
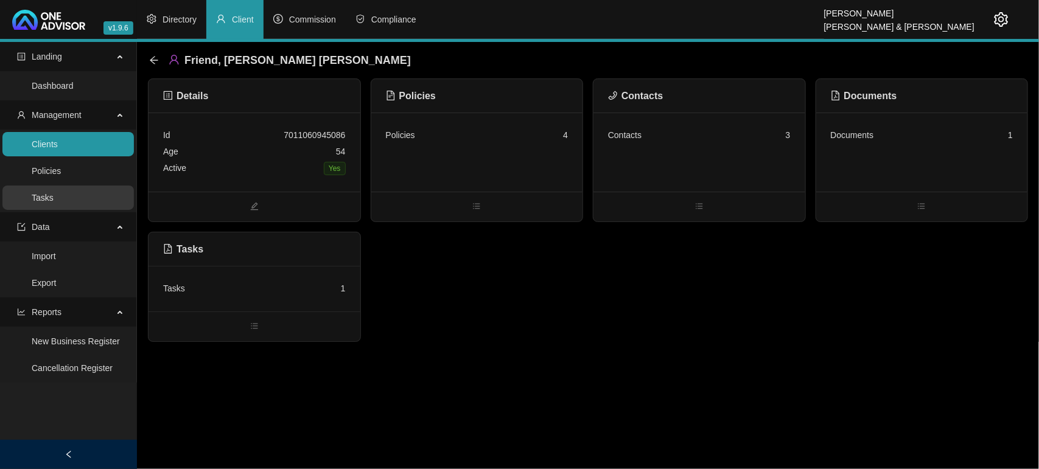
click at [54, 195] on link "Tasks" at bounding box center [43, 198] width 22 height 10
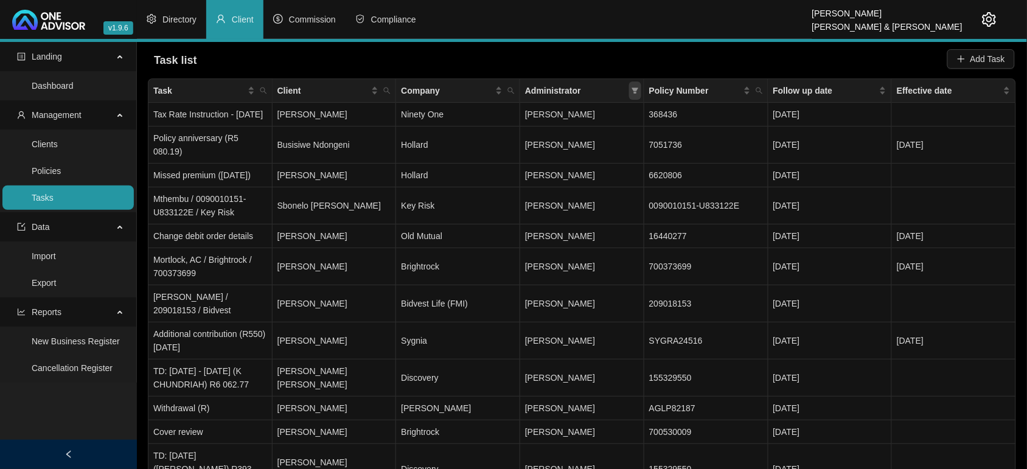
click at [633, 89] on icon "filter" at bounding box center [635, 90] width 7 height 7
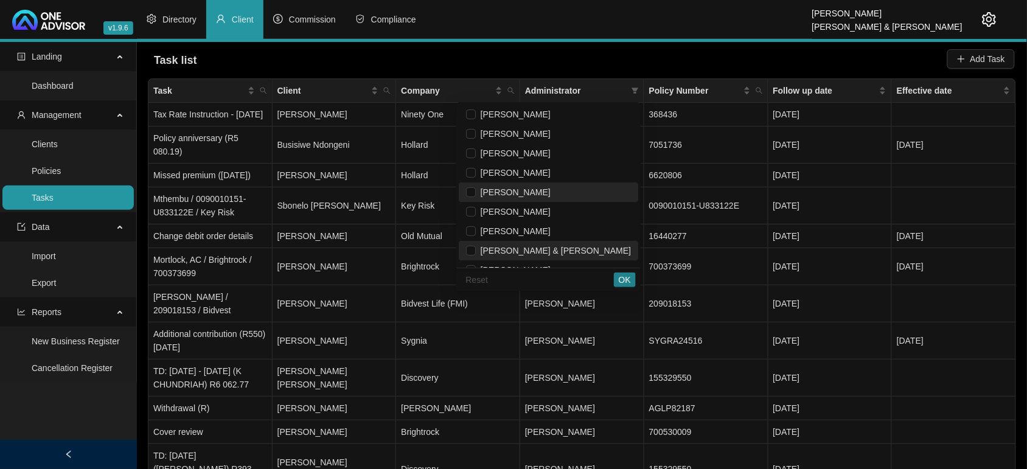
drag, startPoint x: 574, startPoint y: 193, endPoint x: 601, endPoint y: 245, distance: 58.5
click at [551, 193] on span "[PERSON_NAME]" at bounding box center [513, 192] width 75 height 10
checkbox input "true"
click at [615, 283] on button "OK" at bounding box center [625, 280] width 22 height 15
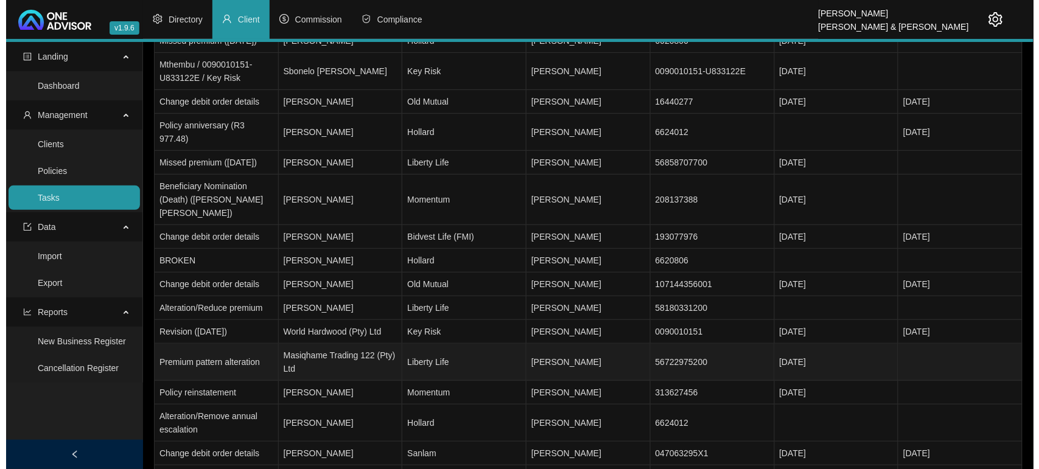
scroll to position [110, 0]
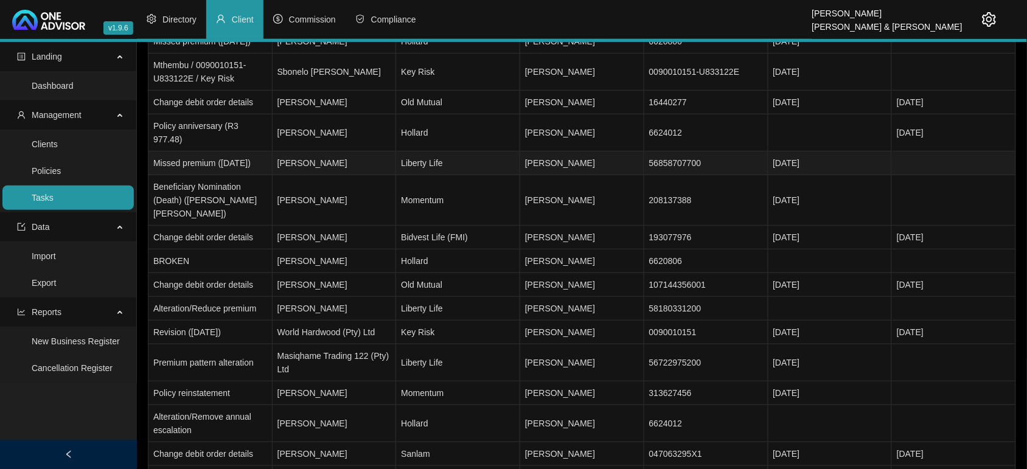
click at [355, 160] on td "[PERSON_NAME]" at bounding box center [335, 163] width 124 height 24
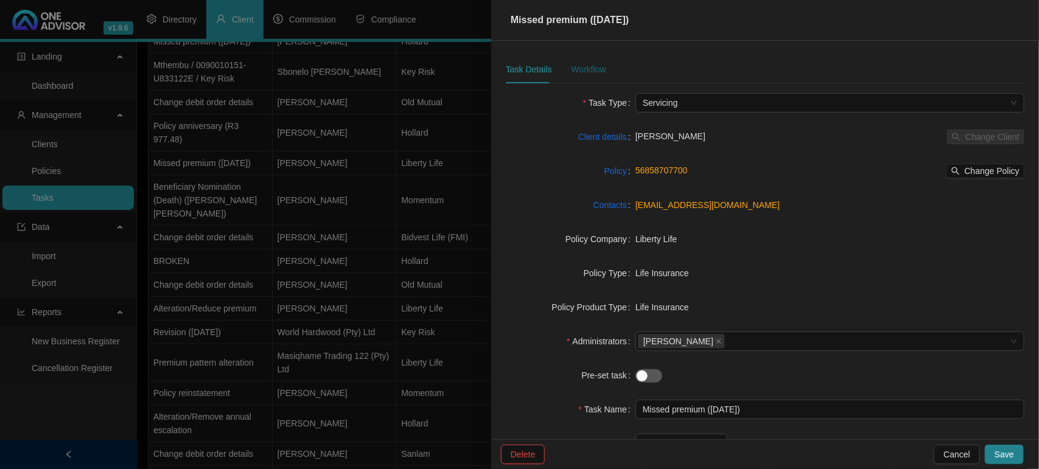
click at [575, 65] on div "Workflow" at bounding box center [588, 69] width 35 height 13
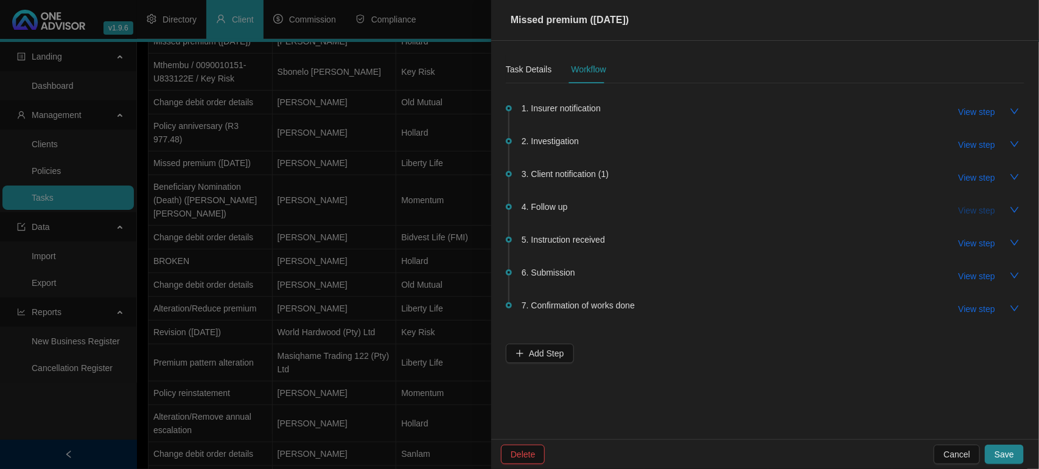
click at [969, 213] on span "View step" at bounding box center [976, 210] width 37 height 13
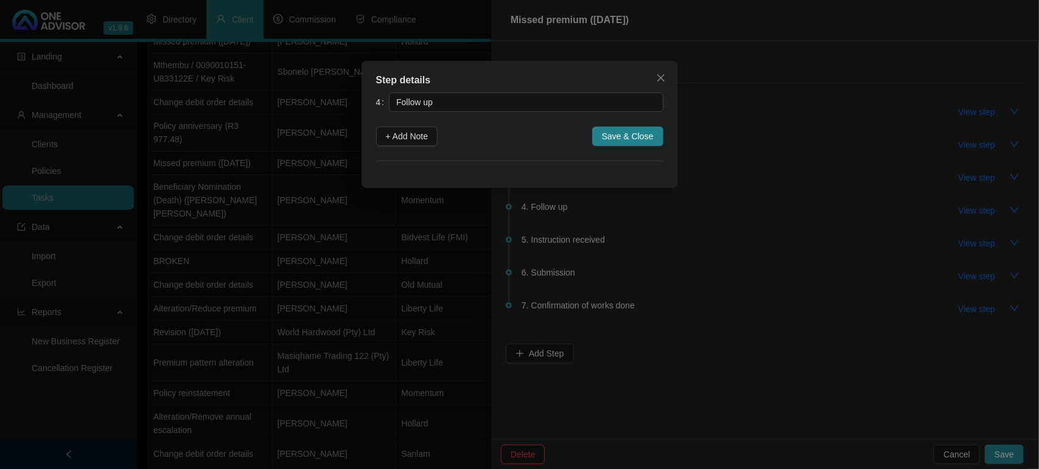
drag, startPoint x: 423, startPoint y: 137, endPoint x: 434, endPoint y: 156, distance: 21.0
click at [423, 137] on span "+ Add Note" at bounding box center [407, 136] width 43 height 13
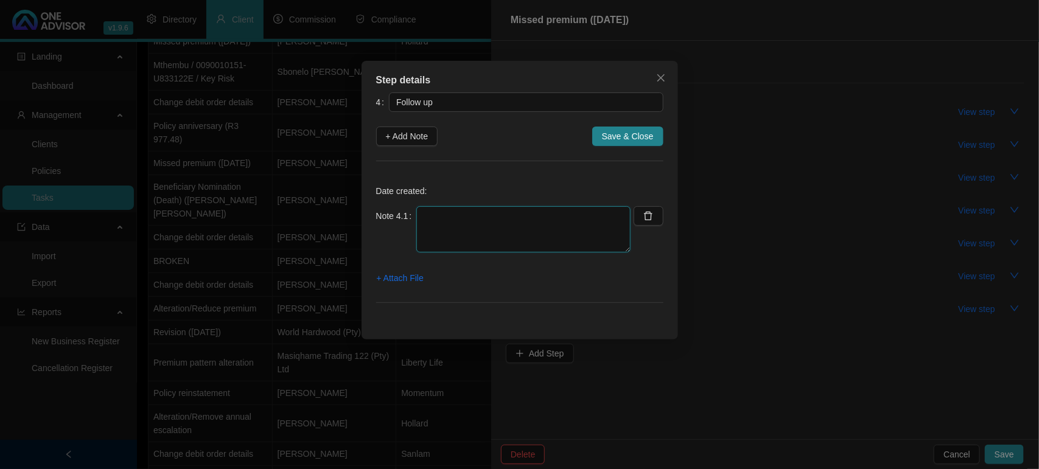
click at [491, 220] on textarea at bounding box center [523, 229] width 214 height 46
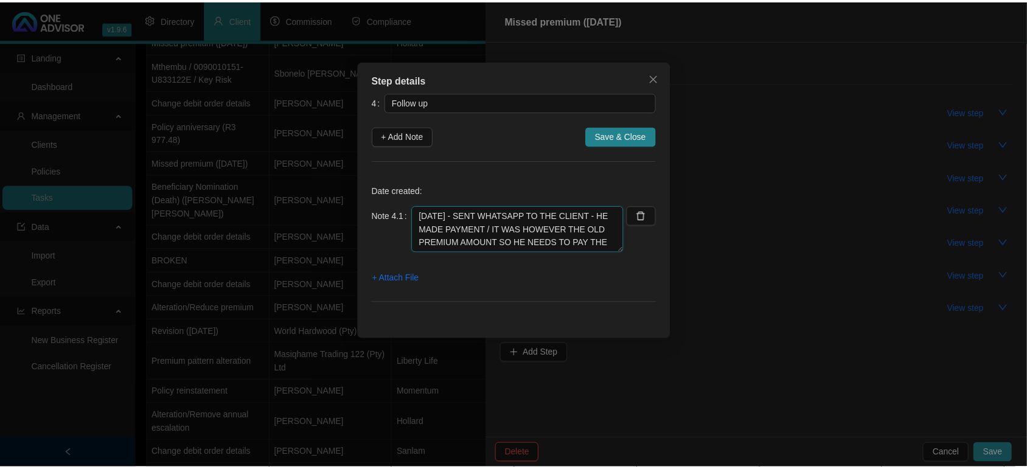
scroll to position [10, 0]
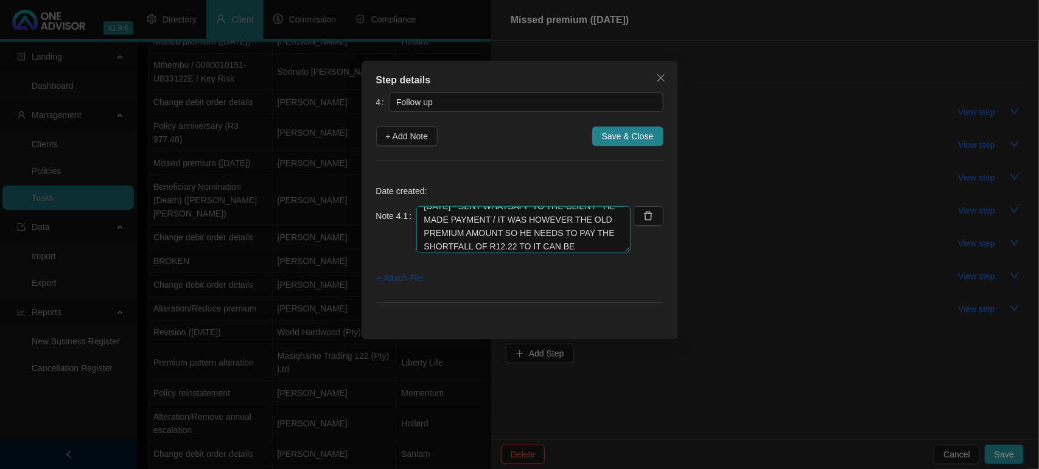
type textarea "09/09/2025 - SENT WHATSAPP TO THE CLIENT - HE MADE PAYMENT / IT WAS HOWEVER THE…"
click at [423, 277] on span "+ Attach File" at bounding box center [400, 277] width 47 height 13
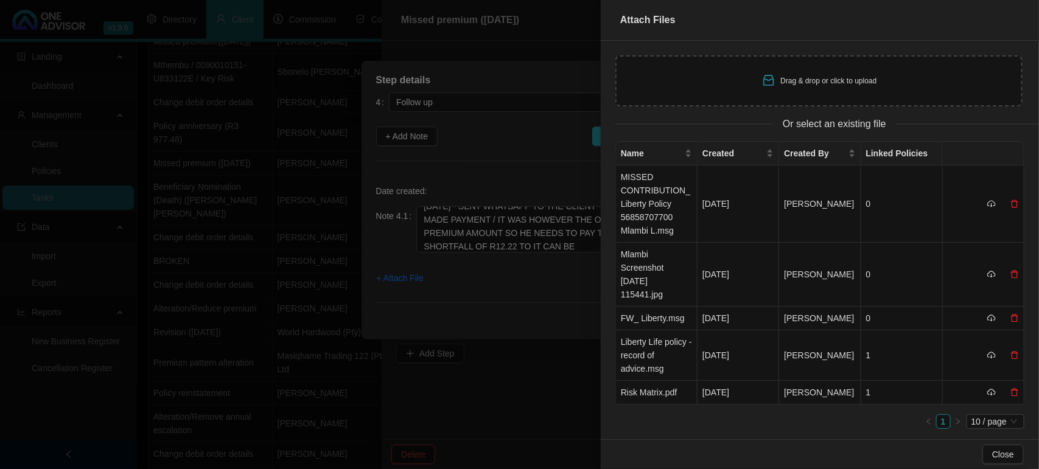
click at [782, 77] on span "Drag & drop or click to upload" at bounding box center [829, 81] width 96 height 9
type input "C:\fakepath\Mlambi Screenshot 2025-09-09 102809.jpg"
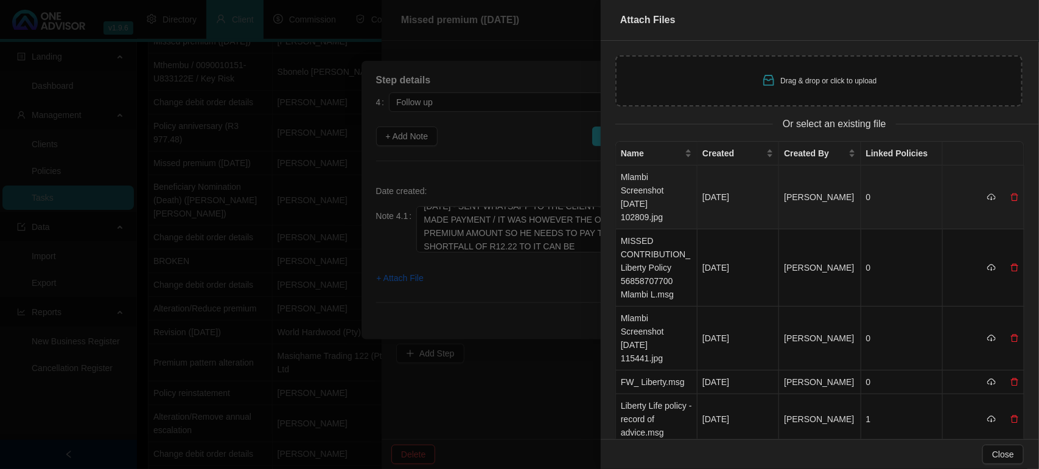
click at [679, 202] on td "Mlambi Screenshot 2025-09-09 102809.jpg" at bounding box center [657, 197] width 82 height 64
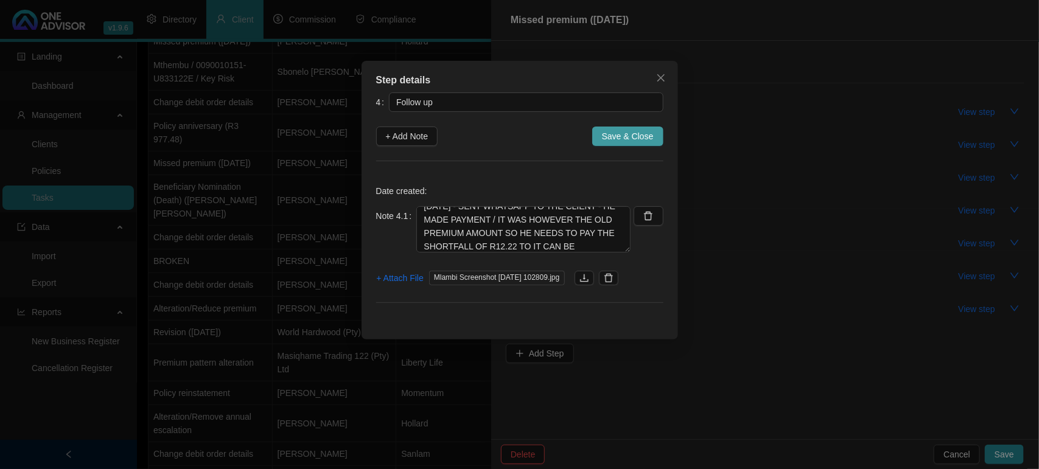
click at [646, 134] on span "Save & Close" at bounding box center [628, 136] width 52 height 13
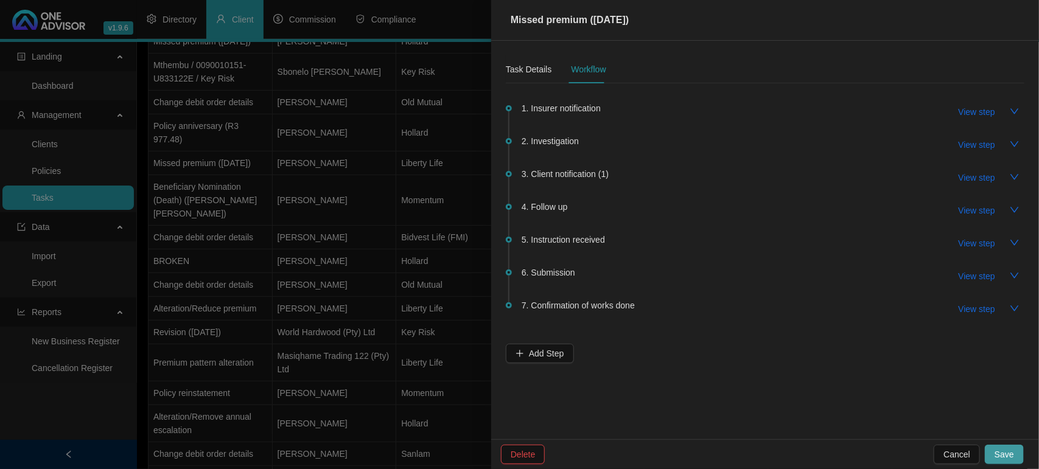
click at [1008, 456] on span "Save" at bounding box center [1003, 454] width 19 height 13
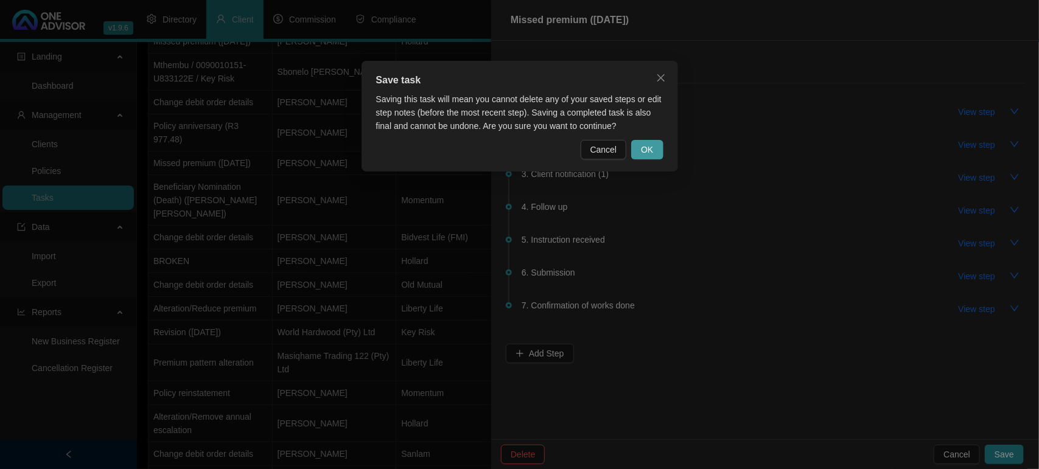
click at [652, 151] on span "OK" at bounding box center [647, 149] width 12 height 13
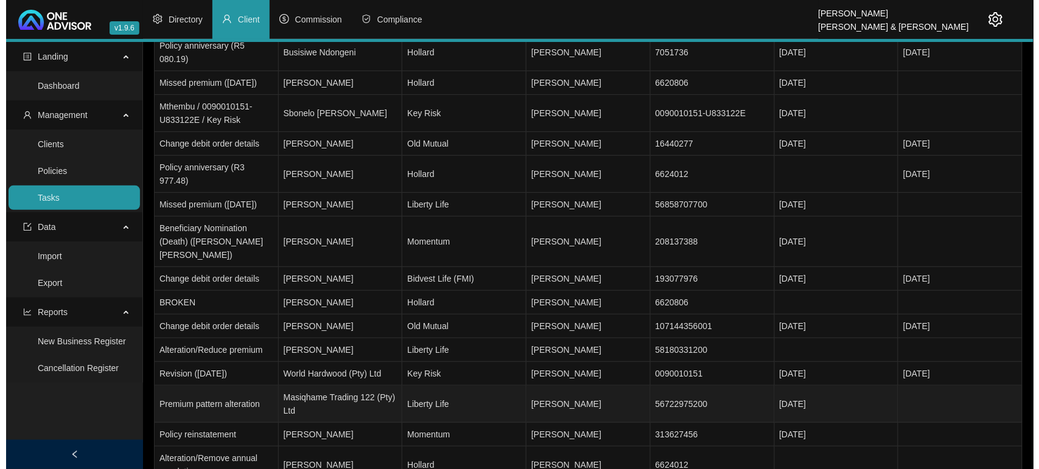
scroll to position [228, 0]
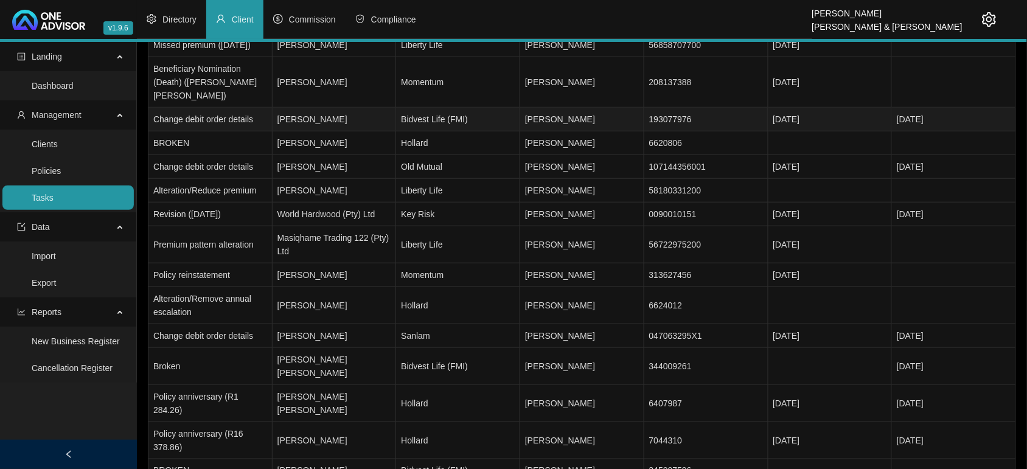
click at [312, 111] on td "[PERSON_NAME]" at bounding box center [335, 120] width 124 height 24
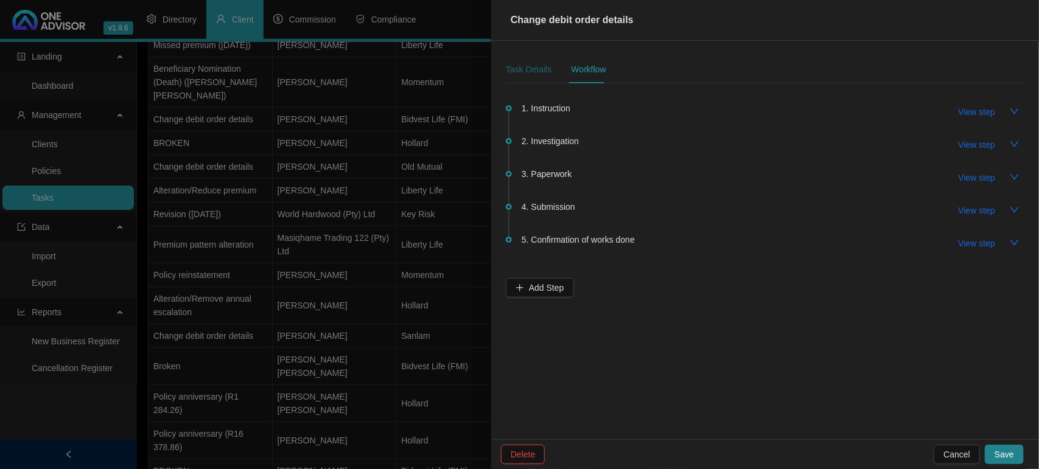
click at [535, 71] on div "Task Details" at bounding box center [529, 69] width 46 height 13
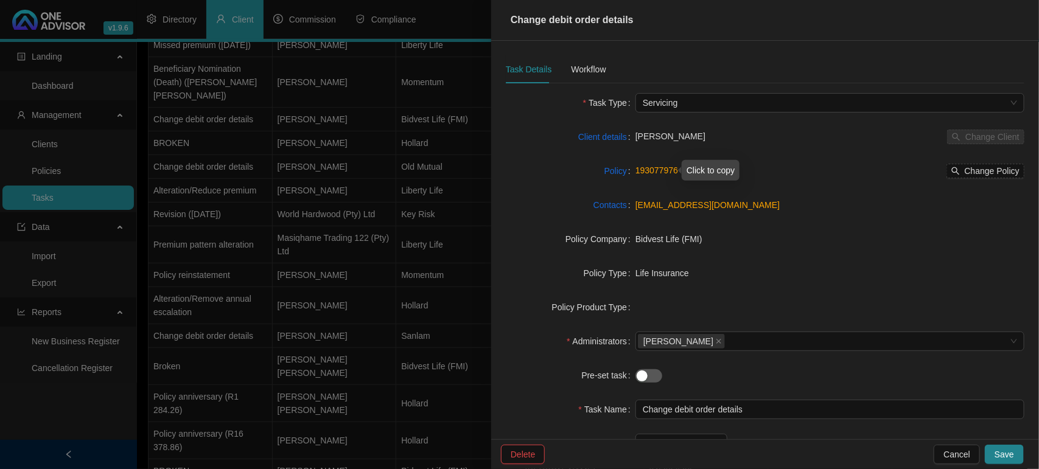
click at [666, 168] on link "193077976" at bounding box center [656, 170] width 43 height 10
click at [580, 68] on div "Workflow" at bounding box center [588, 69] width 35 height 13
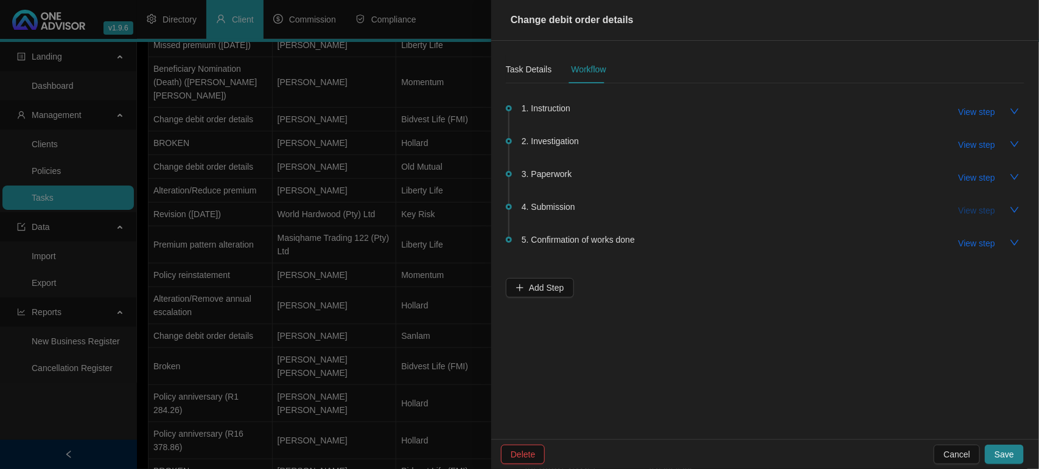
click at [959, 215] on span "View step" at bounding box center [976, 210] width 37 height 13
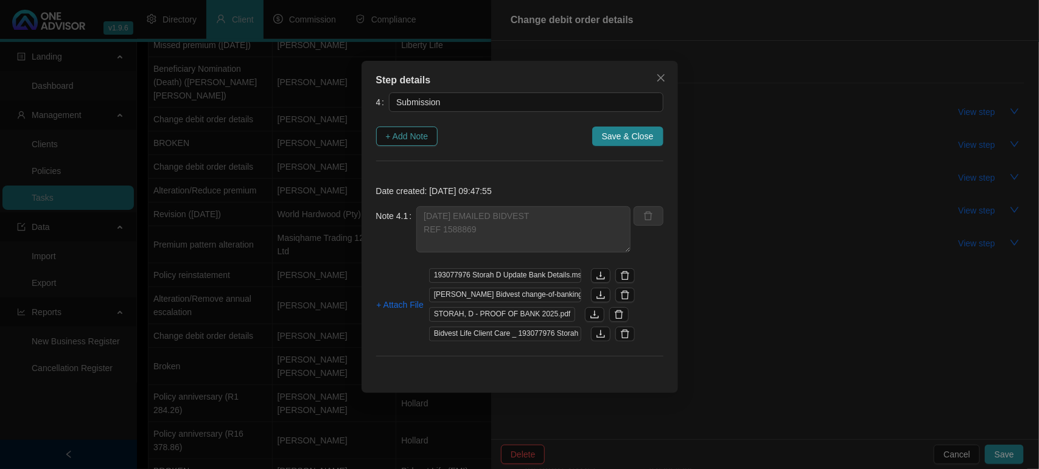
click at [422, 134] on span "+ Add Note" at bounding box center [407, 136] width 43 height 13
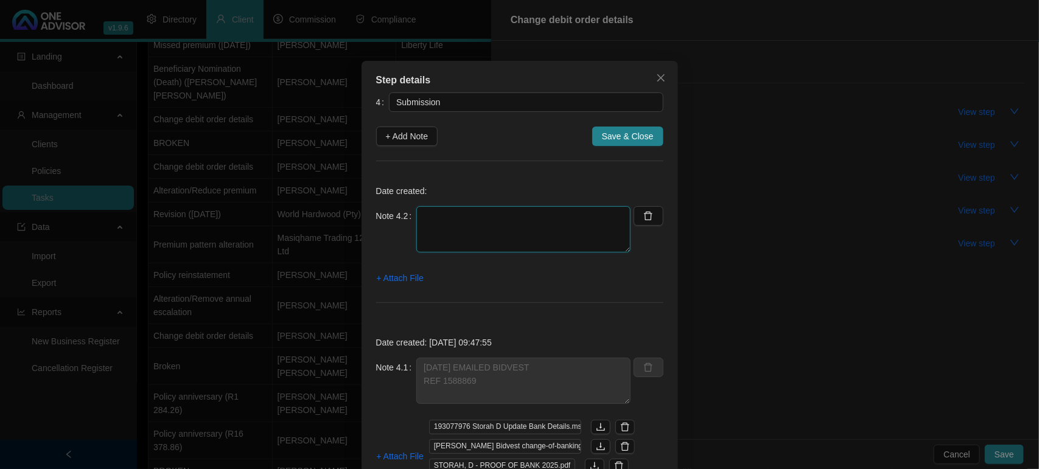
click at [445, 219] on textarea at bounding box center [523, 229] width 214 height 46
paste textarea "193077976"
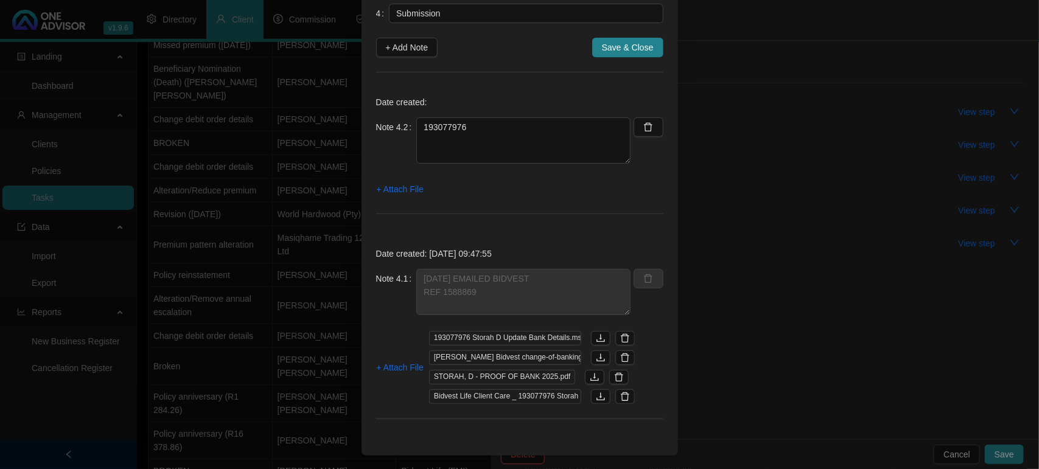
scroll to position [90, 0]
click at [418, 127] on textarea "193077976" at bounding box center [523, 139] width 214 height 46
type textarea "09/09/2025 -10.44 CALLED BIDVEST 193077976"
drag, startPoint x: 604, startPoint y: 127, endPoint x: 236, endPoint y: 122, distance: 367.5
click at [236, 126] on div "Step details 4 Submission + Add Note Save & Close Date created: Note 4.2 09/09/…" at bounding box center [519, 234] width 1039 height 469
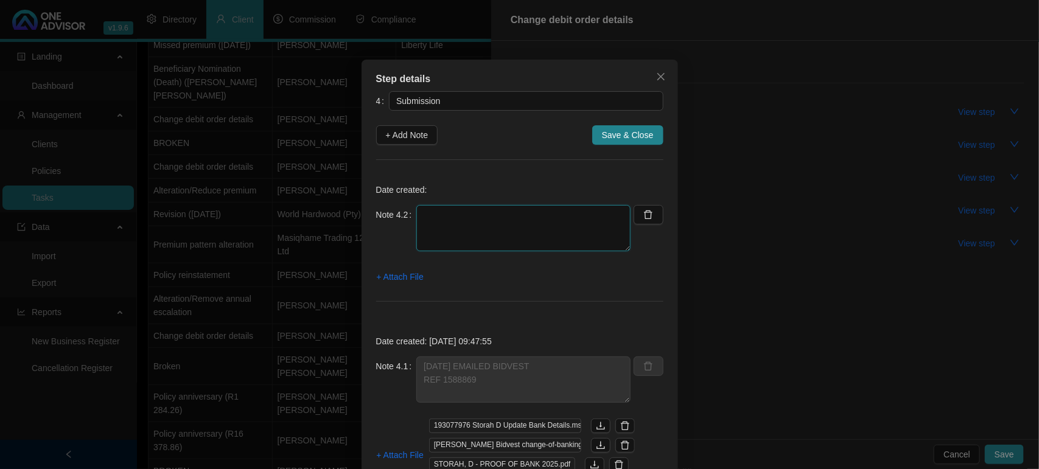
scroll to position [0, 0]
click at [656, 77] on icon "close" at bounding box center [661, 78] width 10 height 10
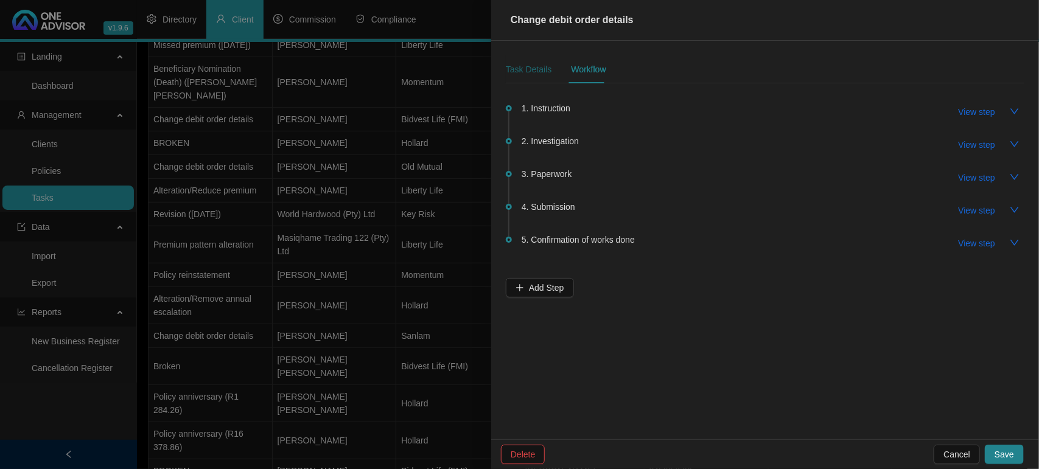
click at [537, 69] on div "Task Details" at bounding box center [529, 69] width 46 height 13
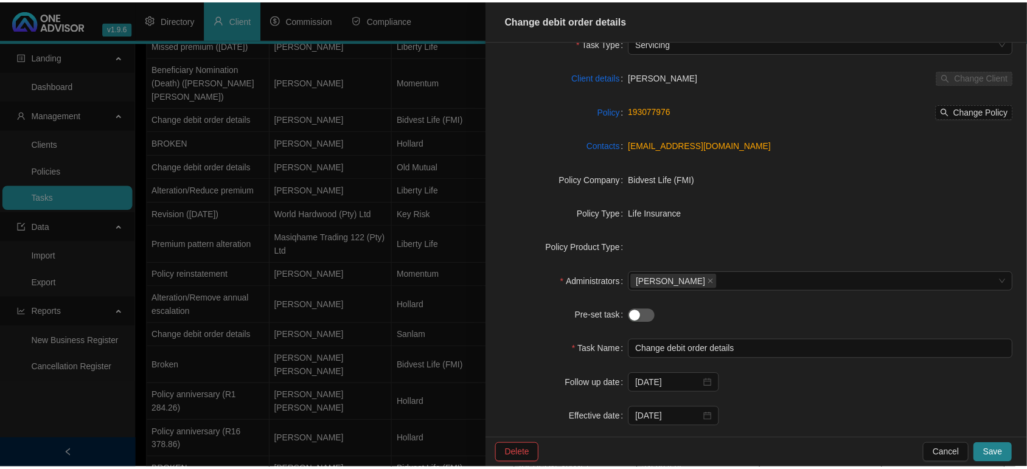
scroll to position [111, 0]
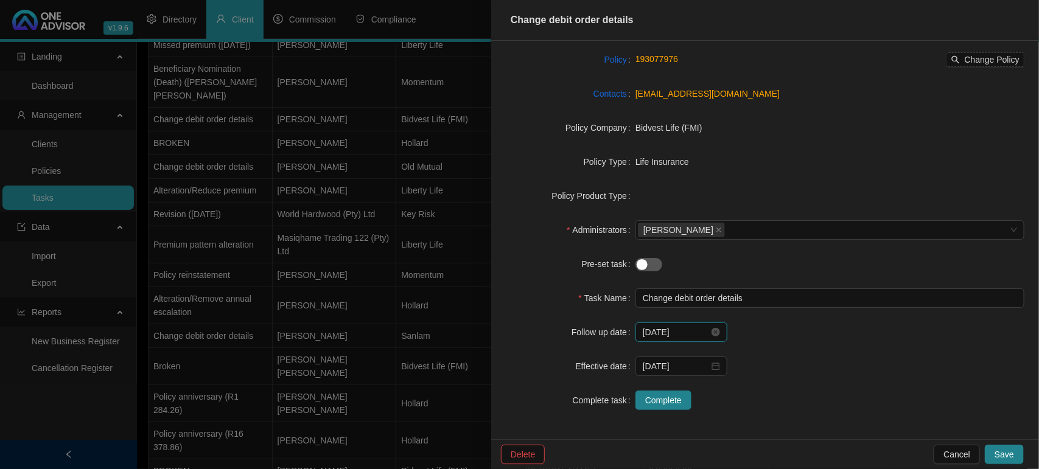
click at [678, 333] on input "[DATE]" at bounding box center [675, 331] width 66 height 13
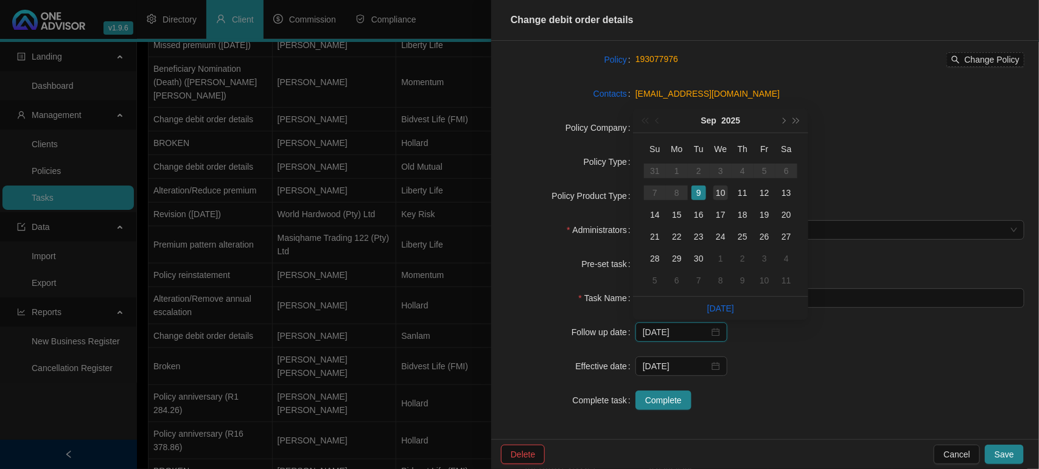
type input "2025-09-10"
click at [722, 198] on div "10" at bounding box center [720, 193] width 15 height 15
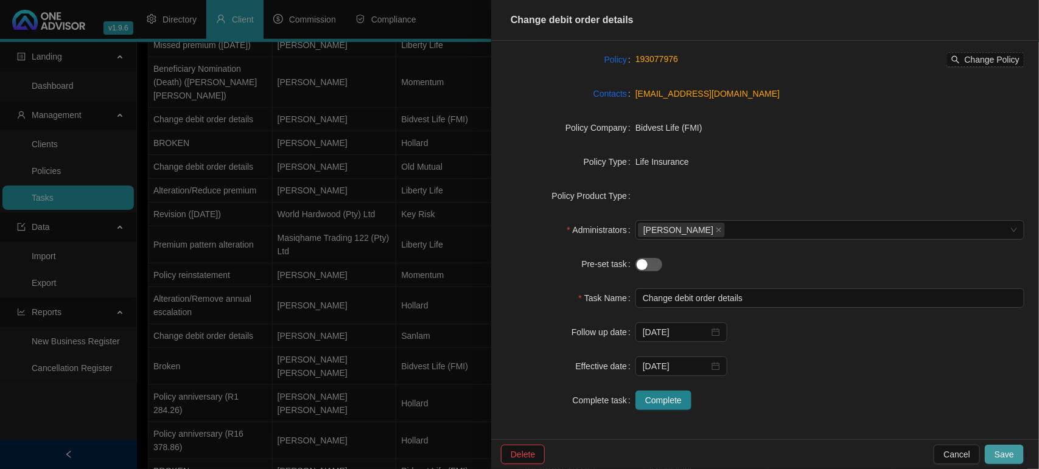
click at [999, 447] on button "Save" at bounding box center [1003, 454] width 39 height 19
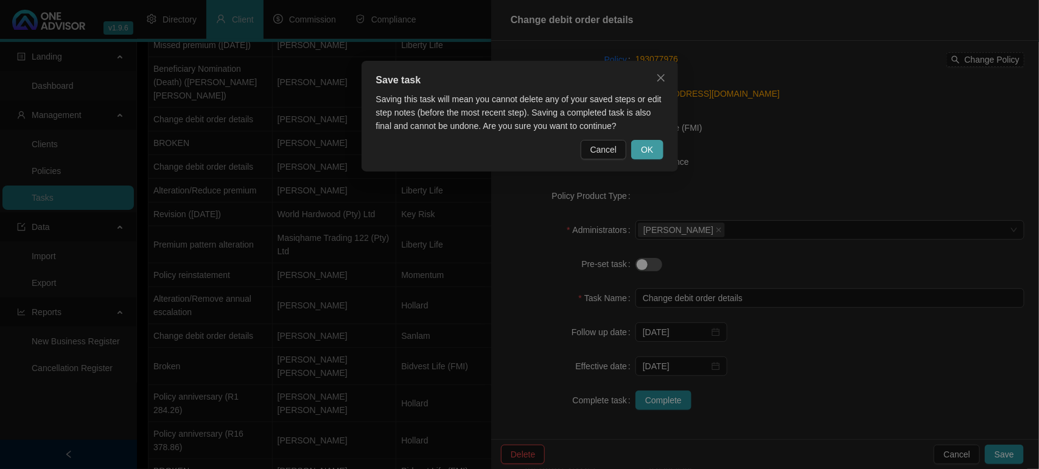
click at [643, 144] on span "OK" at bounding box center [647, 149] width 12 height 13
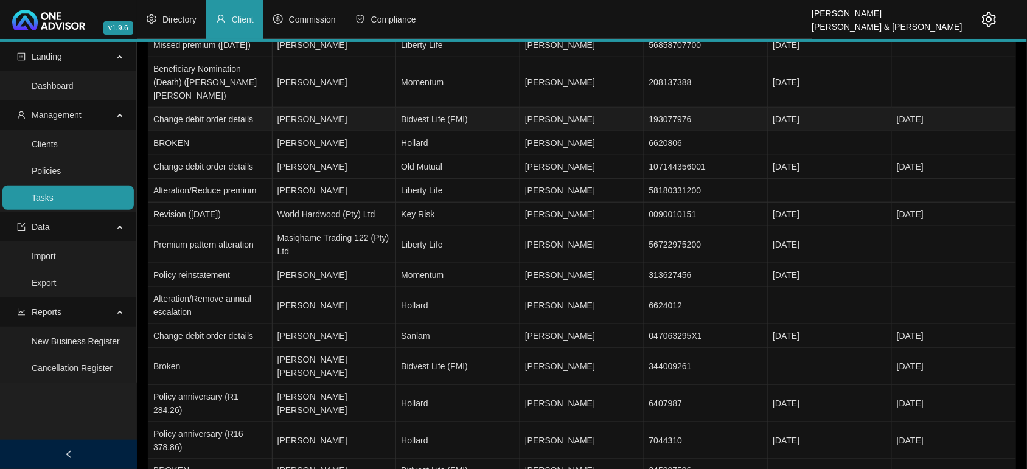
scroll to position [0, 0]
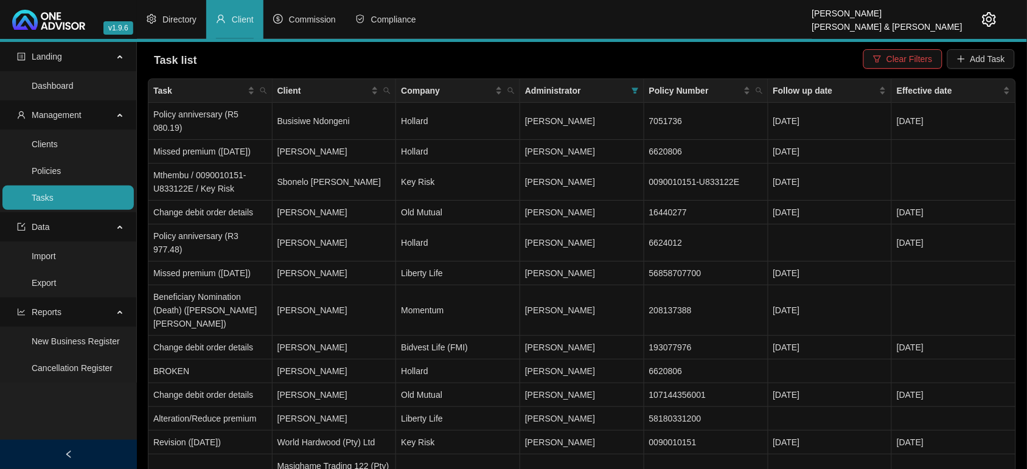
click at [235, 10] on li "Client" at bounding box center [234, 19] width 57 height 39
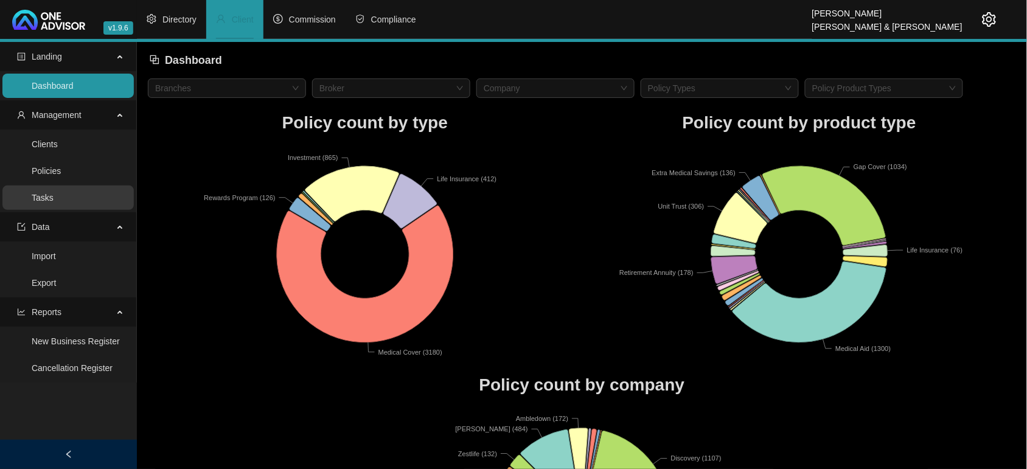
click at [54, 193] on link "Tasks" at bounding box center [43, 198] width 22 height 10
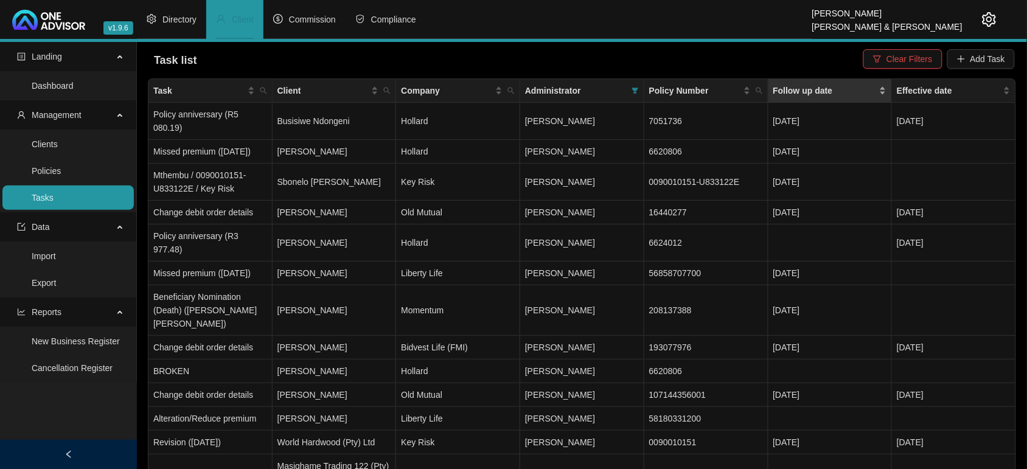
click at [882, 88] on div "Follow up date" at bounding box center [830, 90] width 114 height 13
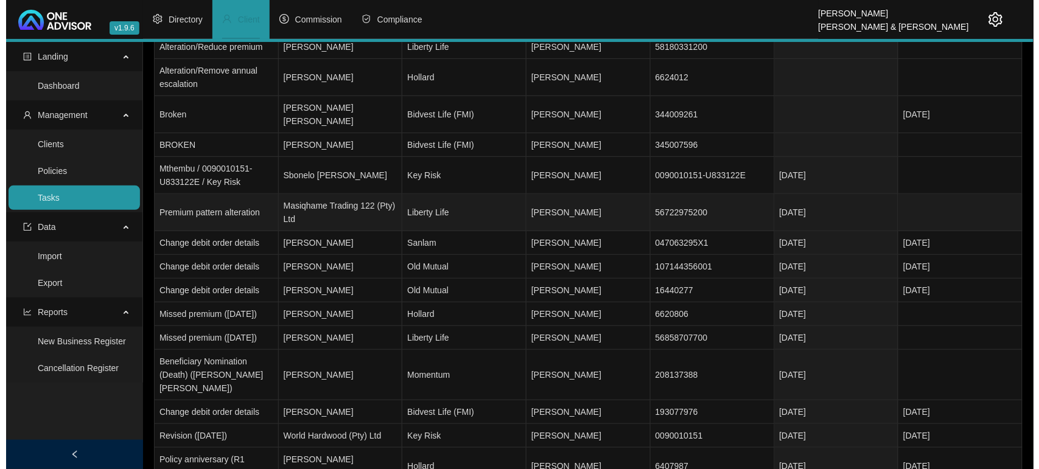
scroll to position [152, 0]
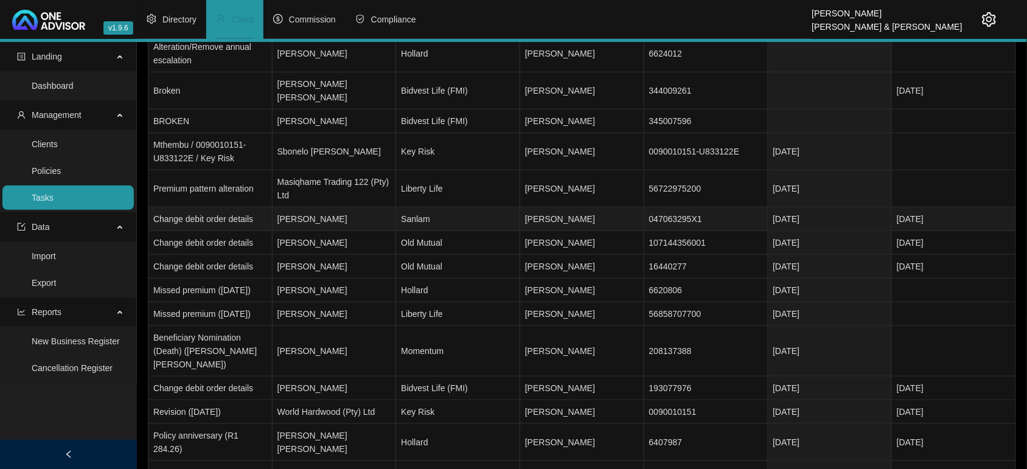
click at [810, 207] on td "[DATE]" at bounding box center [830, 219] width 124 height 24
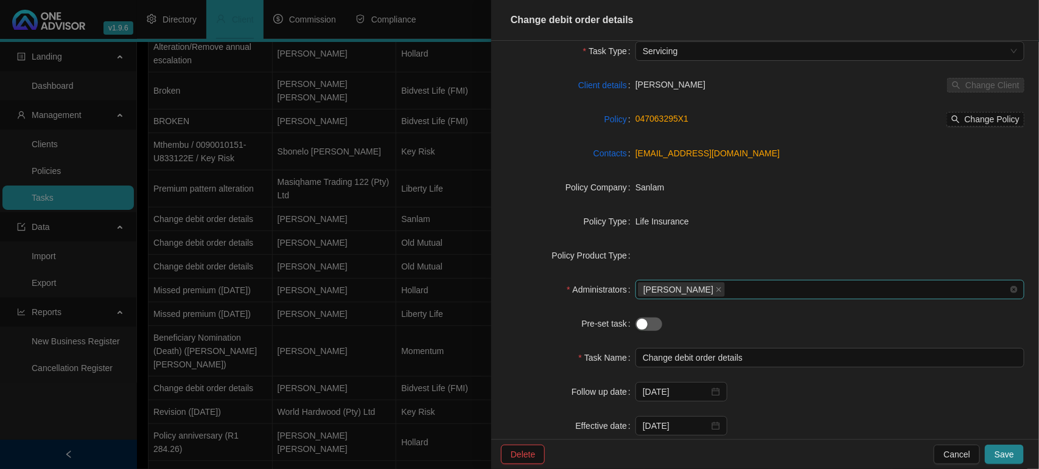
scroll to position [111, 0]
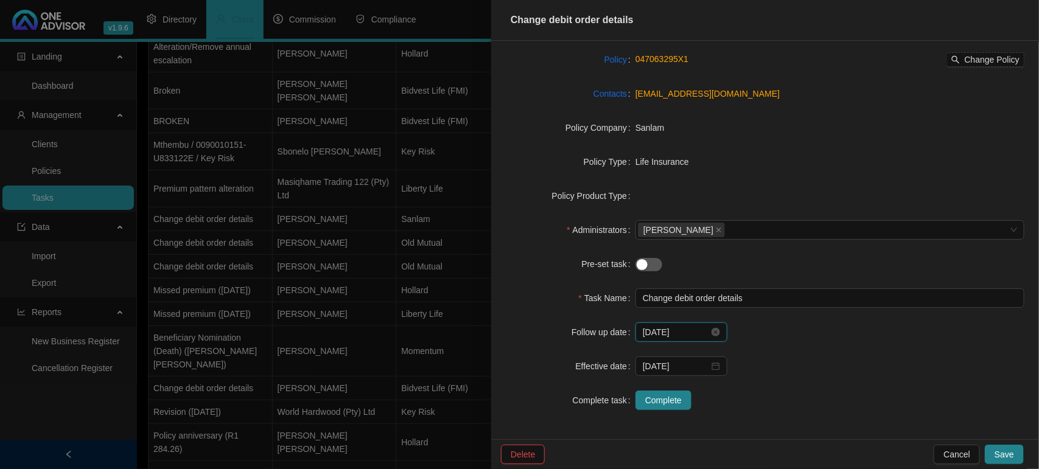
click at [661, 329] on input "[DATE]" at bounding box center [675, 331] width 66 height 13
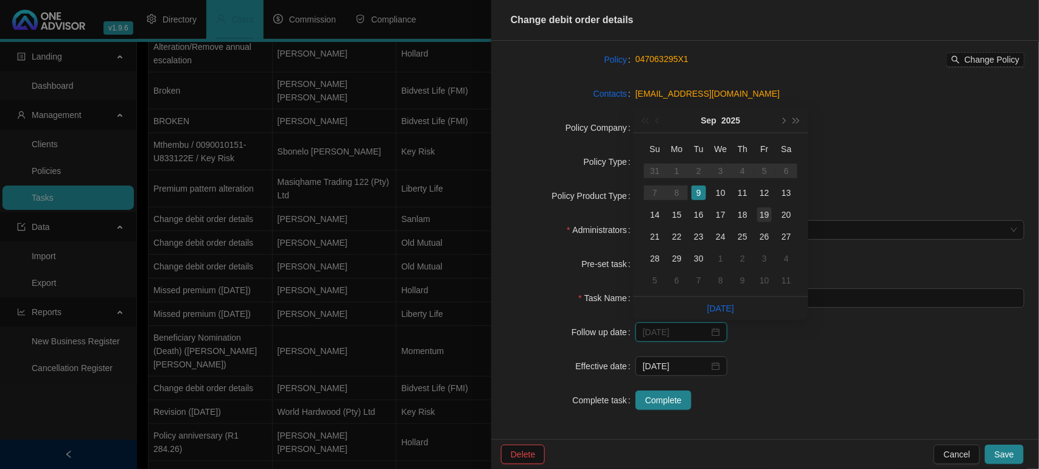
type input "2025-09-19"
click at [768, 217] on div "19" at bounding box center [764, 214] width 15 height 15
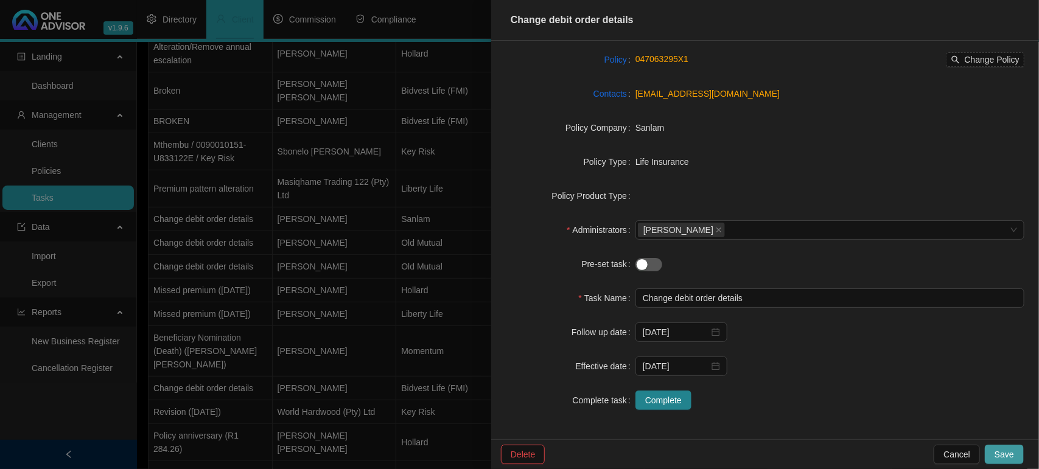
click at [1008, 447] on button "Save" at bounding box center [1003, 454] width 39 height 19
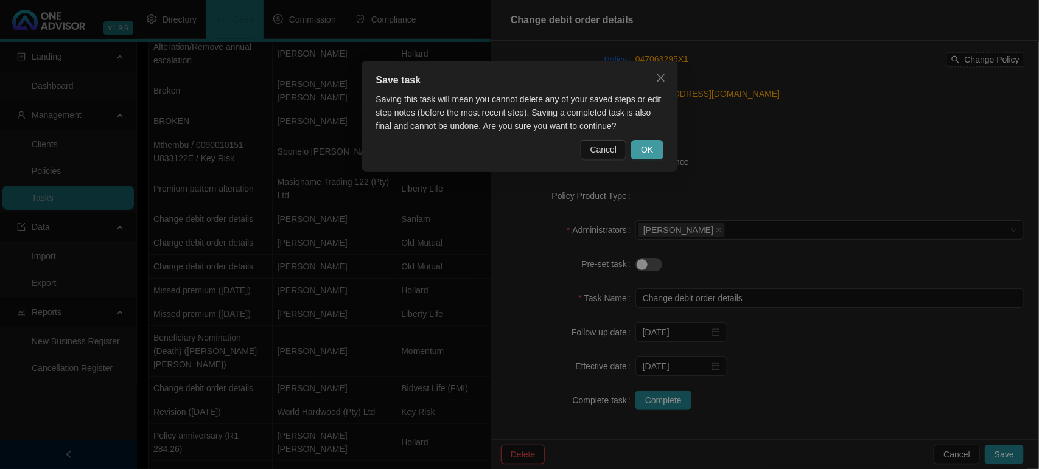
click at [653, 148] on button "OK" at bounding box center [647, 149] width 32 height 19
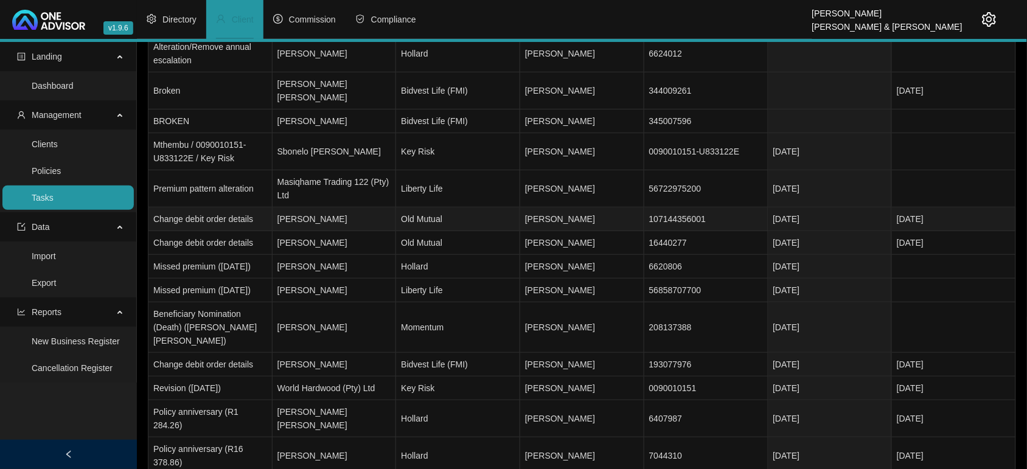
click at [807, 207] on td "[DATE]" at bounding box center [830, 219] width 124 height 24
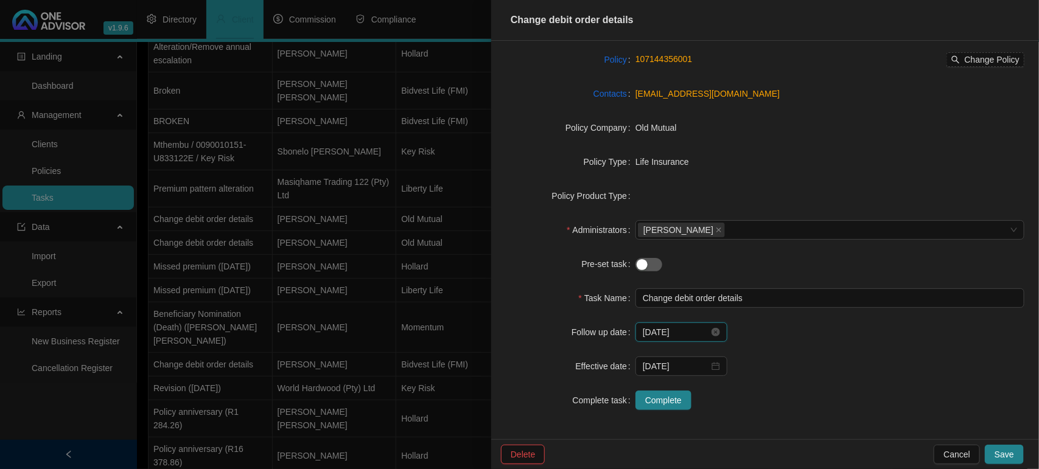
click at [680, 326] on input "[DATE]" at bounding box center [675, 331] width 66 height 13
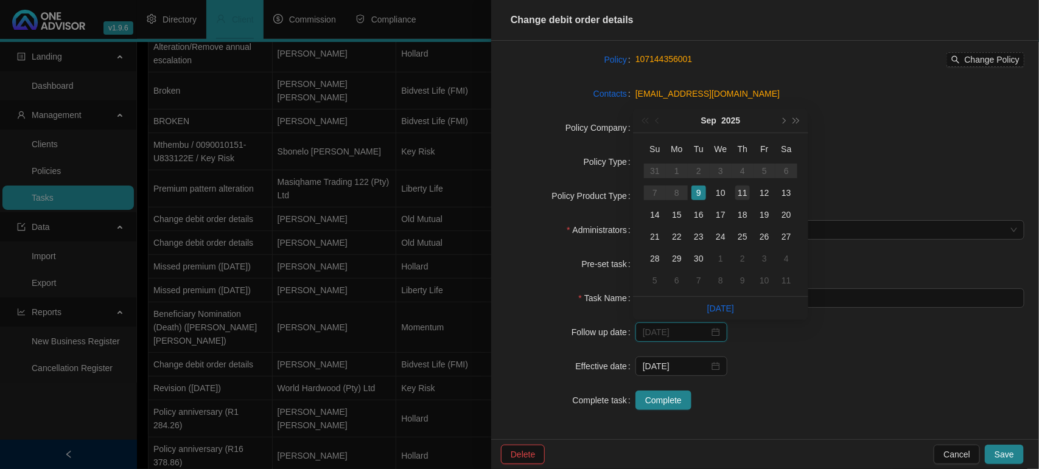
type input "2025-09-11"
click at [739, 195] on div "11" at bounding box center [742, 193] width 15 height 15
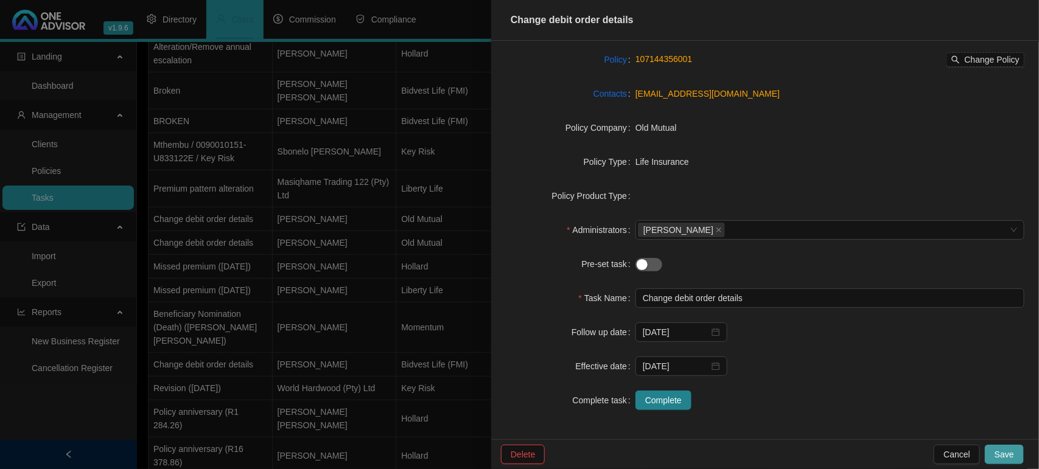
click at [1001, 454] on span "Save" at bounding box center [1003, 454] width 19 height 13
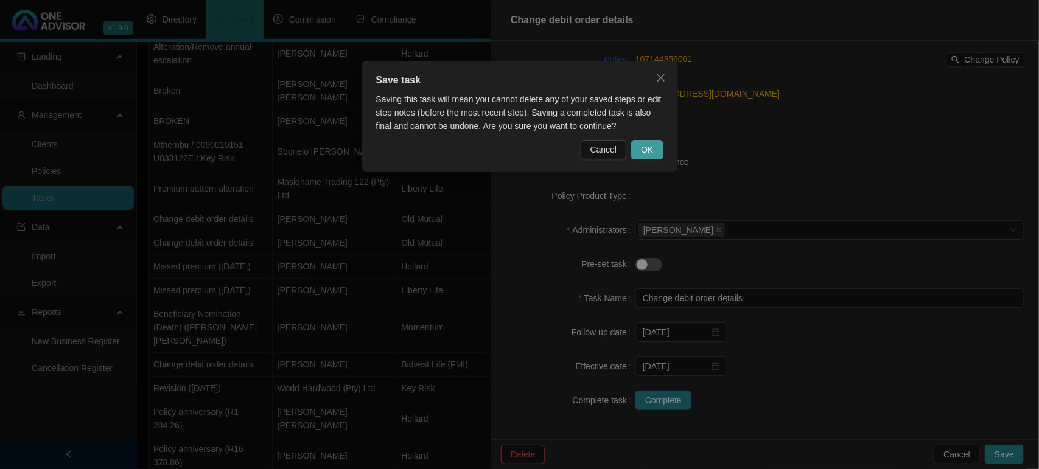
click at [642, 150] on span "OK" at bounding box center [647, 149] width 12 height 13
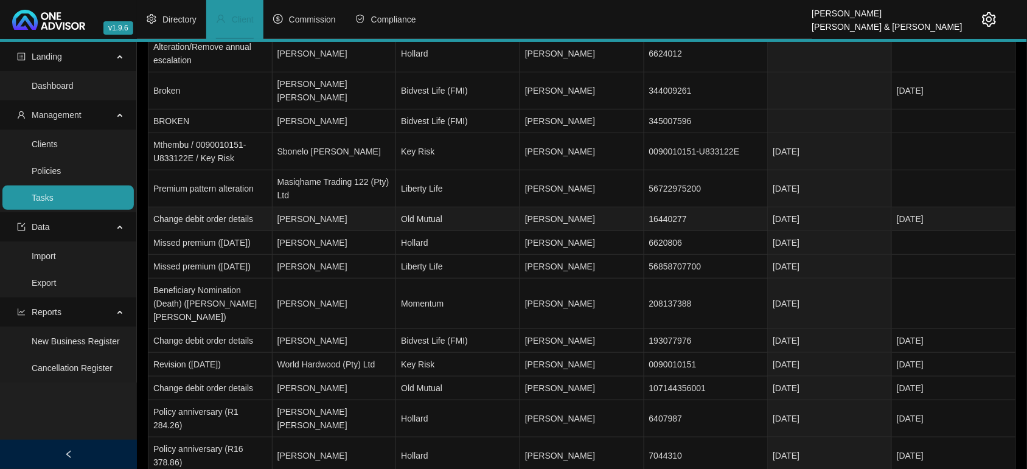
click at [487, 207] on td "Old Mutual" at bounding box center [458, 219] width 124 height 24
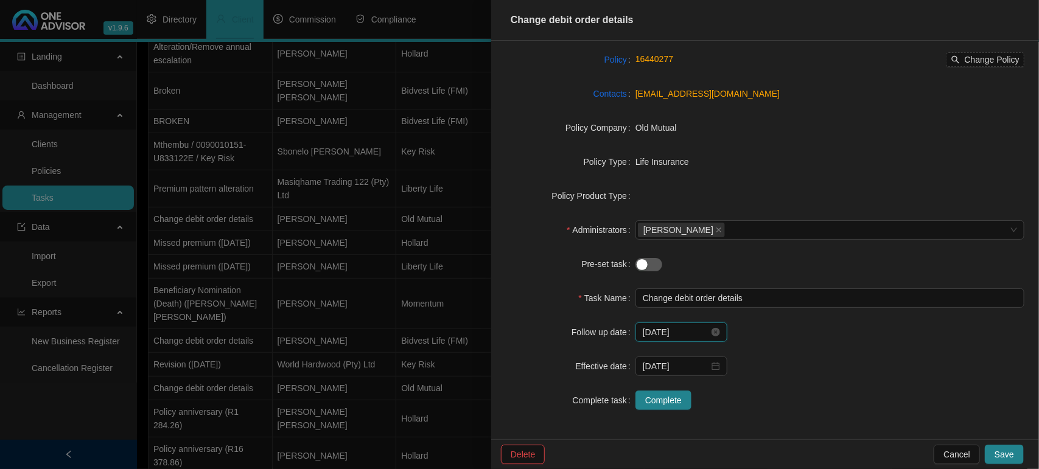
click at [682, 332] on input "[DATE]" at bounding box center [675, 331] width 66 height 13
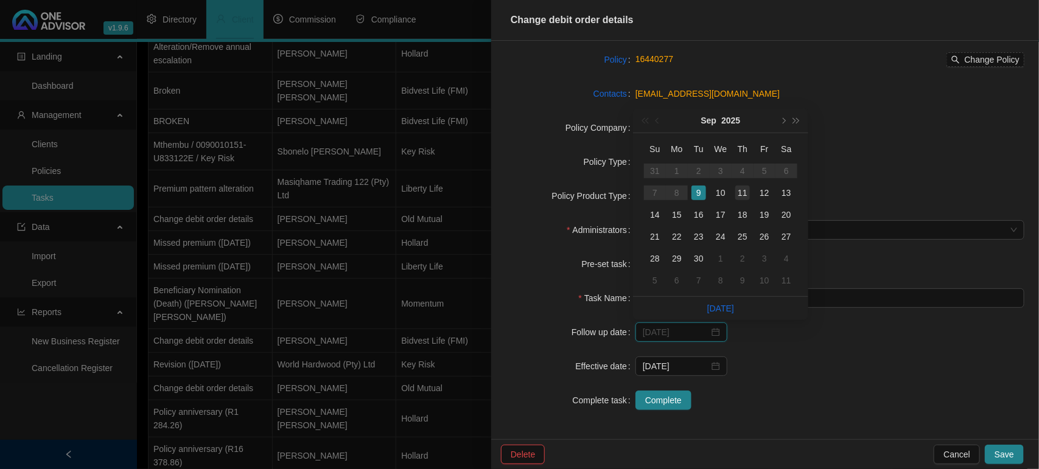
type input "2025-09-11"
click at [737, 193] on div "11" at bounding box center [742, 193] width 15 height 15
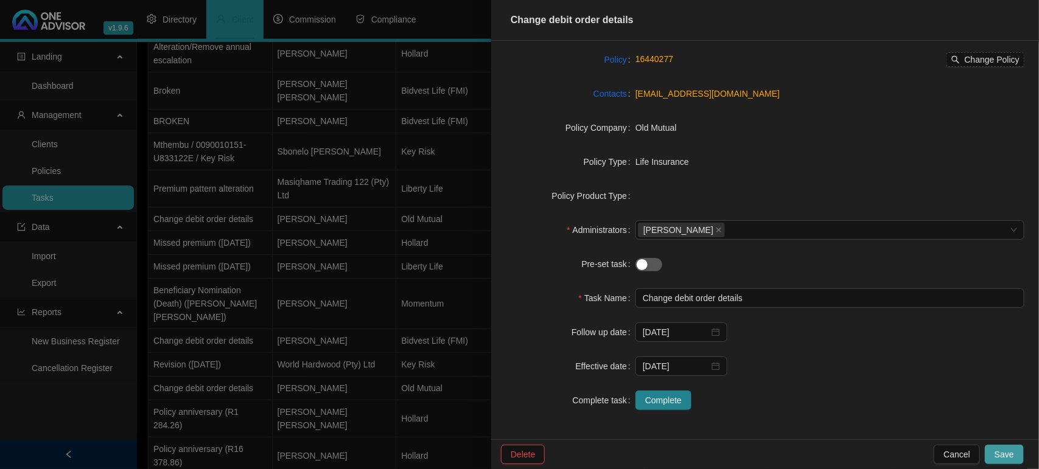
click at [1004, 449] on span "Save" at bounding box center [1003, 454] width 19 height 13
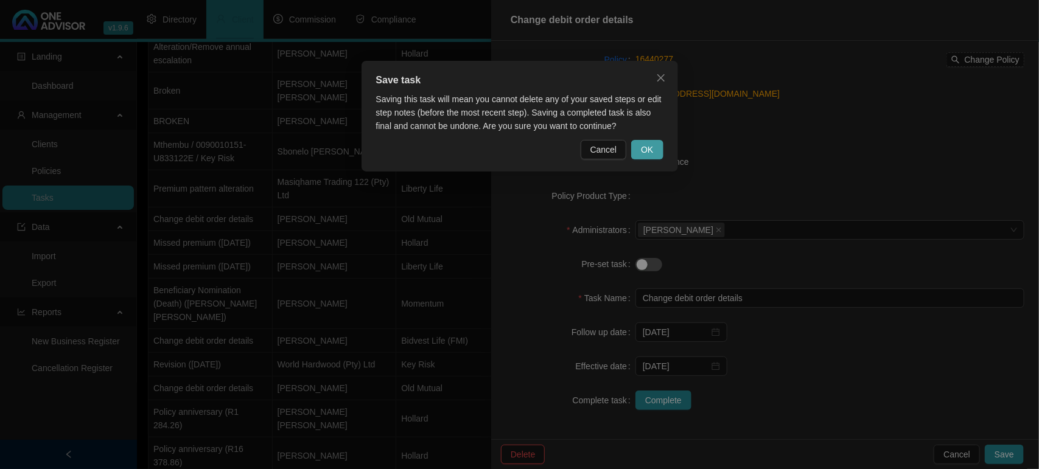
click at [653, 147] on button "OK" at bounding box center [647, 149] width 32 height 19
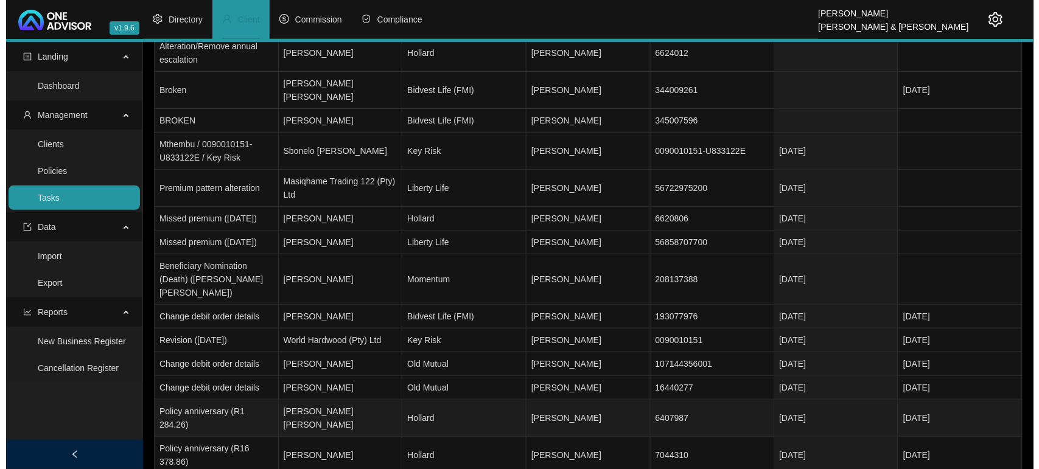
scroll to position [0, 0]
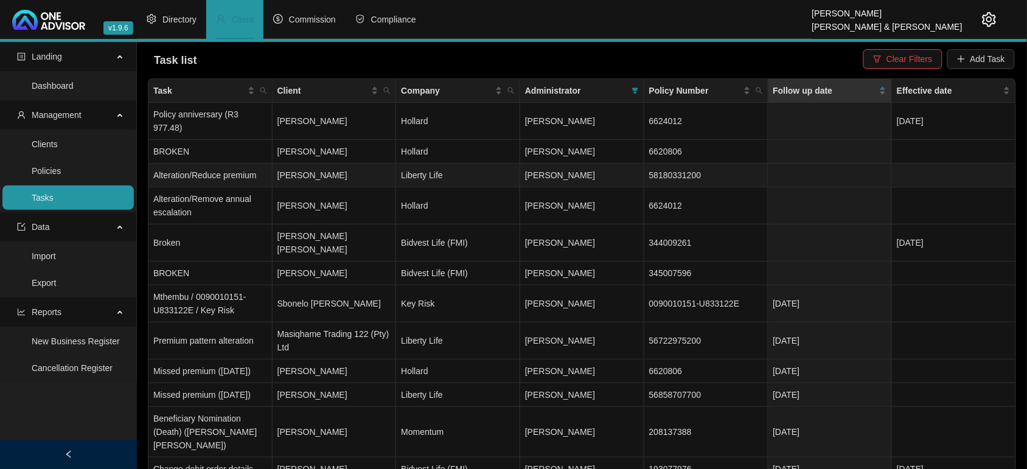
click at [330, 164] on td "[PERSON_NAME]" at bounding box center [335, 176] width 124 height 24
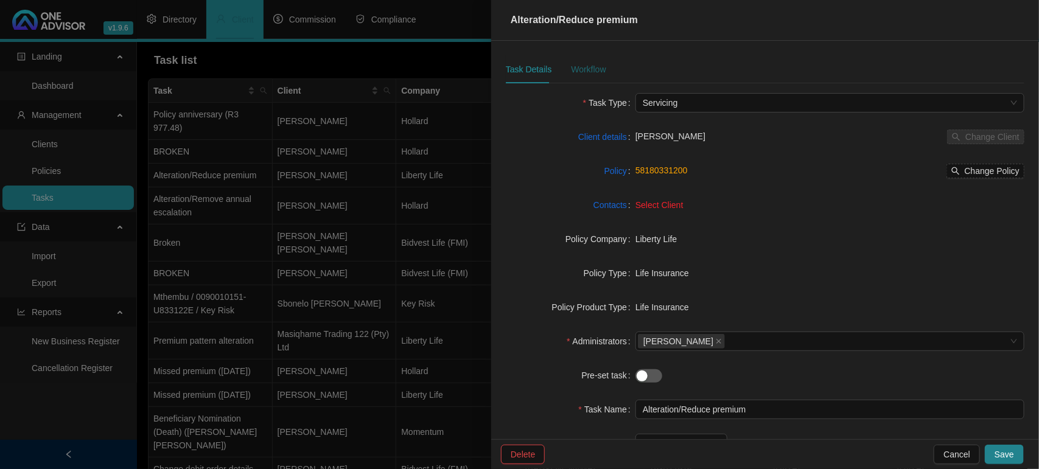
click at [588, 69] on div "Workflow" at bounding box center [588, 69] width 35 height 13
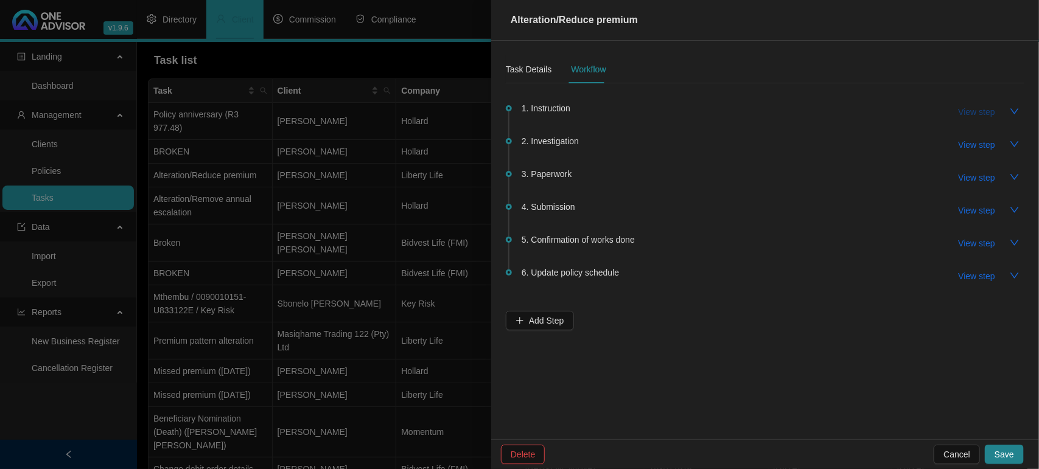
click at [980, 110] on span "View step" at bounding box center [976, 111] width 37 height 13
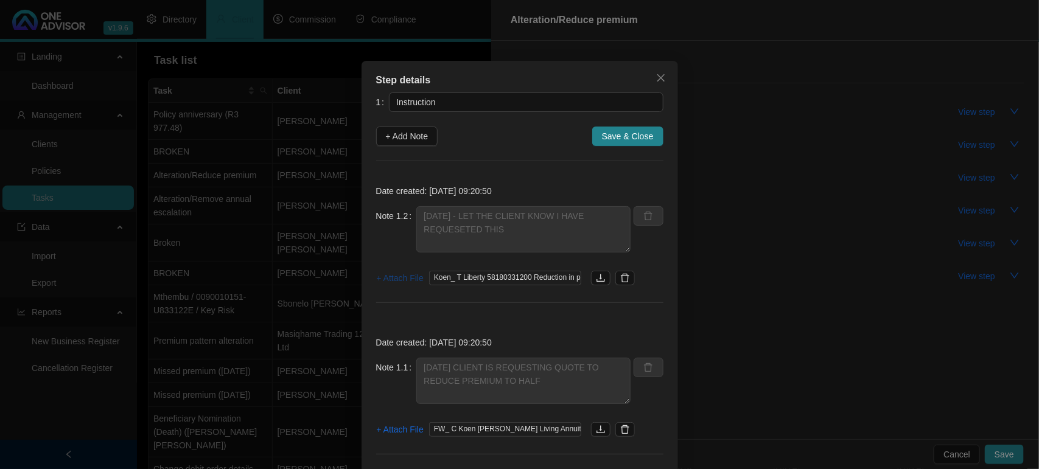
click at [399, 281] on span "+ Attach File" at bounding box center [400, 277] width 47 height 13
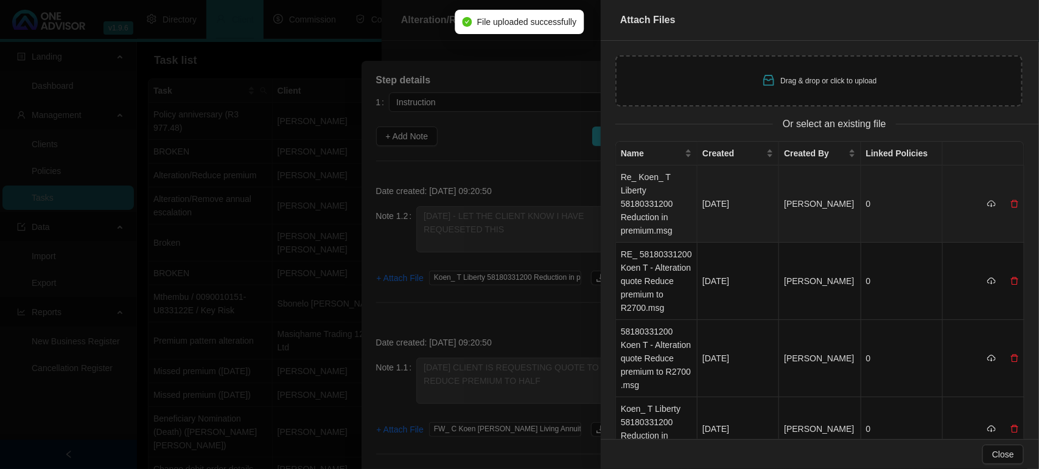
click at [643, 193] on td "Re_ Koen_ T Liberty 58180331200 Reduction in premium.msg" at bounding box center [657, 203] width 82 height 77
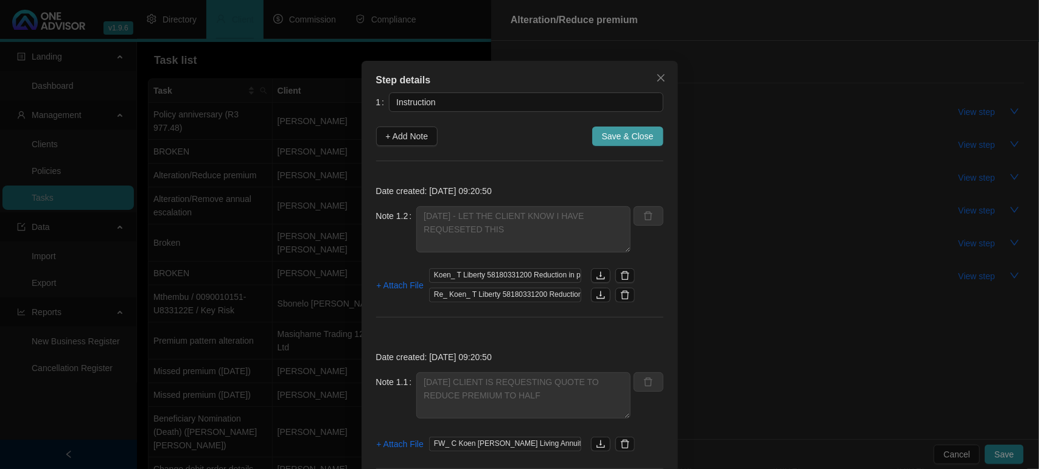
click at [605, 137] on span "Save & Close" at bounding box center [628, 136] width 52 height 13
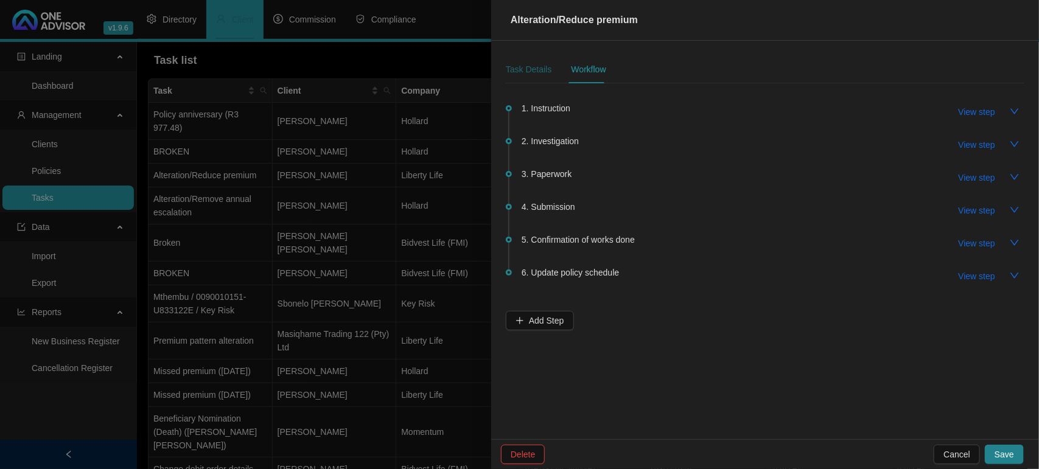
click at [536, 70] on div "Task Details" at bounding box center [529, 69] width 46 height 13
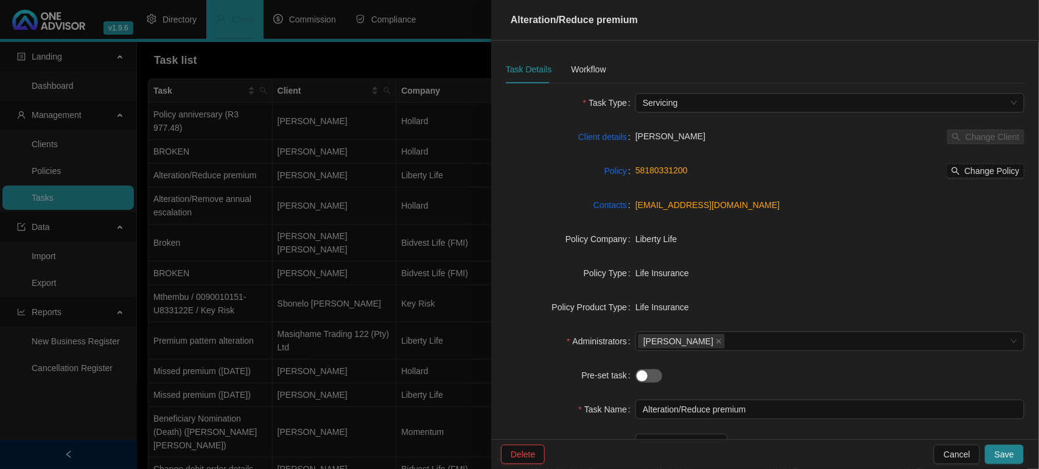
scroll to position [111, 0]
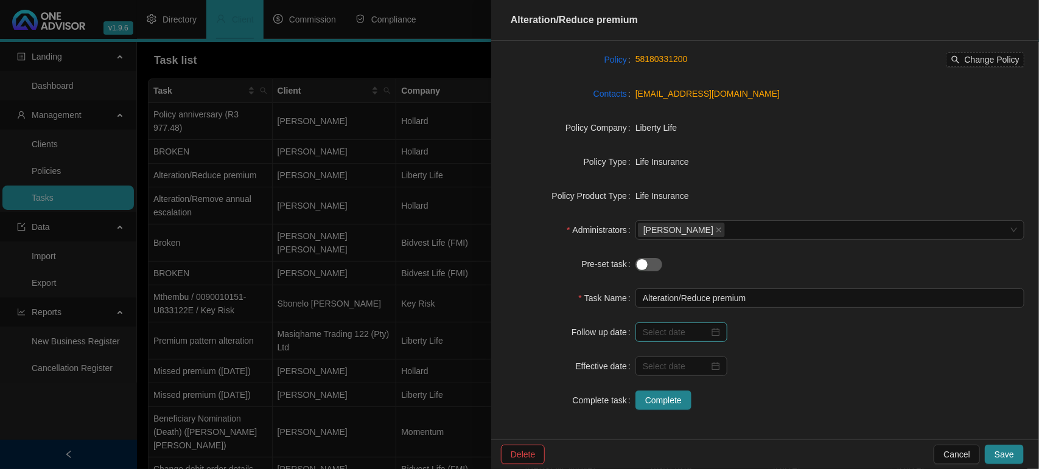
click at [710, 324] on div at bounding box center [681, 331] width 92 height 19
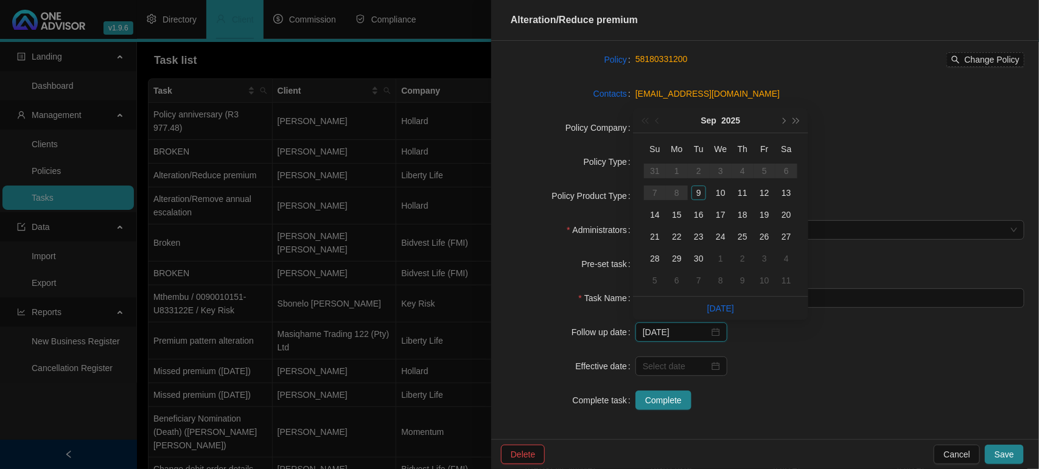
type input "2025-09-15"
type input "2025-09-10"
drag, startPoint x: 720, startPoint y: 192, endPoint x: 725, endPoint y: 211, distance: 19.6
click at [720, 193] on div "10" at bounding box center [720, 193] width 15 height 15
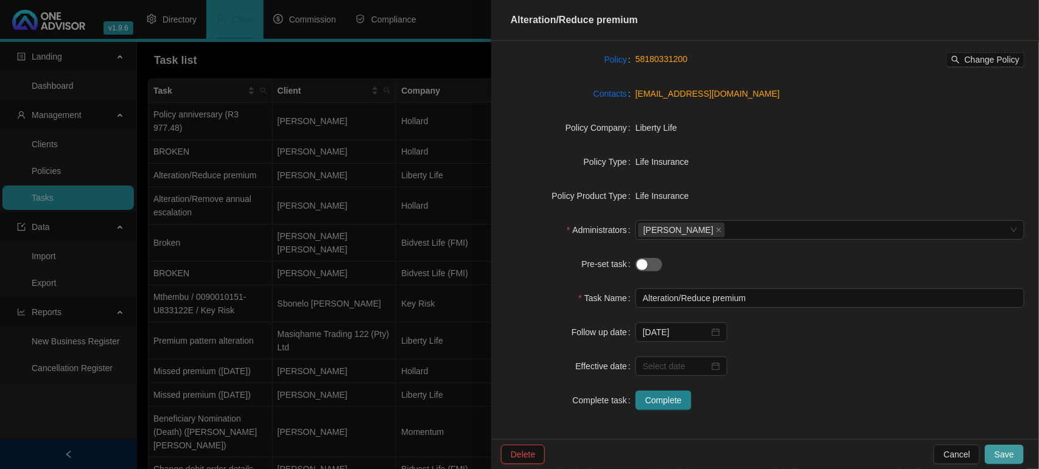
click at [994, 452] on button "Save" at bounding box center [1003, 454] width 39 height 19
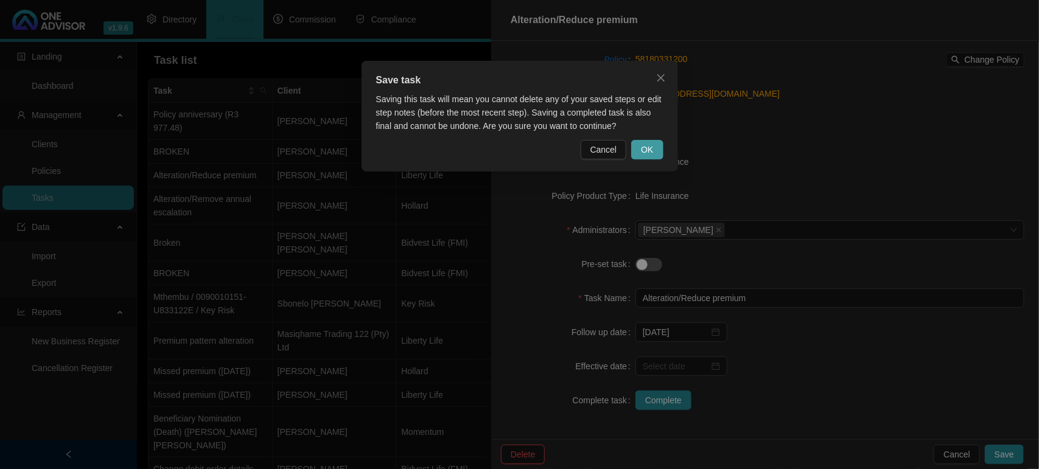
click at [649, 150] on span "OK" at bounding box center [647, 149] width 12 height 13
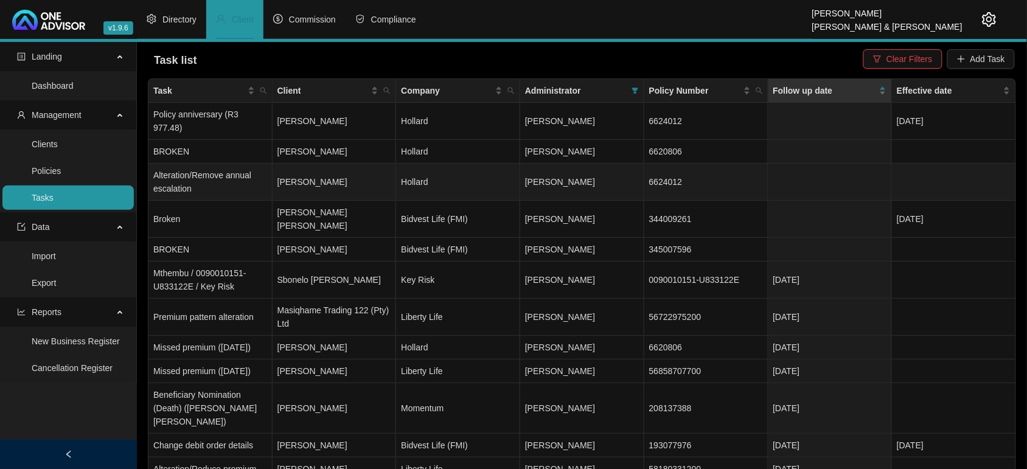
click at [332, 167] on td "[PERSON_NAME]" at bounding box center [335, 182] width 124 height 37
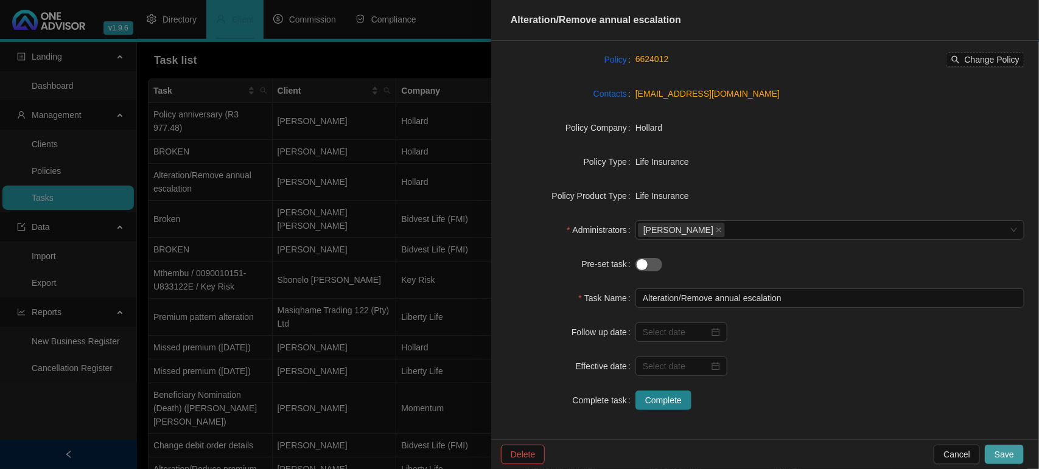
click at [995, 454] on button "Save" at bounding box center [1003, 454] width 39 height 19
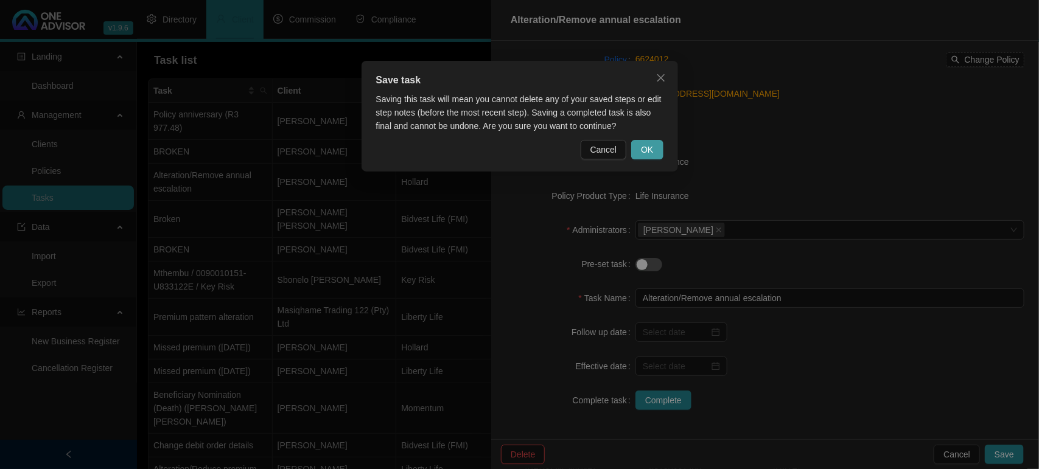
click at [646, 141] on button "OK" at bounding box center [647, 149] width 32 height 19
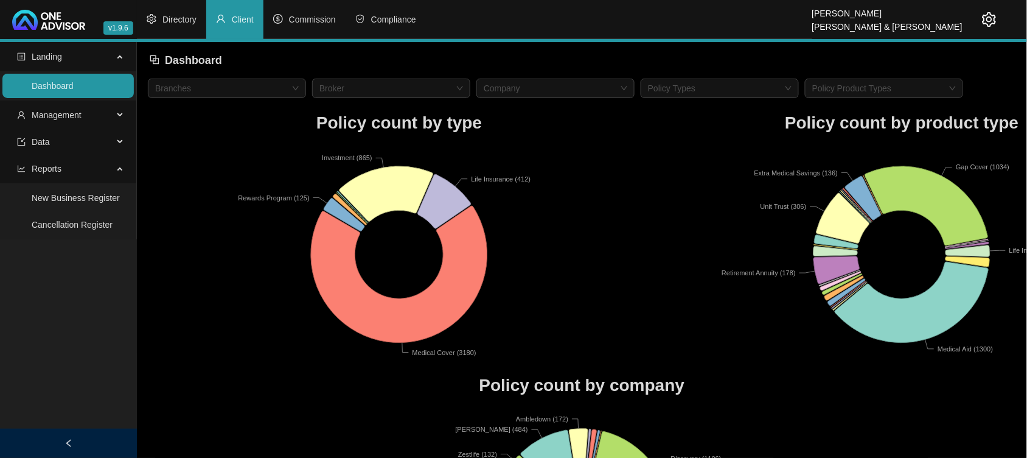
click at [74, 102] on ul "Landing Dashboard Management Data Reports New Business Register Cancellation Re…" at bounding box center [68, 140] width 137 height 197
click at [76, 111] on span "Management" at bounding box center [57, 115] width 50 height 10
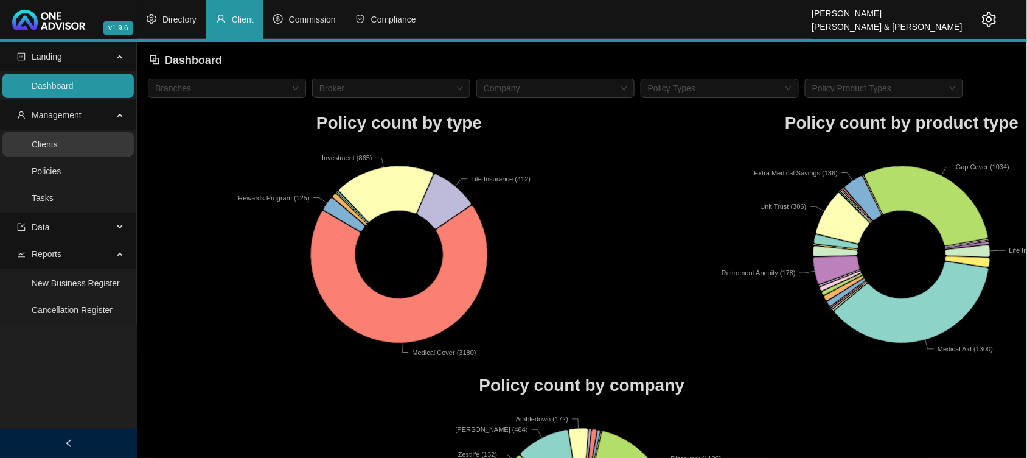
click at [49, 144] on link "Clients" at bounding box center [45, 144] width 26 height 10
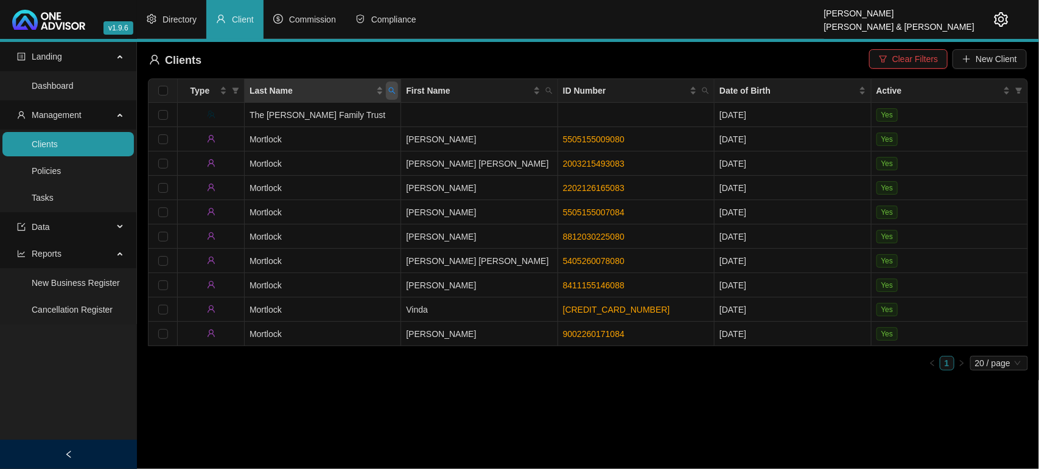
click at [390, 90] on icon "search" at bounding box center [391, 90] width 7 height 7
type input "FRIEND"
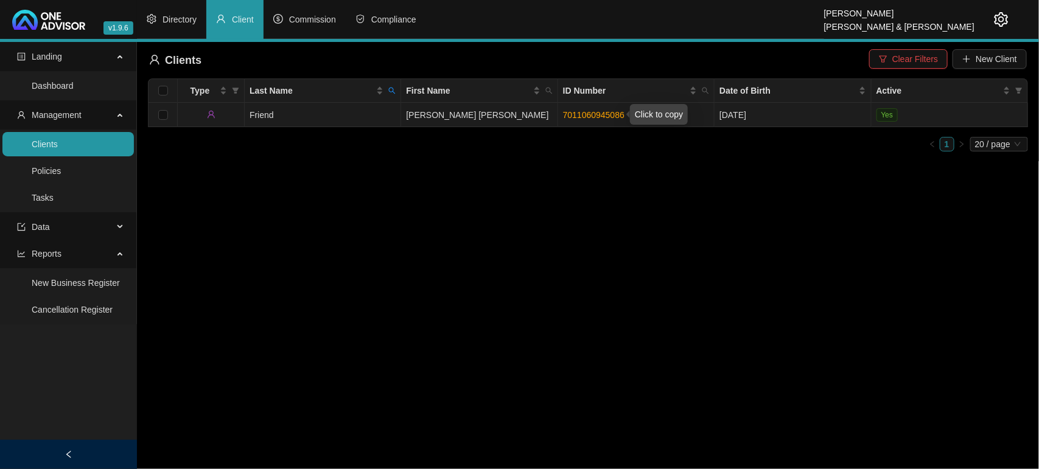
click at [608, 117] on link "7011060945086" at bounding box center [593, 115] width 61 height 10
